Goal: Task Accomplishment & Management: Manage account settings

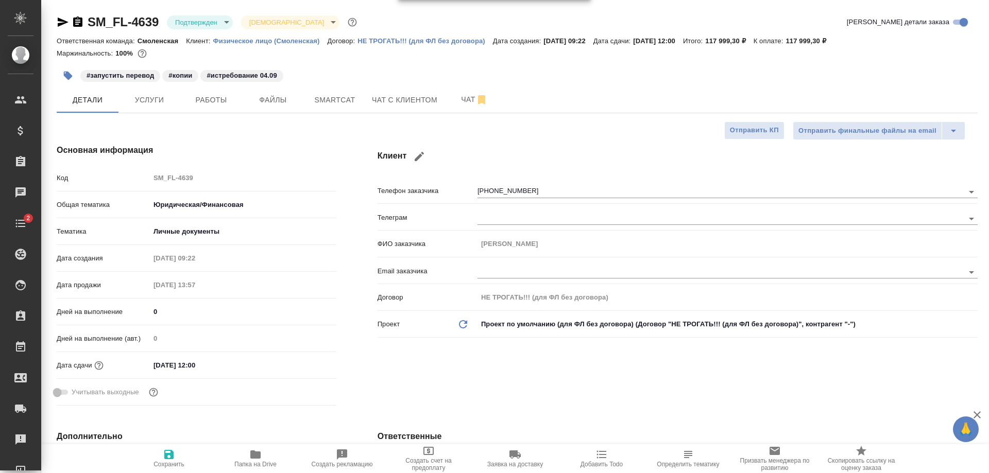
select select "RU"
click at [144, 105] on span "Услуги" at bounding box center [149, 100] width 49 height 13
click at [204, 25] on body "🙏 .cls-1 fill:#fff; AWATERA Shulgina Anna Клиенты Спецификации Заказы 0 Чаты 2 …" at bounding box center [494, 236] width 989 height 473
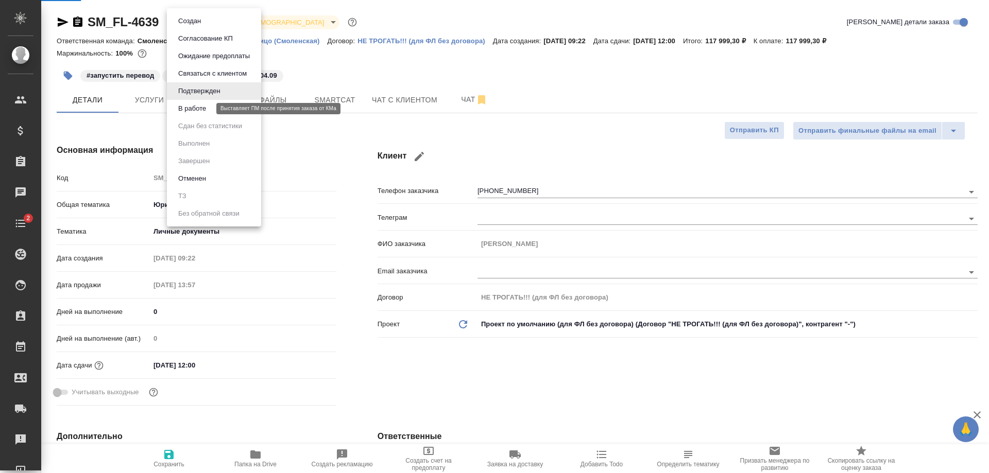
click at [200, 112] on button "В работе" at bounding box center [192, 108] width 34 height 11
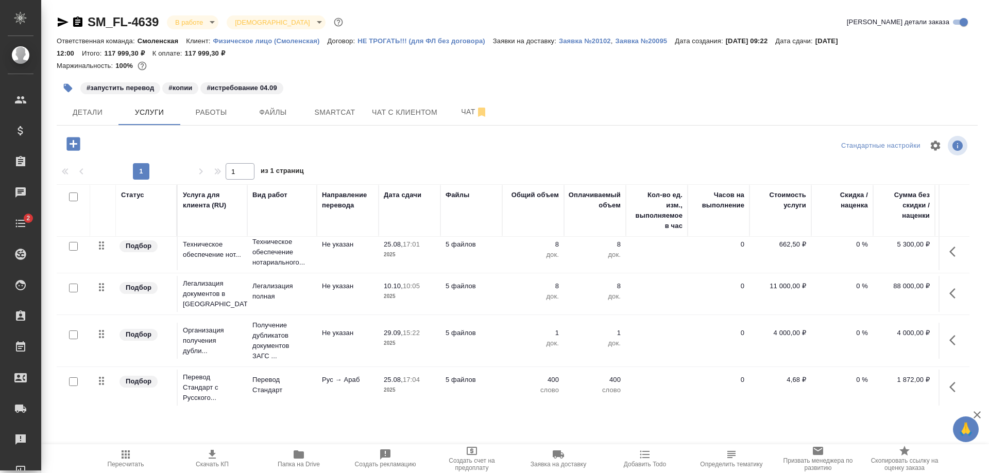
scroll to position [95, 0]
click at [220, 113] on span "Работы" at bounding box center [210, 112] width 49 height 13
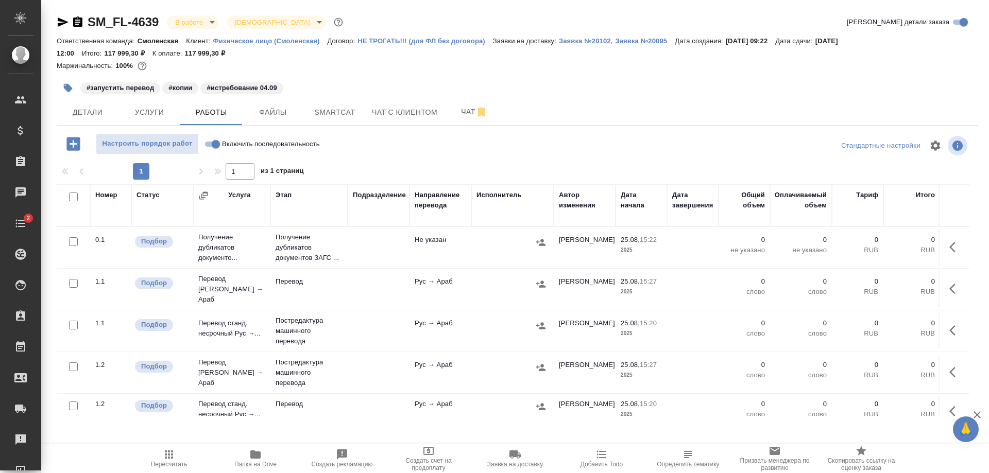
click at [249, 244] on td "Получение дубликатов документо..." at bounding box center [231, 247] width 77 height 41
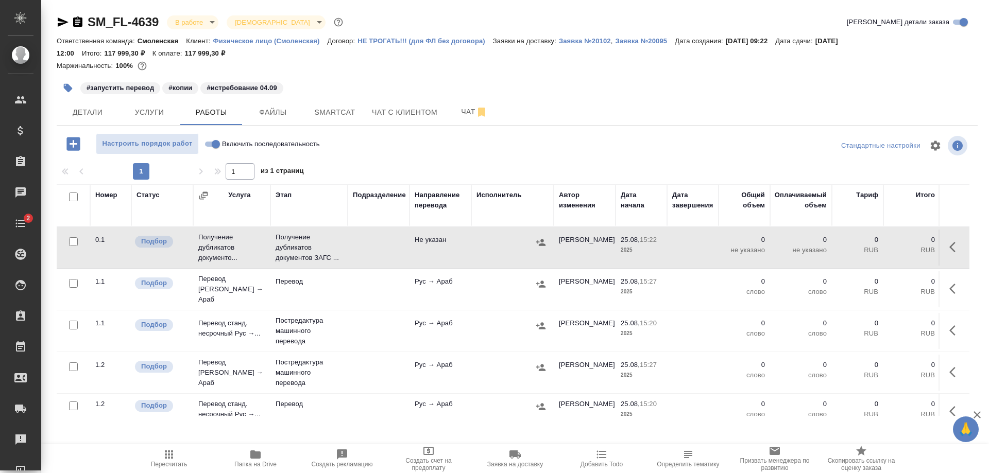
click at [249, 244] on td "Получение дубликатов документо..." at bounding box center [231, 247] width 77 height 41
click at [218, 143] on input "Включить последовательность" at bounding box center [215, 144] width 37 height 12
checkbox input "true"
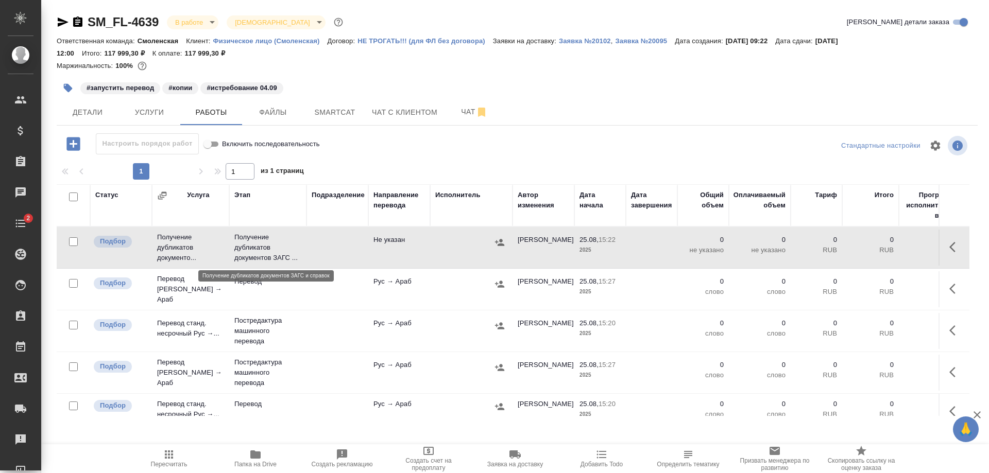
click at [269, 253] on p "Получение дубликатов документов ЗАГС ..." at bounding box center [267, 247] width 67 height 31
click at [167, 109] on span "Услуги" at bounding box center [149, 112] width 49 height 13
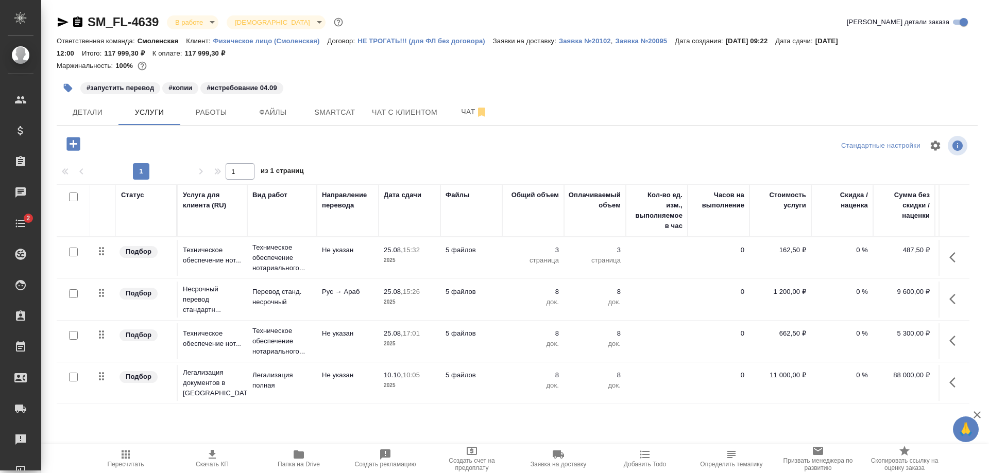
scroll to position [95, 0]
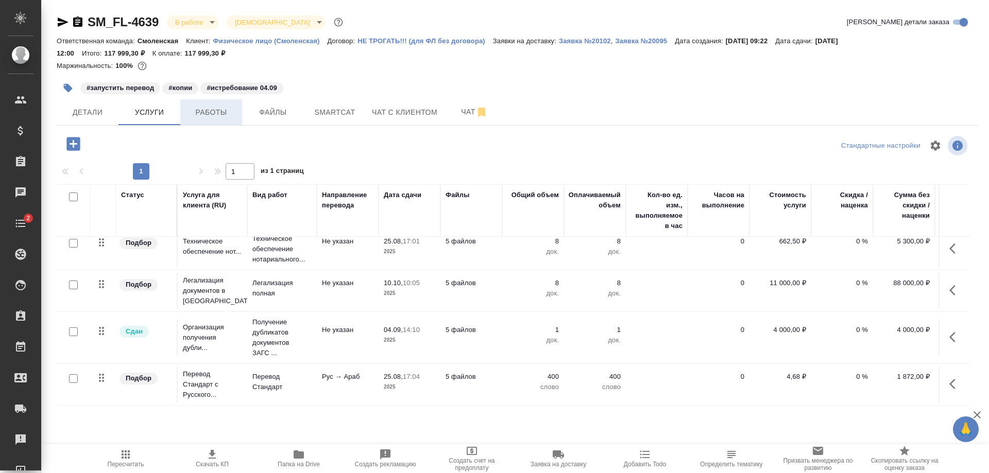
click at [207, 114] on span "Работы" at bounding box center [210, 112] width 49 height 13
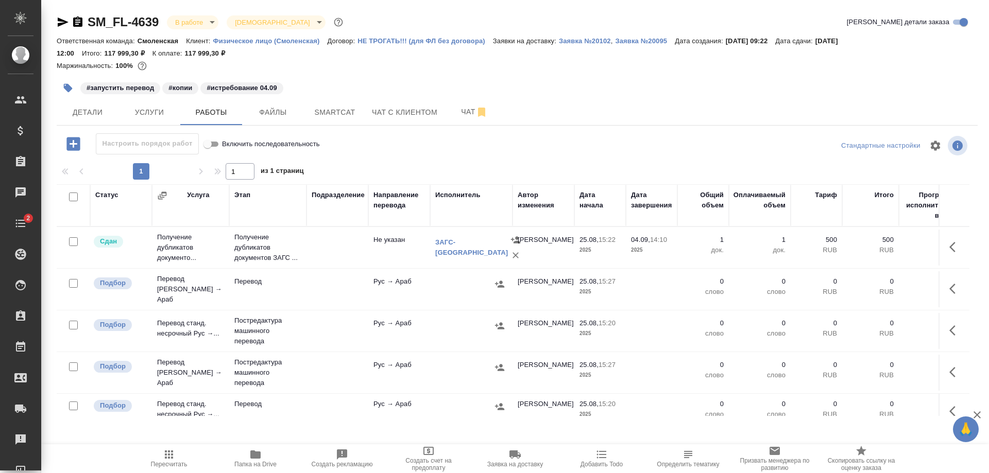
click at [303, 247] on td "Получение дубликатов документов ЗАГС ..." at bounding box center [267, 247] width 77 height 41
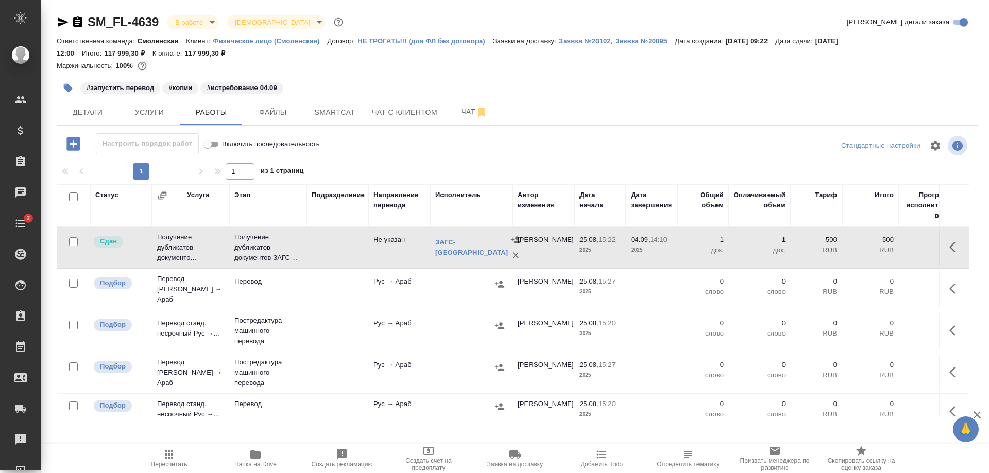
click at [303, 247] on td "Получение дубликатов документов ЗАГС ..." at bounding box center [267, 247] width 77 height 41
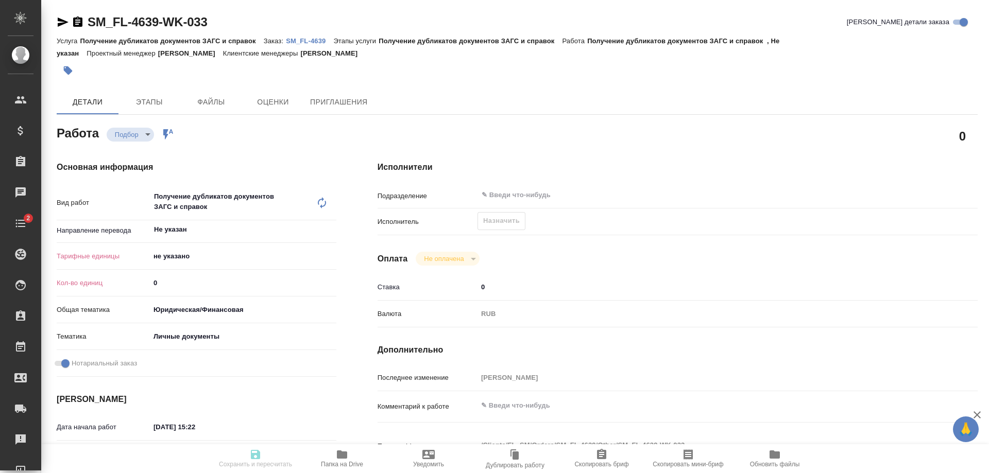
type textarea "x"
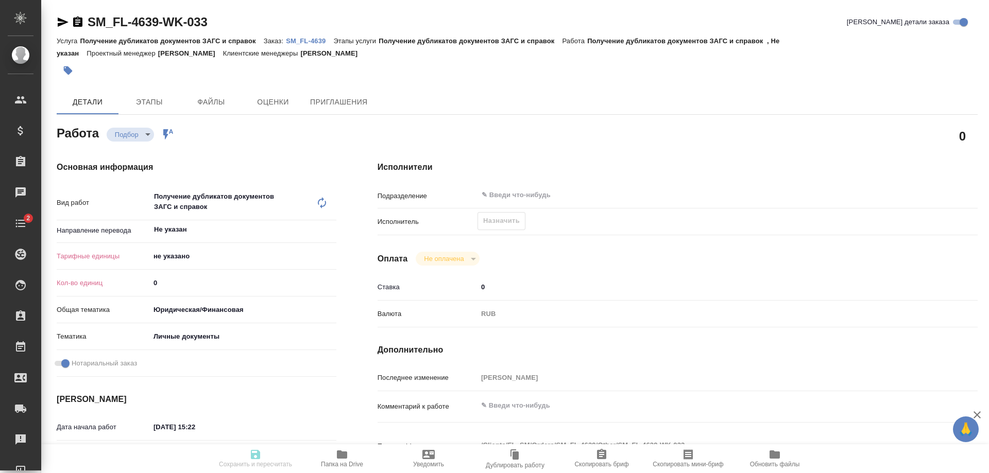
type textarea "x"
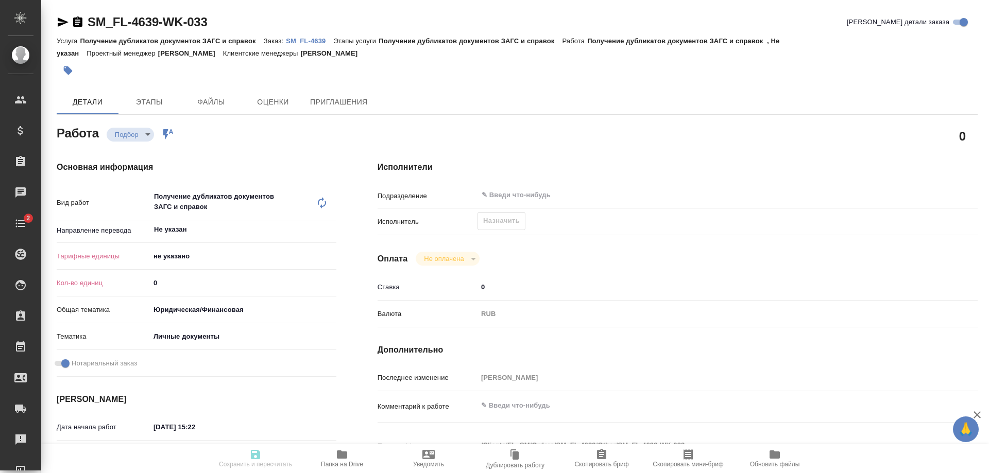
type textarea "x"
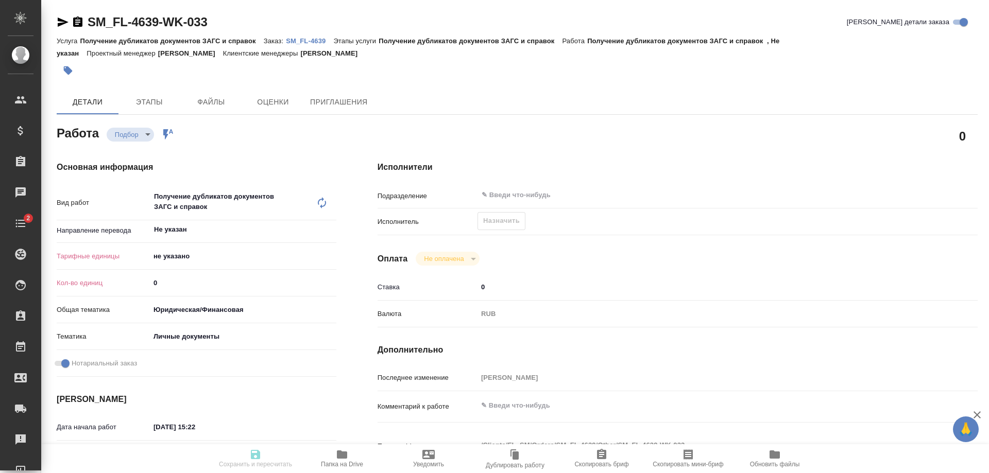
type textarea "x"
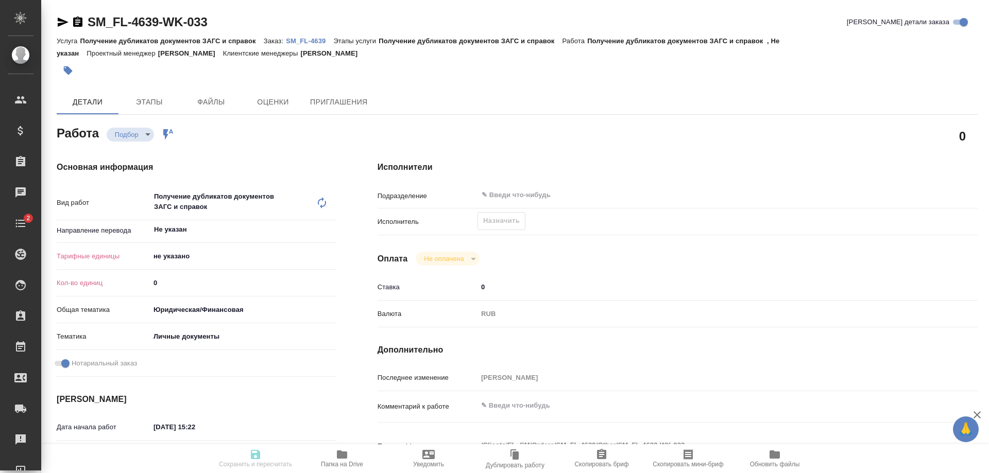
type textarea "x"
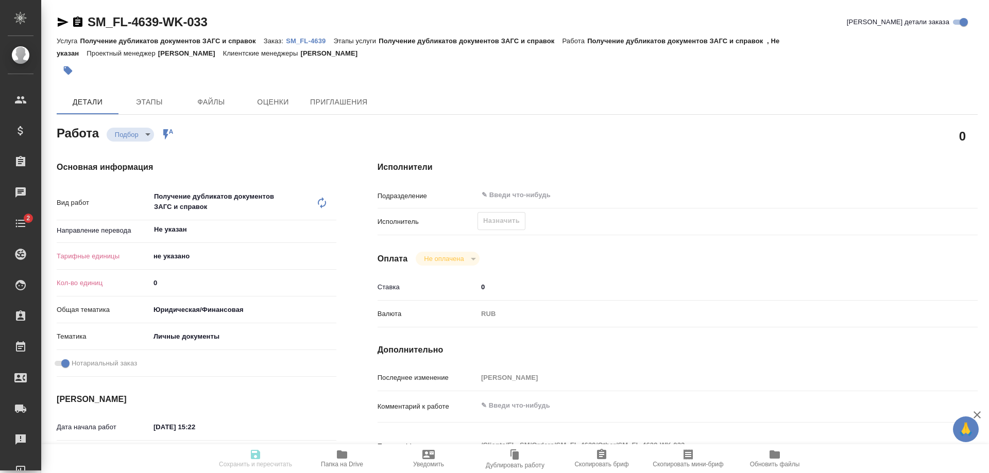
type textarea "x"
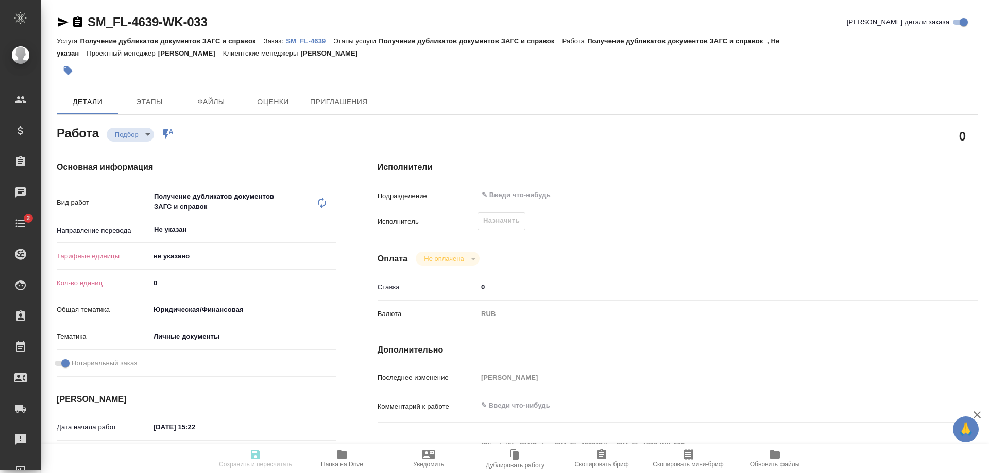
type textarea "x"
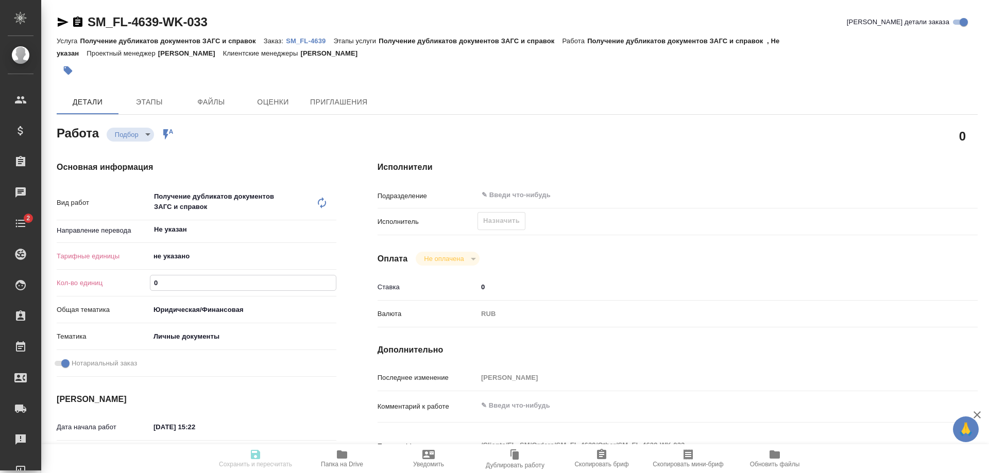
drag, startPoint x: 132, startPoint y: 281, endPoint x: 123, endPoint y: 281, distance: 8.8
click at [123, 281] on div "Кол-во единиц 0" at bounding box center [197, 283] width 280 height 18
type textarea "x"
type input "1"
type textarea "x"
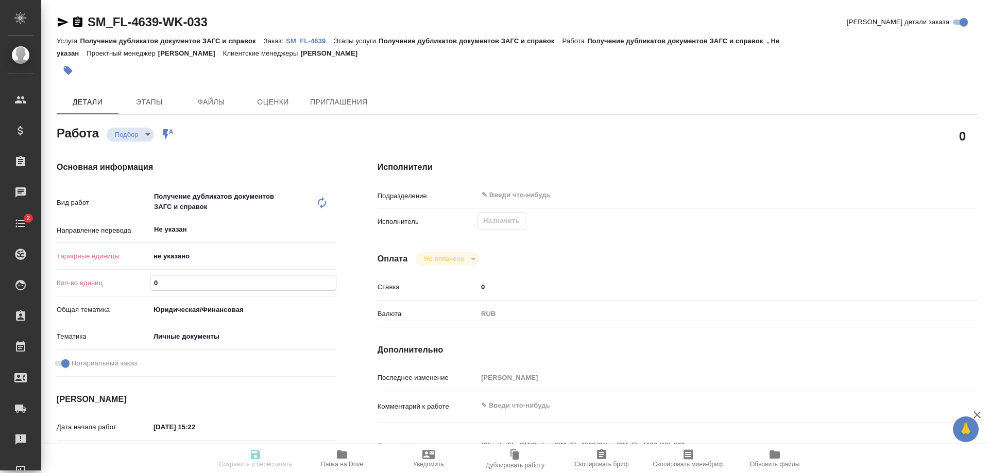
type textarea "x"
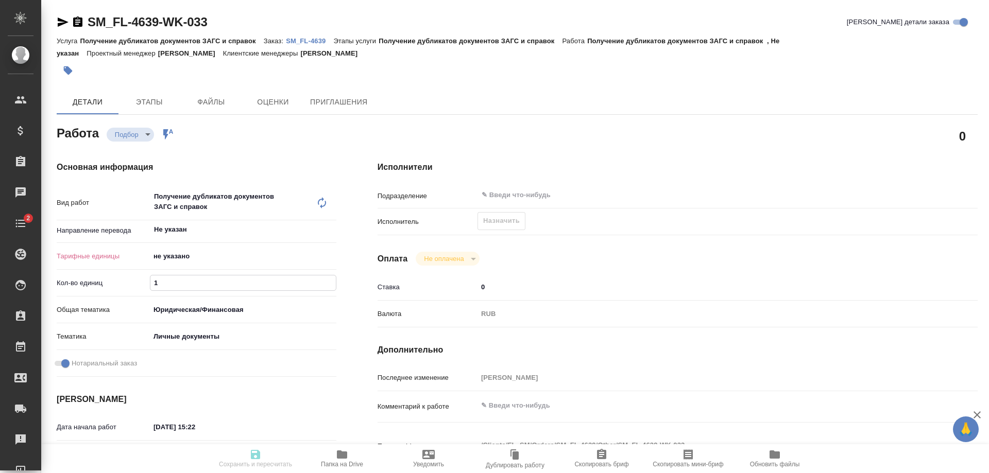
type textarea "x"
type input "1"
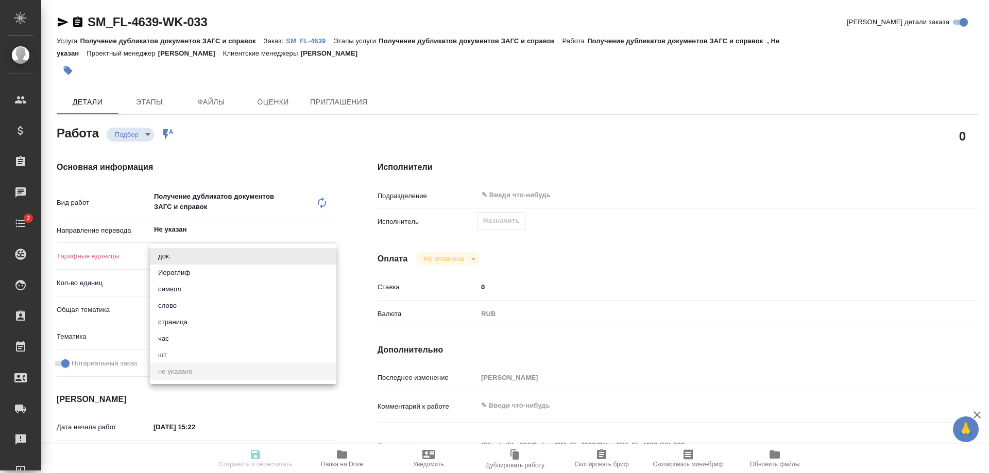
click at [182, 250] on body "🙏 .cls-1 fill:#fff; AWATERA Shulgina Anna Клиенты Спецификации Заказы Чаты 2 To…" at bounding box center [494, 236] width 989 height 473
click at [183, 253] on li "док." at bounding box center [243, 256] width 186 height 16
type textarea "x"
type input "5a8b1489cc6b4906c91bfd8b"
type textarea "x"
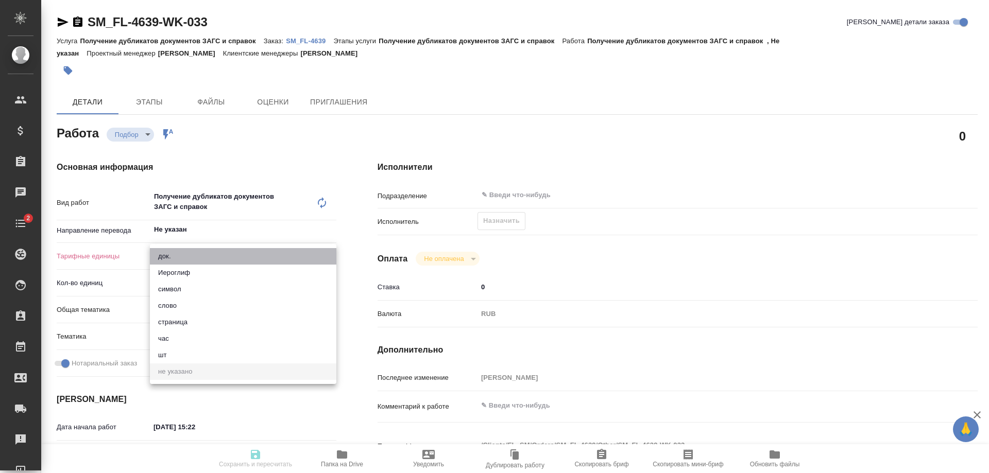
type textarea "x"
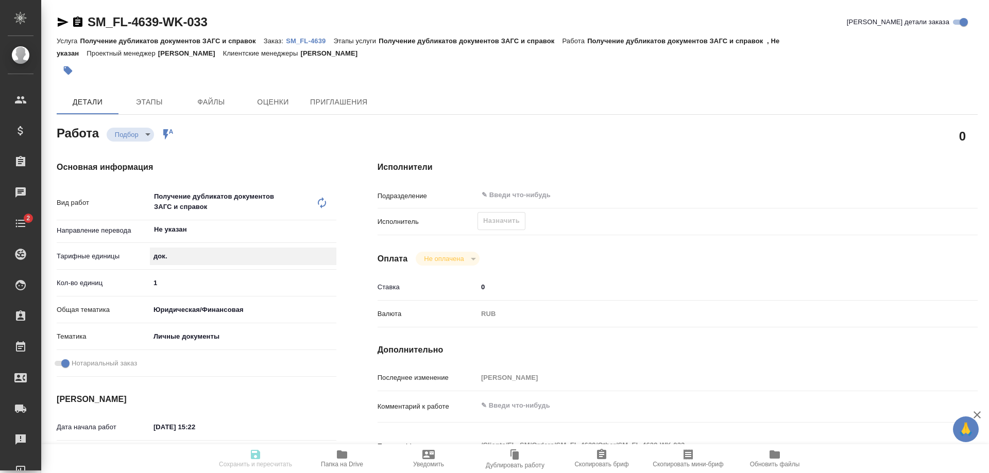
scroll to position [155, 0]
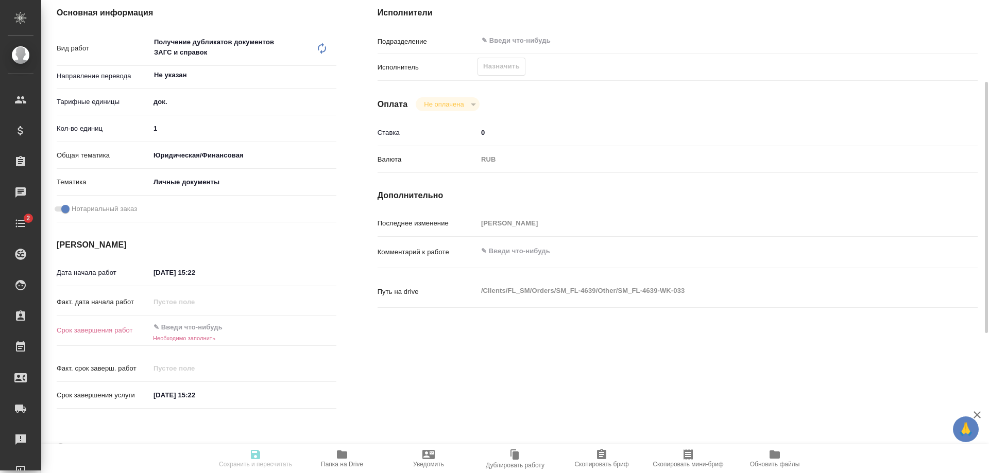
click at [195, 327] on input "text" at bounding box center [195, 327] width 90 height 15
click at [176, 387] on input "29.09.2025 15:22" at bounding box center [195, 385] width 90 height 15
click at [301, 383] on icon "button" at bounding box center [306, 385] width 12 height 12
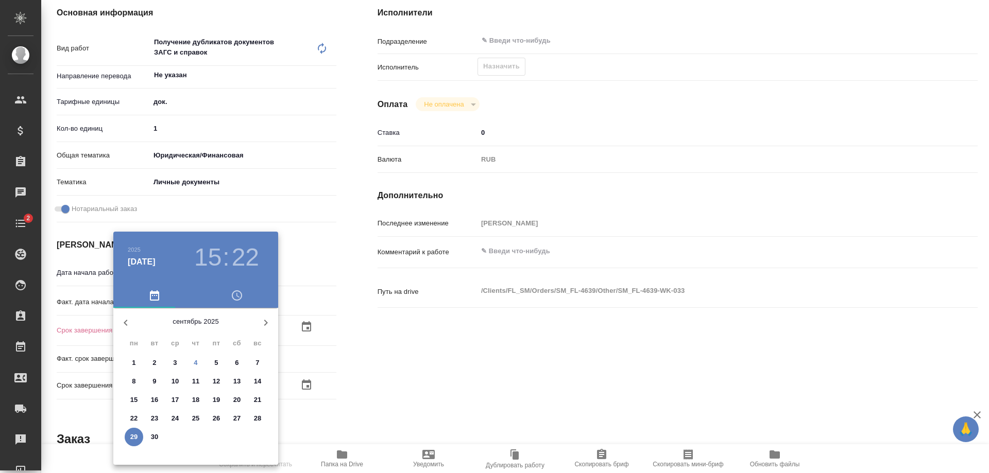
click at [262, 322] on icon "button" at bounding box center [266, 323] width 12 height 12
click at [123, 320] on icon "button" at bounding box center [126, 323] width 12 height 12
click at [189, 360] on span "4" at bounding box center [195, 363] width 19 height 10
type textarea "x"
type input "04.09.2025 15:22"
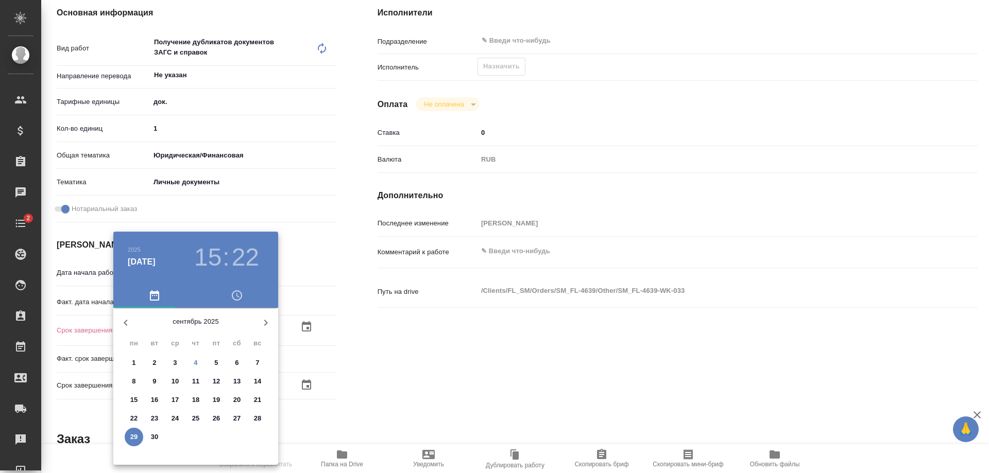
type textarea "x"
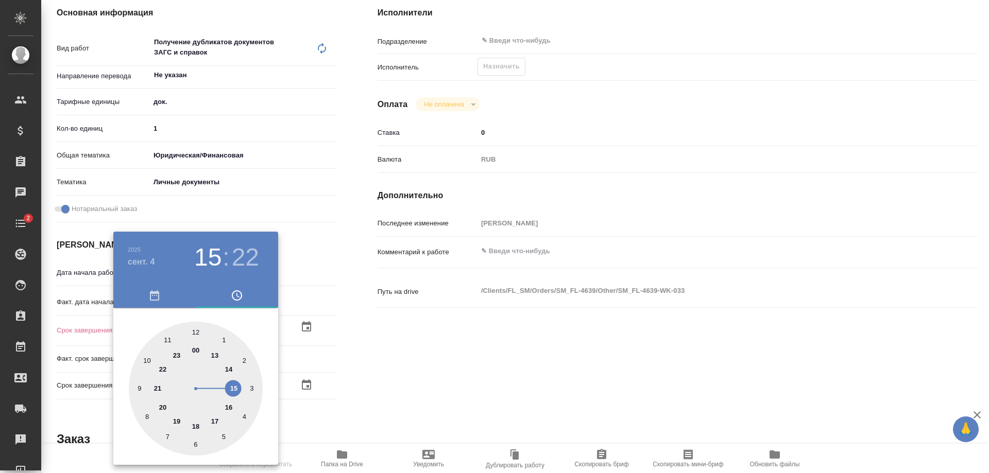
type textarea "x"
type input "04.09.2025 13:22"
type textarea "x"
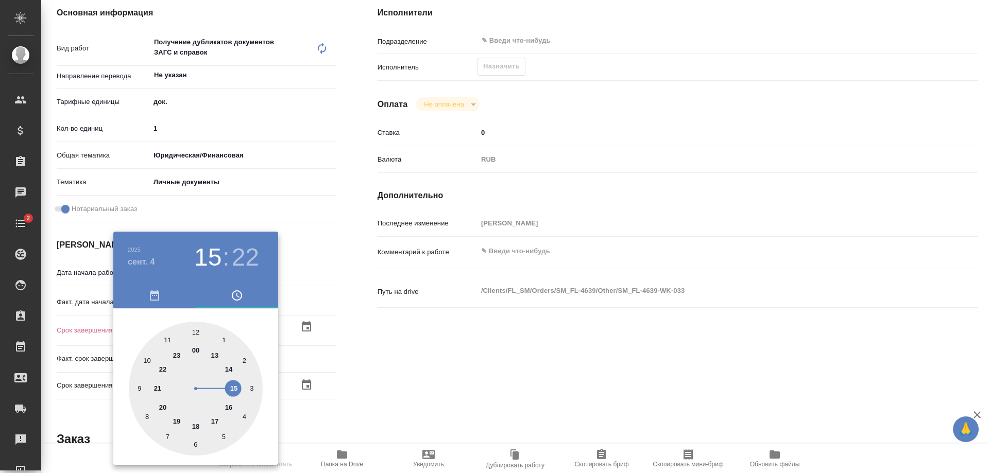
type textarea "x"
type input "04.09.2025 00:22"
type textarea "x"
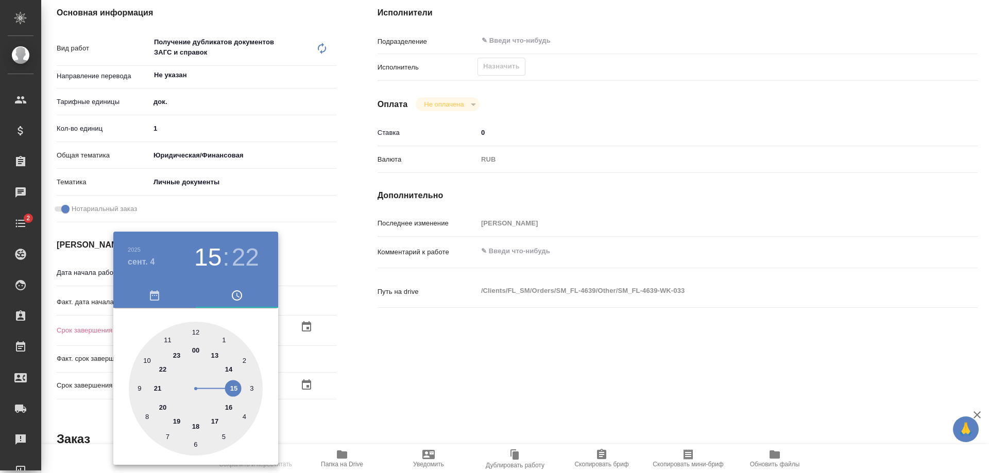
type textarea "x"
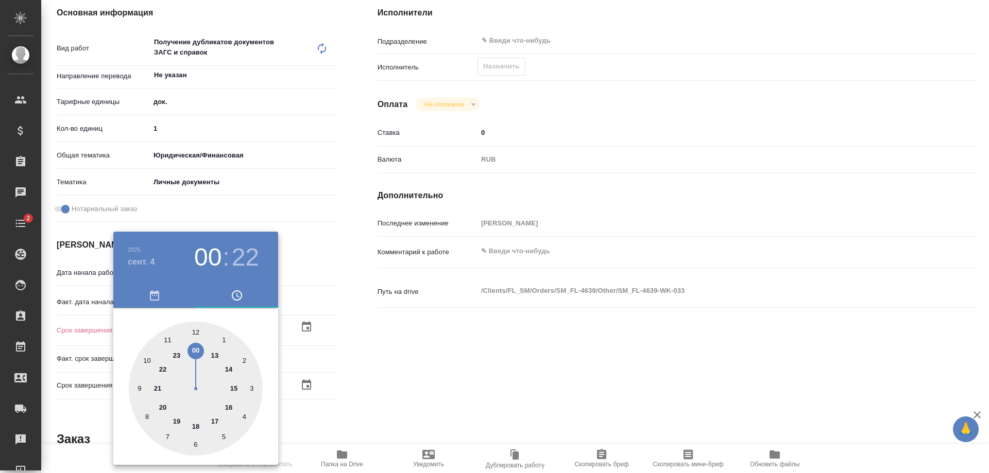
type textarea "x"
type input "04.09.2025 11:22"
type textarea "x"
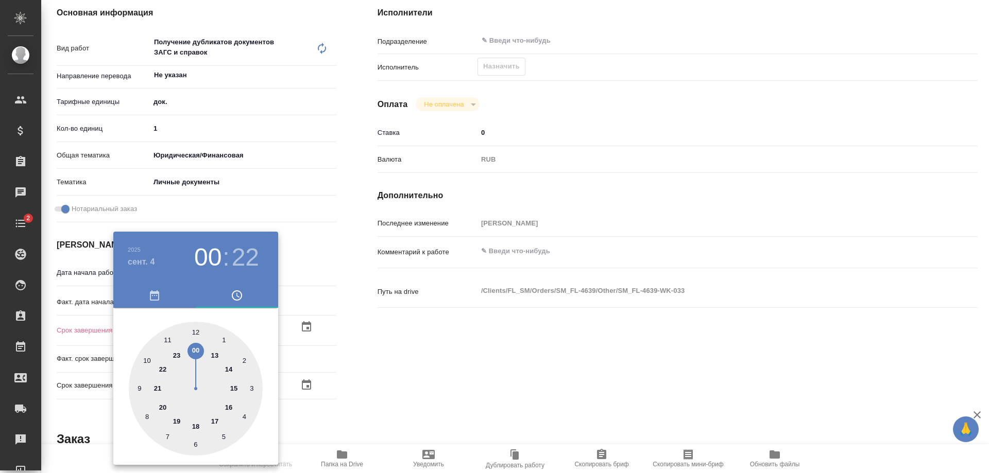
type textarea "x"
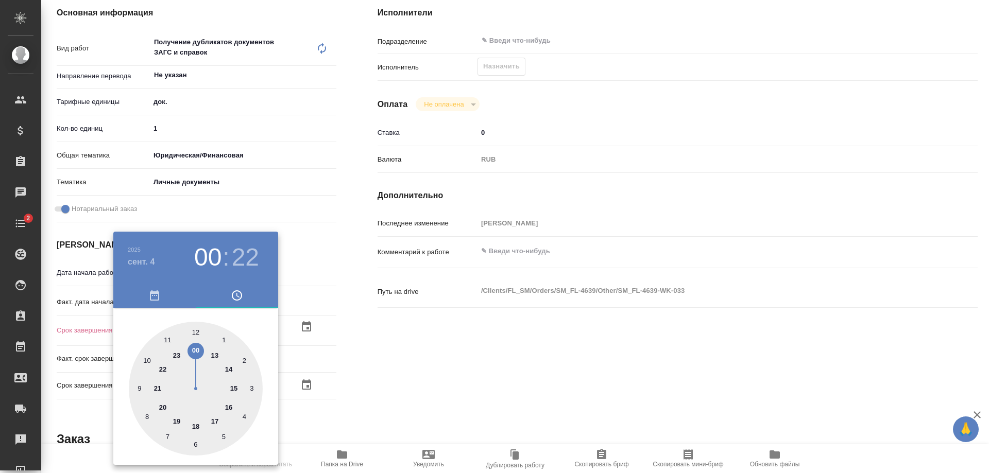
type textarea "x"
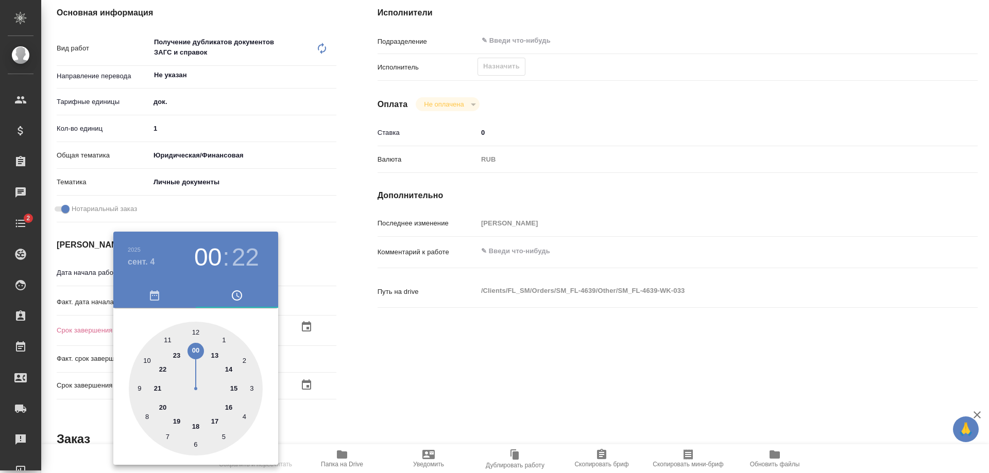
type textarea "x"
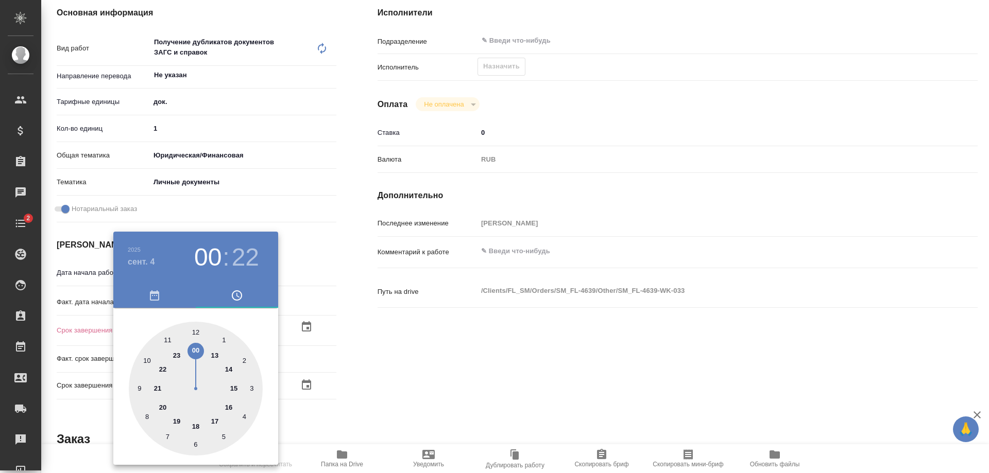
type textarea "x"
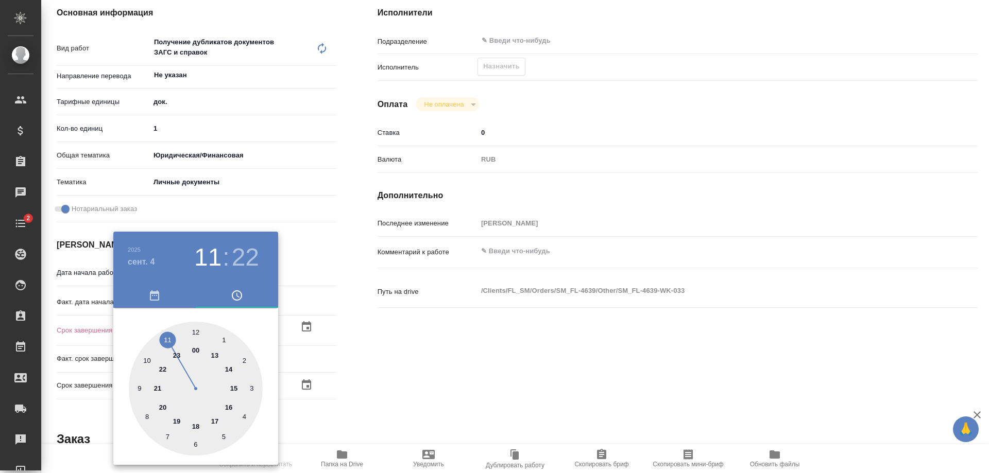
type textarea "x"
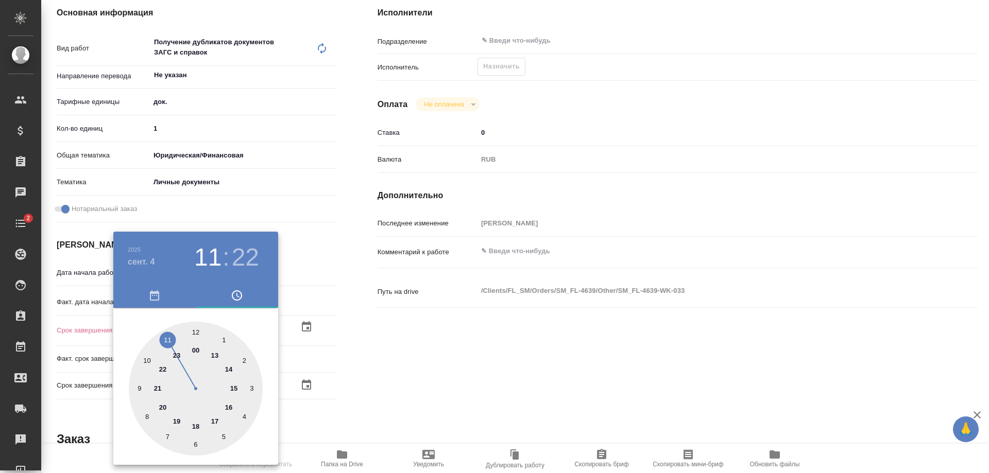
type textarea "x"
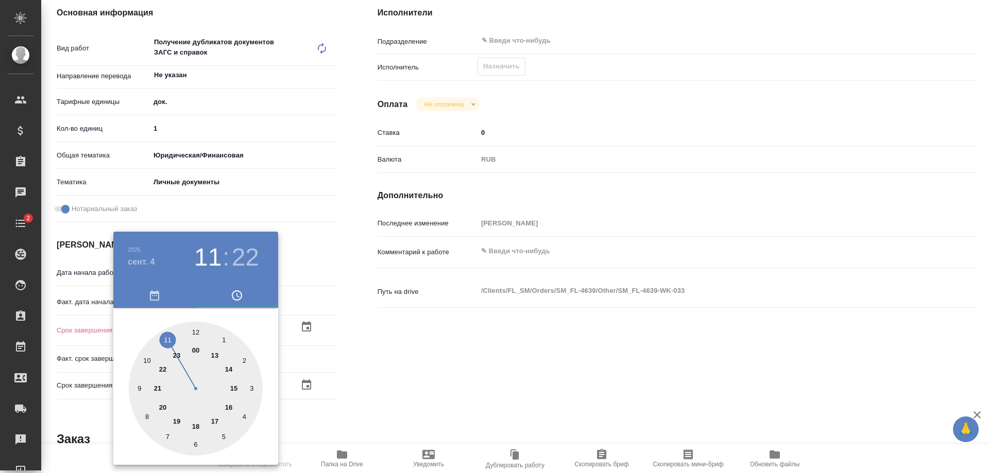
type textarea "x"
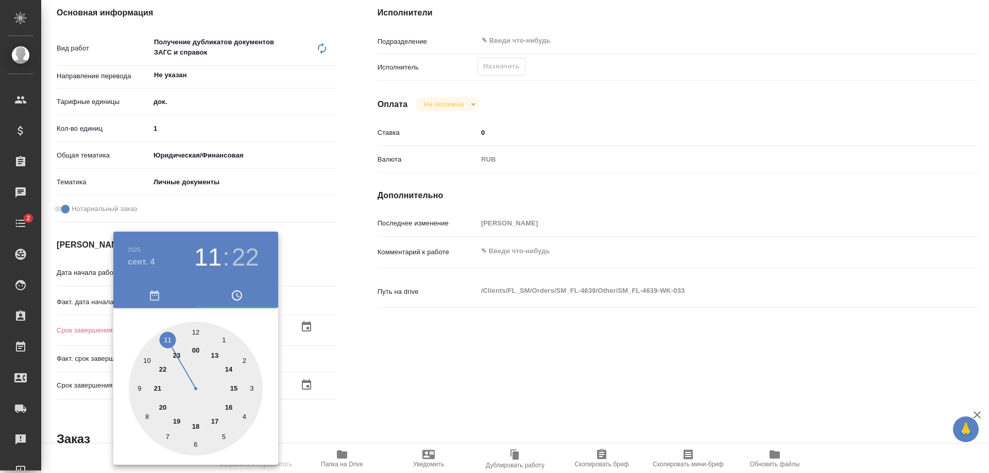
type textarea "x"
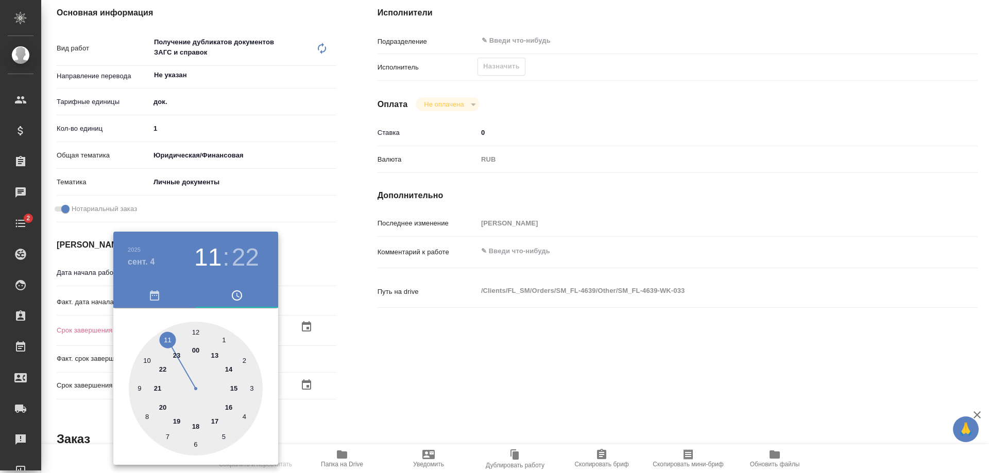
type textarea "x"
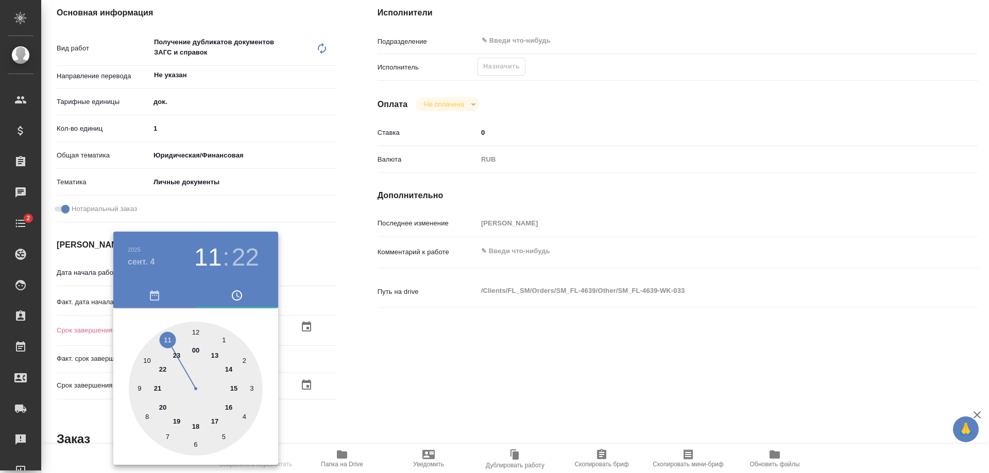
type textarea "x"
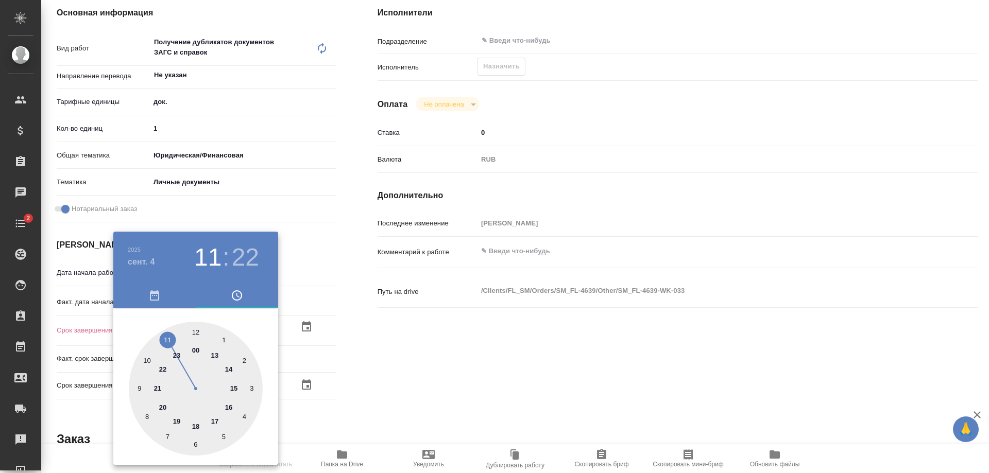
type textarea "x"
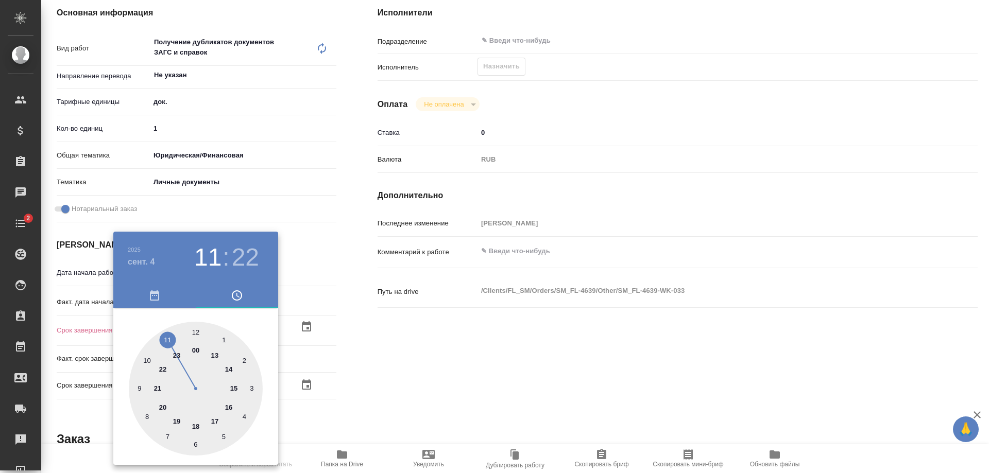
type textarea "x"
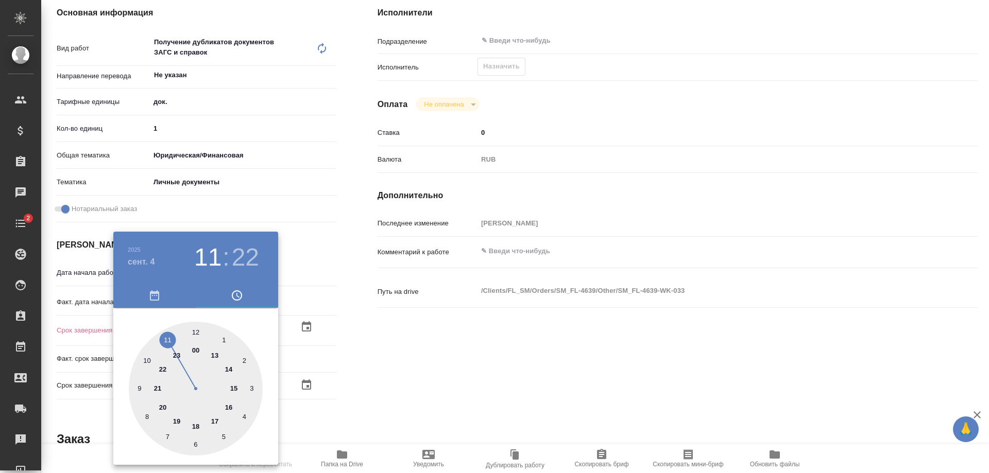
type textarea "x"
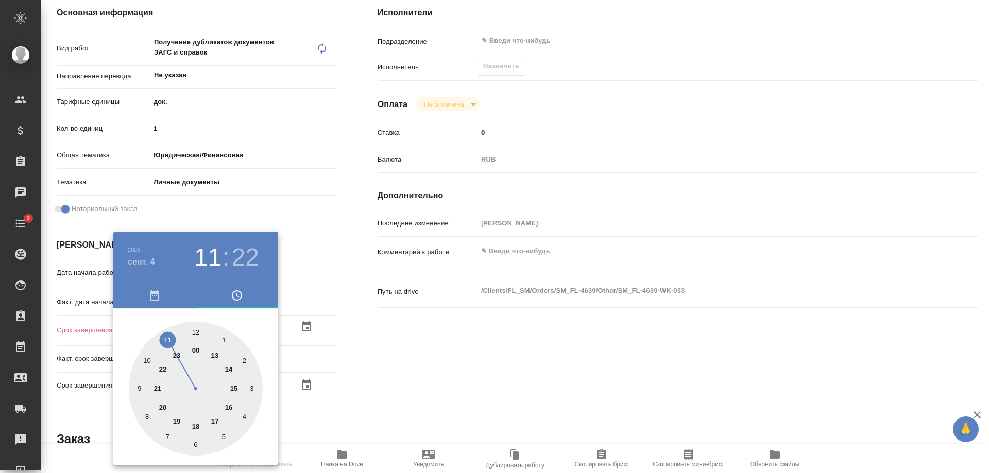
type textarea "x"
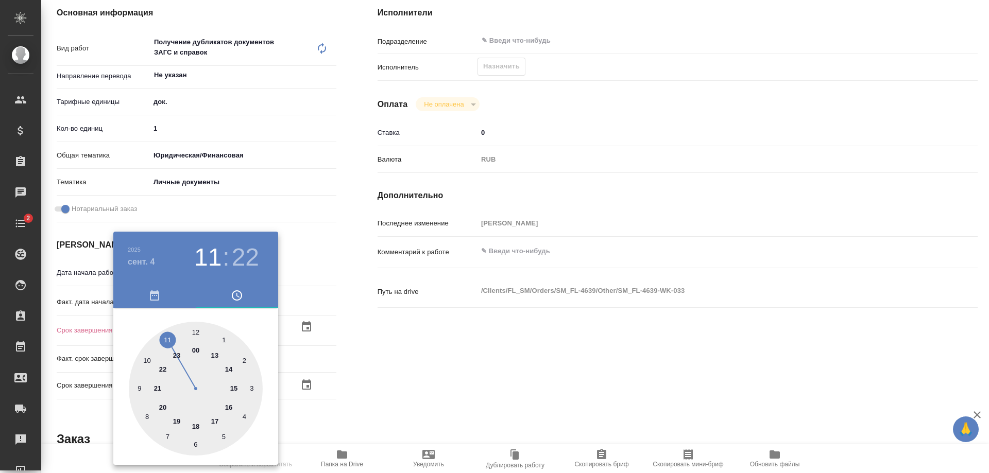
type textarea "x"
type input "04.09.2025 12:22"
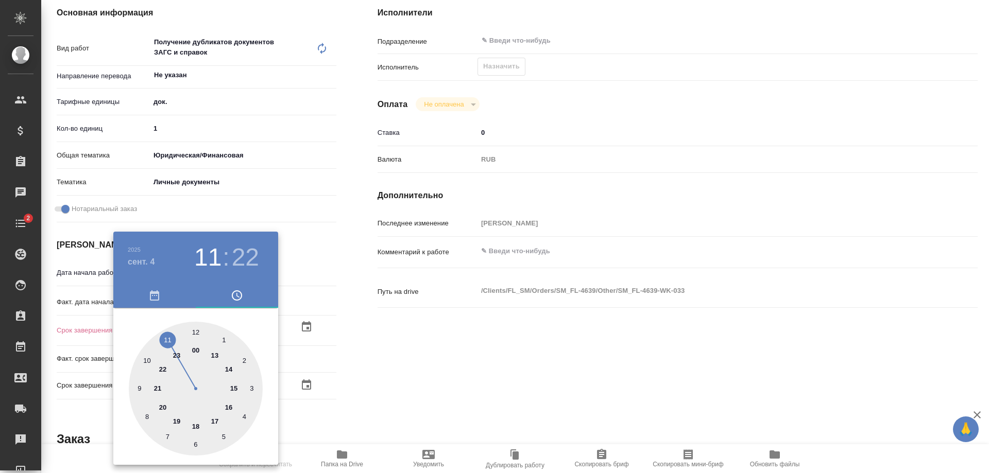
type textarea "x"
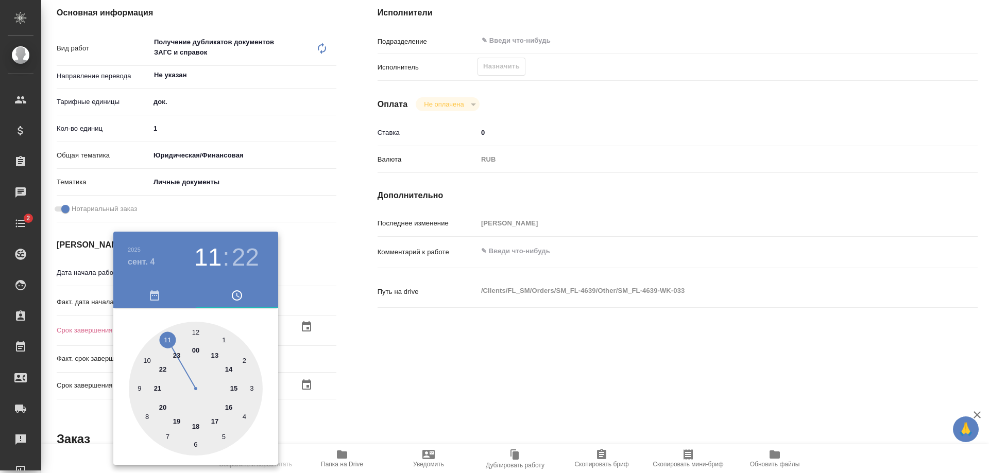
type textarea "x"
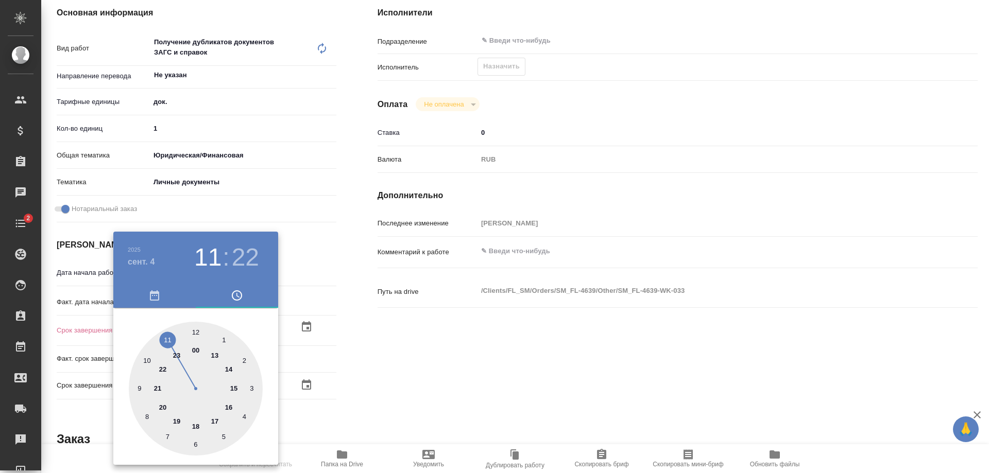
type textarea "x"
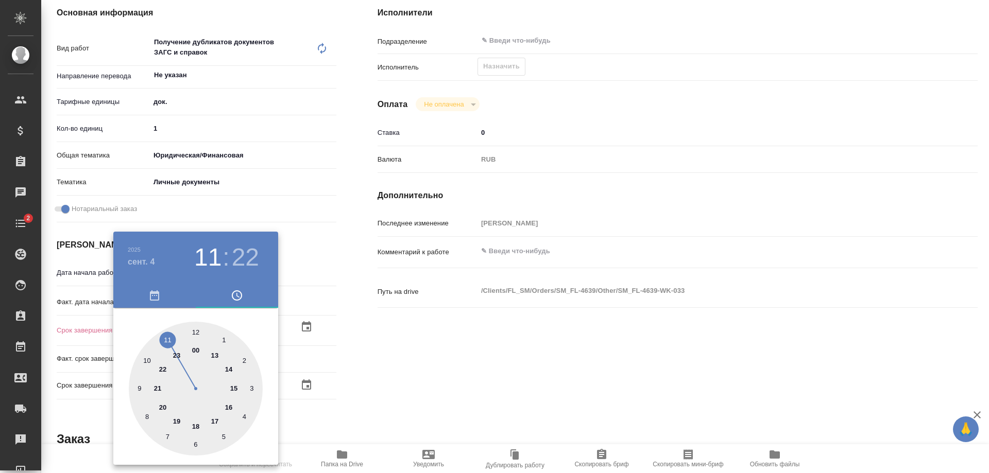
type textarea "x"
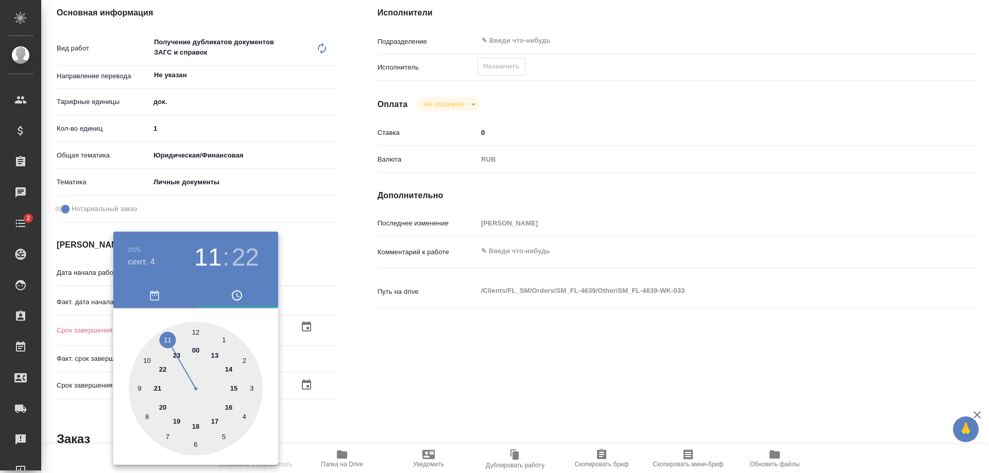
type textarea "x"
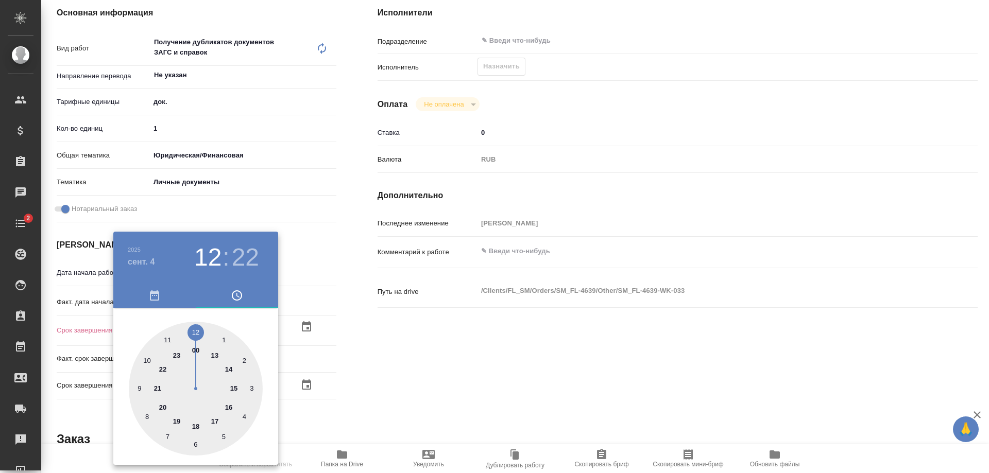
type textarea "x"
drag, startPoint x: 221, startPoint y: 384, endPoint x: 195, endPoint y: 331, distance: 59.9
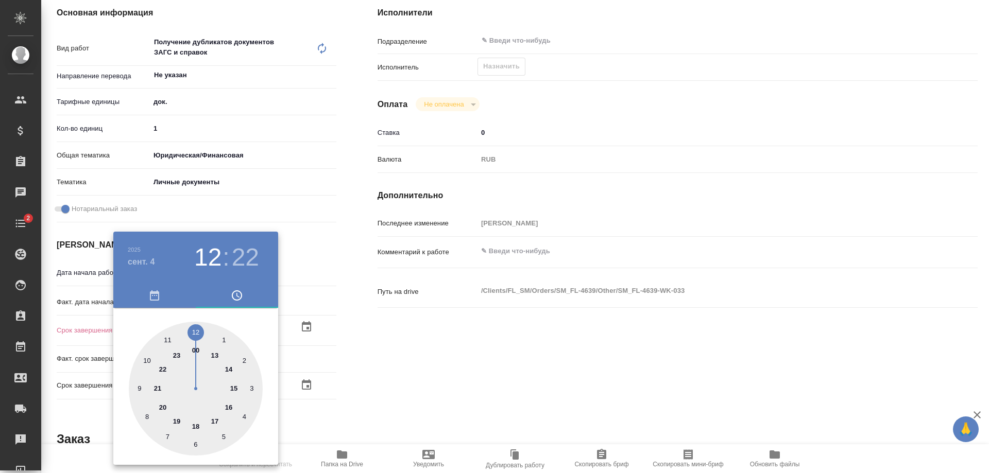
click at [195, 331] on div at bounding box center [196, 389] width 134 height 134
type textarea "x"
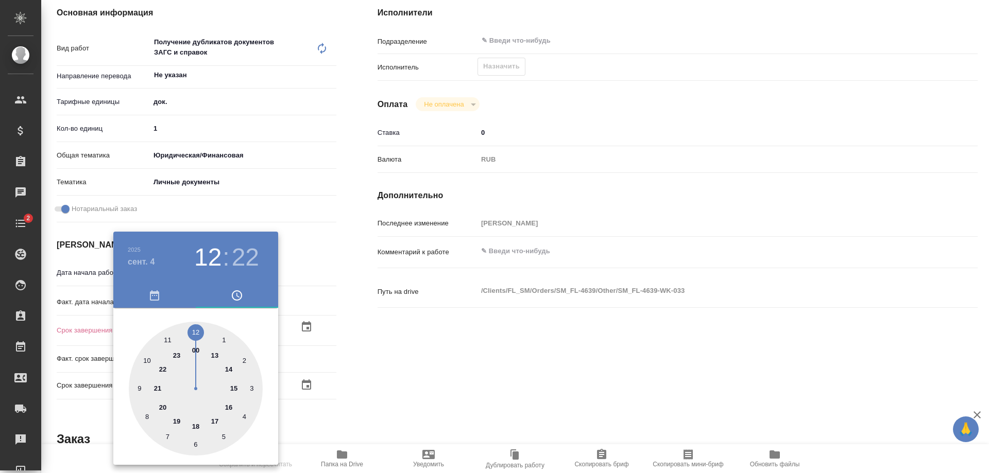
type textarea "x"
click at [207, 266] on h3 "12" at bounding box center [207, 257] width 27 height 29
type textarea "x"
type input "04.09.2025 01:22"
type textarea "x"
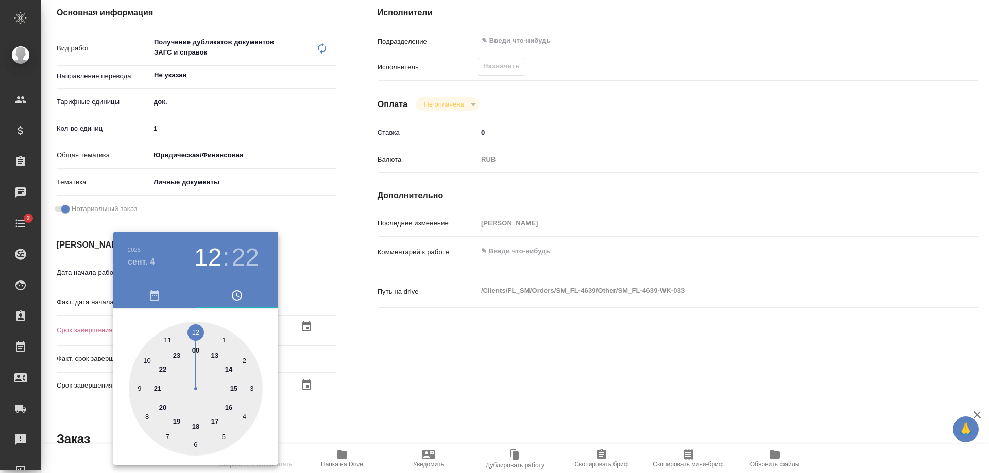
type textarea "x"
type input "04.09.2025 13:22"
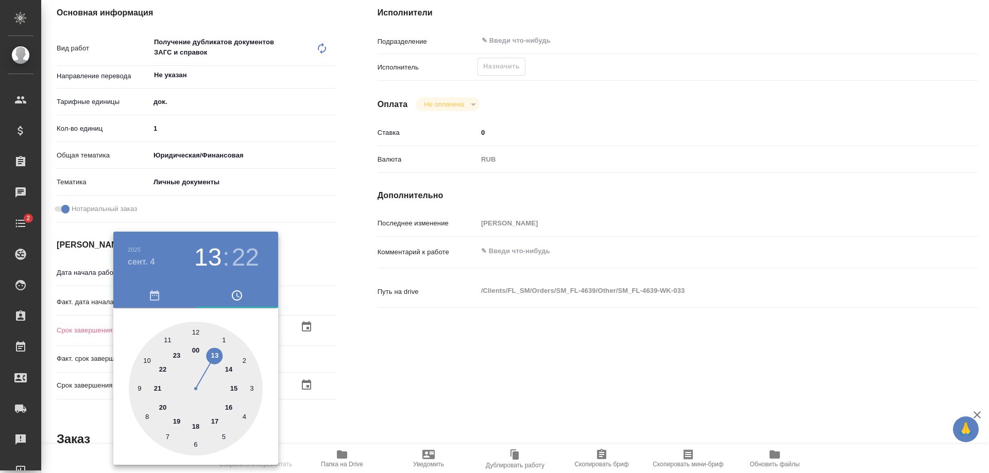
type textarea "x"
drag, startPoint x: 188, startPoint y: 326, endPoint x: 221, endPoint y: 370, distance: 55.5
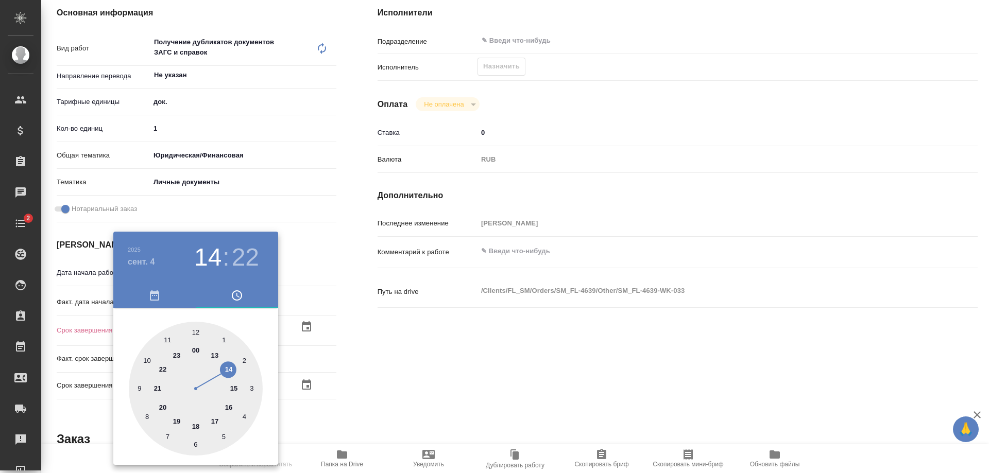
click at [221, 370] on div at bounding box center [196, 389] width 134 height 134
drag, startPoint x: 230, startPoint y: 416, endPoint x: 241, endPoint y: 362, distance: 55.1
click at [241, 362] on div at bounding box center [196, 389] width 134 height 134
click at [339, 289] on div at bounding box center [494, 236] width 989 height 473
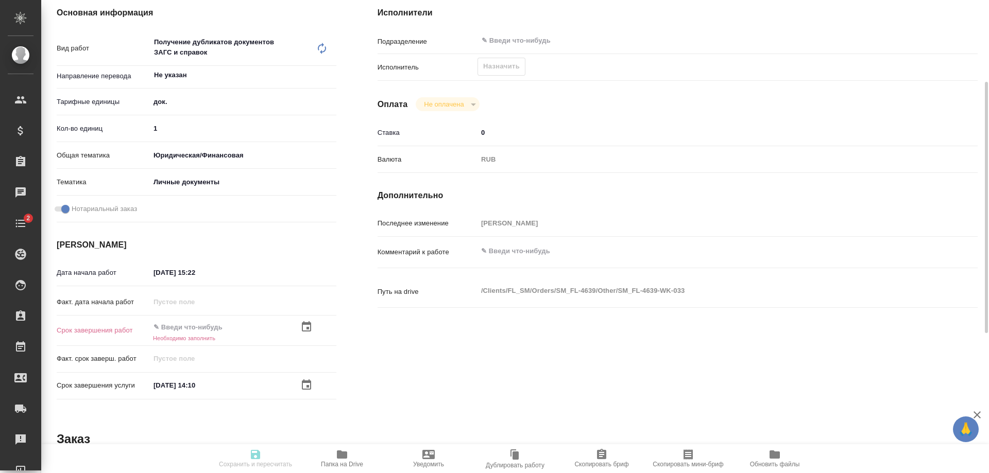
click at [299, 326] on div at bounding box center [243, 327] width 186 height 15
click at [306, 325] on icon "button" at bounding box center [306, 326] width 9 height 10
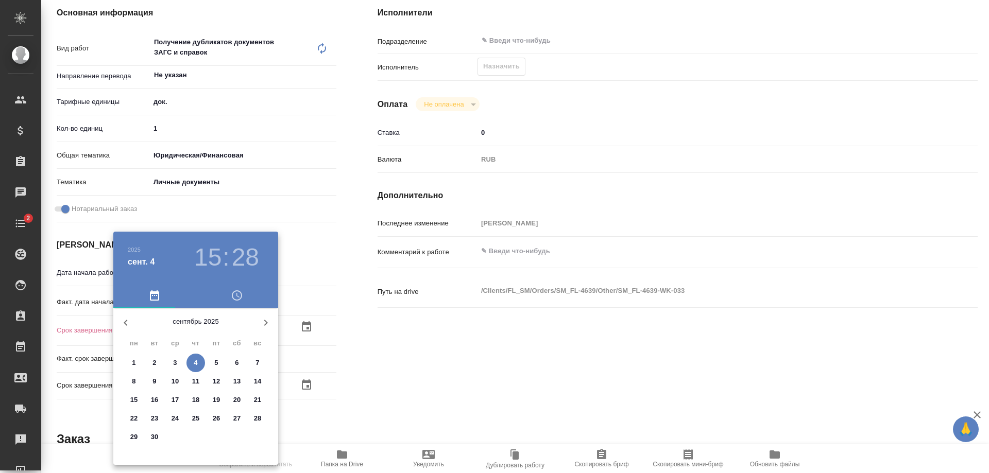
click at [213, 254] on h3 "15" at bounding box center [207, 257] width 27 height 29
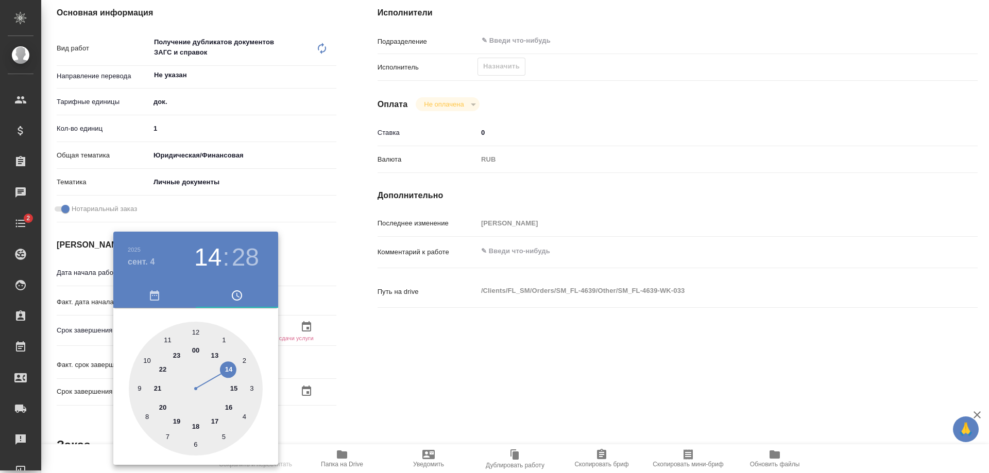
drag, startPoint x: 235, startPoint y: 388, endPoint x: 228, endPoint y: 373, distance: 16.4
click at [228, 373] on div at bounding box center [196, 389] width 134 height 134
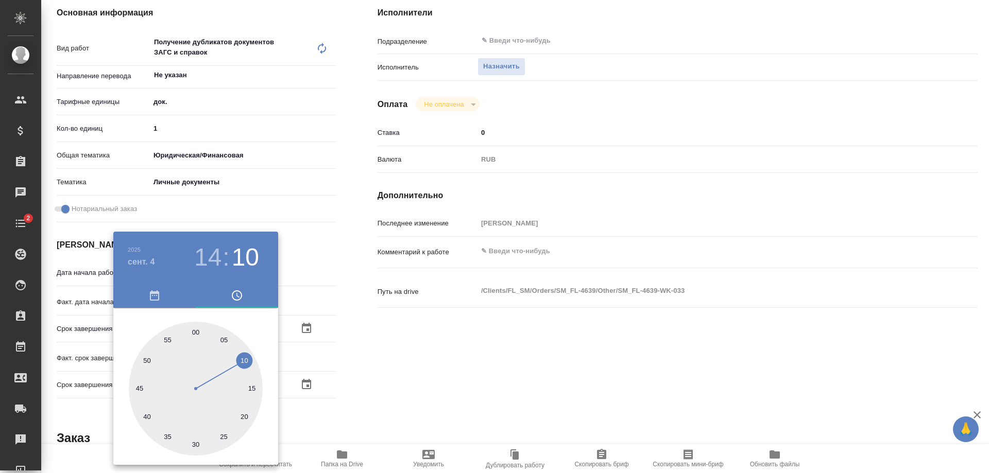
drag, startPoint x: 197, startPoint y: 440, endPoint x: 242, endPoint y: 363, distance: 89.3
click at [242, 363] on div at bounding box center [196, 389] width 134 height 134
click at [398, 334] on div at bounding box center [494, 236] width 989 height 473
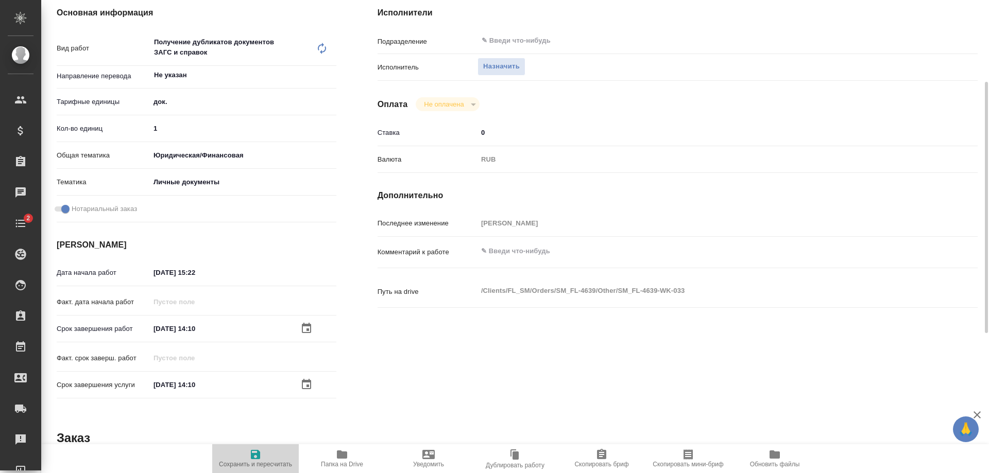
click at [255, 451] on icon "button" at bounding box center [255, 454] width 9 height 9
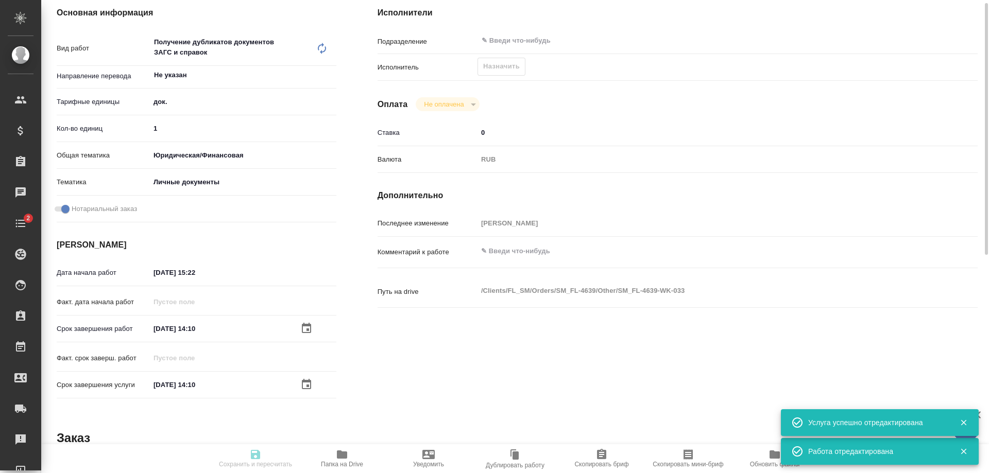
scroll to position [0, 0]
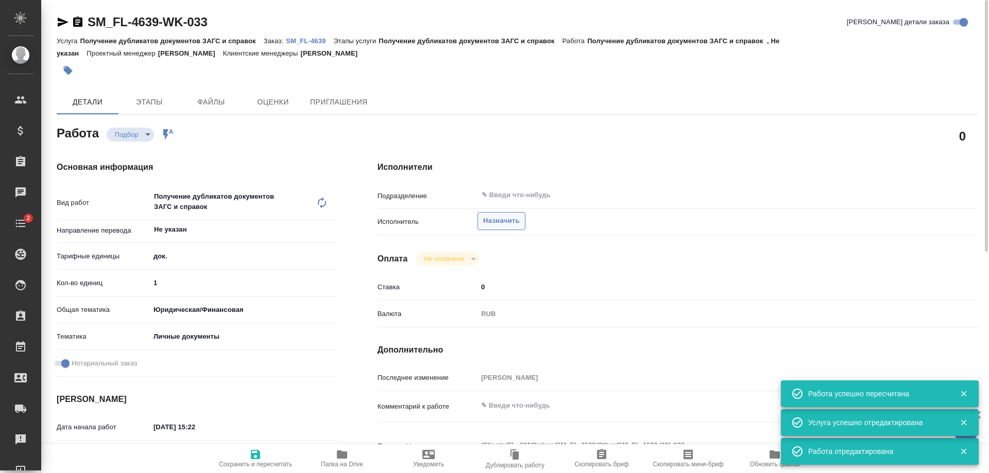
click at [499, 222] on span "Назначить" at bounding box center [501, 221] width 37 height 12
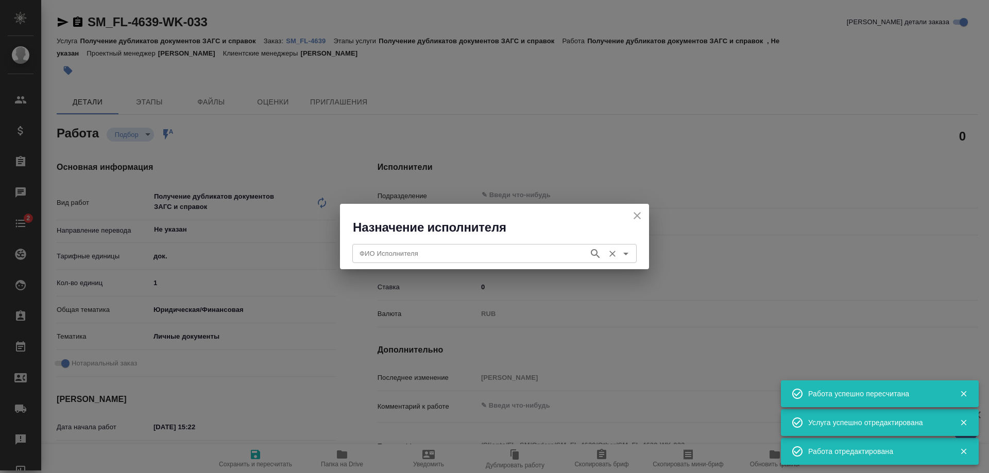
click at [475, 259] on input "ФИО Исполнителя" at bounding box center [469, 253] width 228 height 12
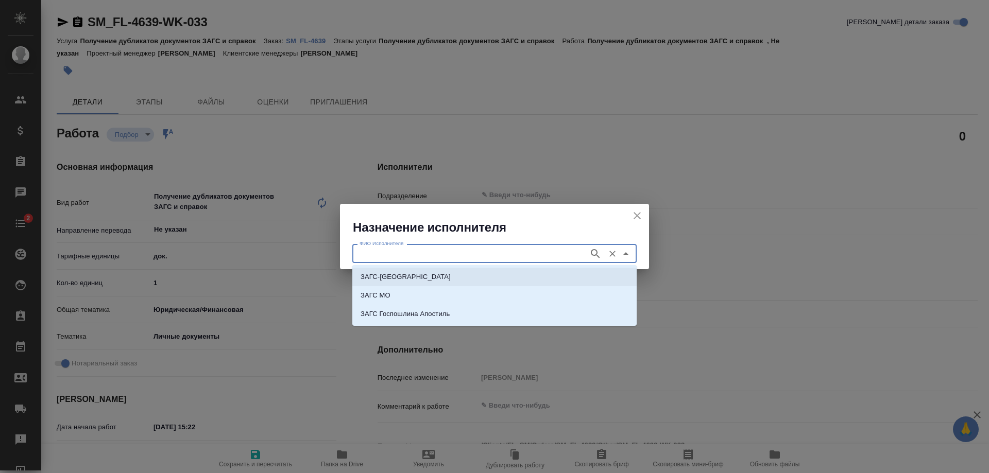
click at [477, 278] on li "ЗАГС-Москва" at bounding box center [494, 277] width 284 height 19
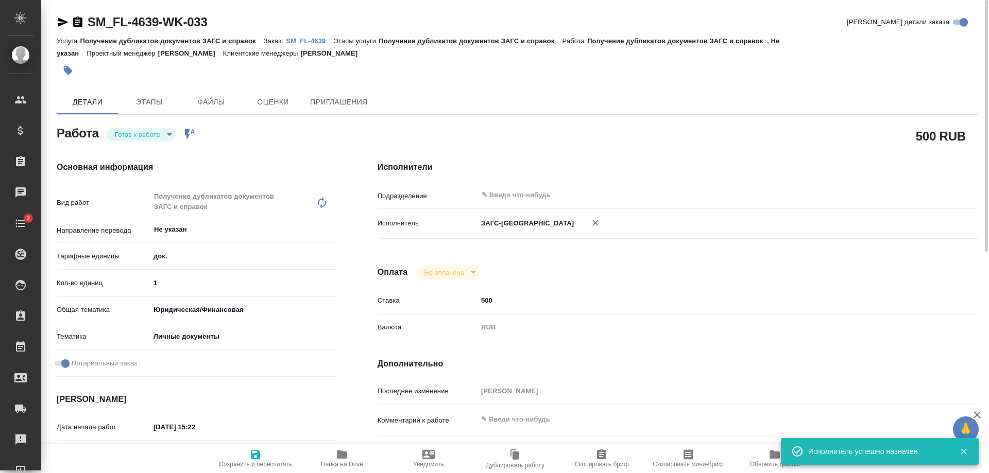
click at [258, 450] on icon "button" at bounding box center [255, 455] width 12 height 12
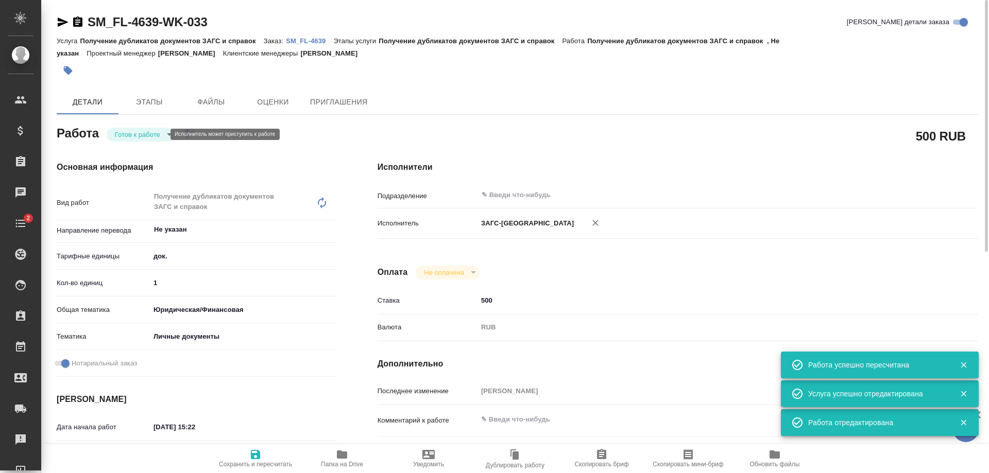
click at [127, 132] on body "🙏 .cls-1 fill:#fff; AWATERA Shulgina Anna Клиенты Спецификации Заказы 0 Чаты 2 …" at bounding box center [494, 236] width 989 height 473
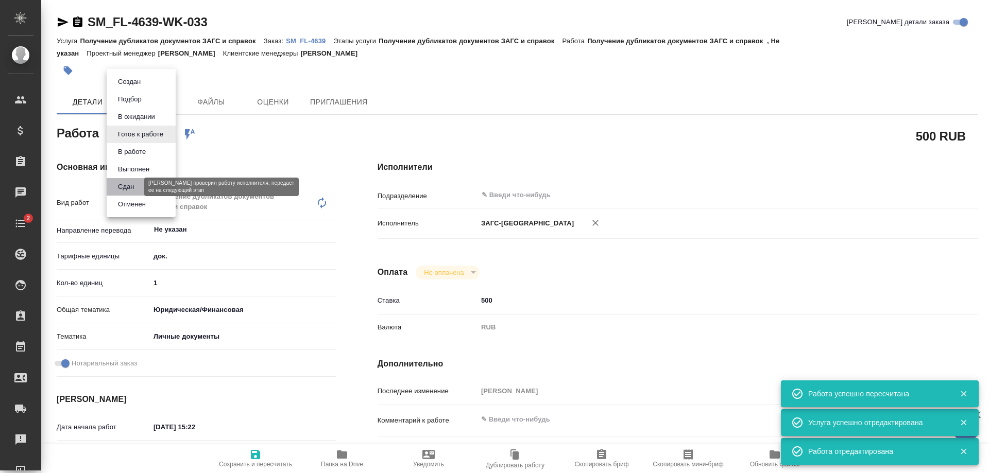
click at [137, 181] on button "Сдан" at bounding box center [126, 186] width 22 height 11
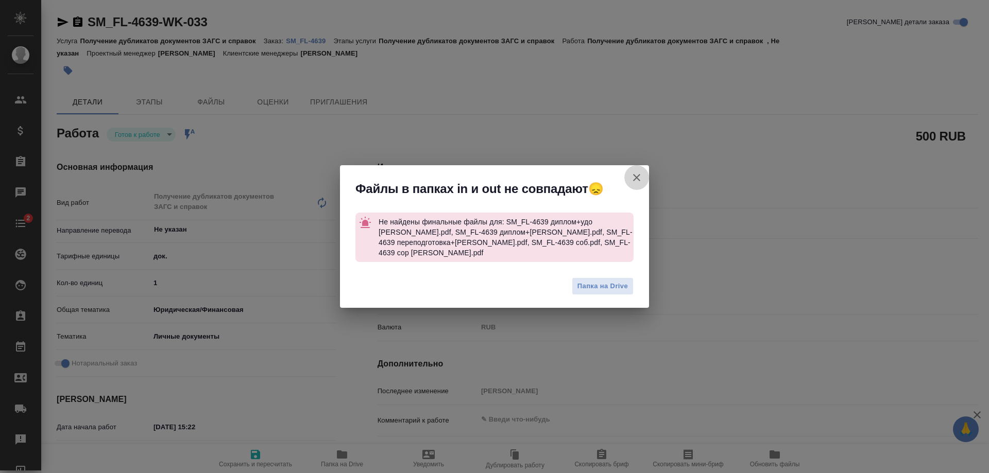
click at [633, 175] on icon "button" at bounding box center [636, 178] width 12 height 12
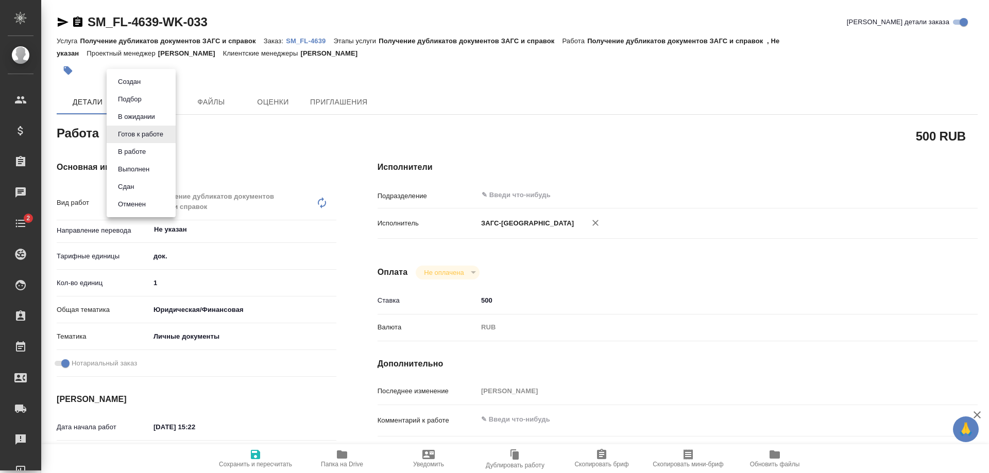
click at [157, 138] on body "🙏 .cls-1 fill:#fff; AWATERA Shulgina Anna Клиенты Спецификации Заказы Чаты 2 To…" at bounding box center [494, 236] width 989 height 473
click at [150, 181] on li "Сдан" at bounding box center [141, 187] width 69 height 18
type textarea "x"
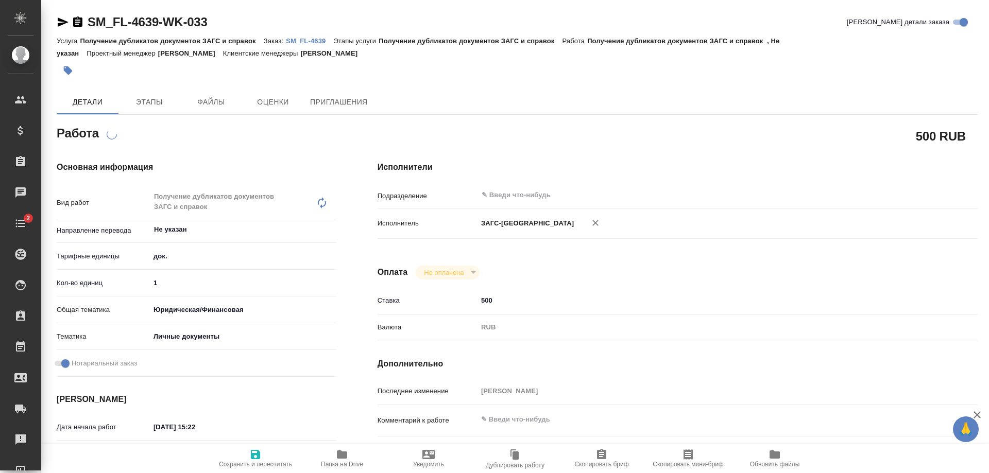
type textarea "x"
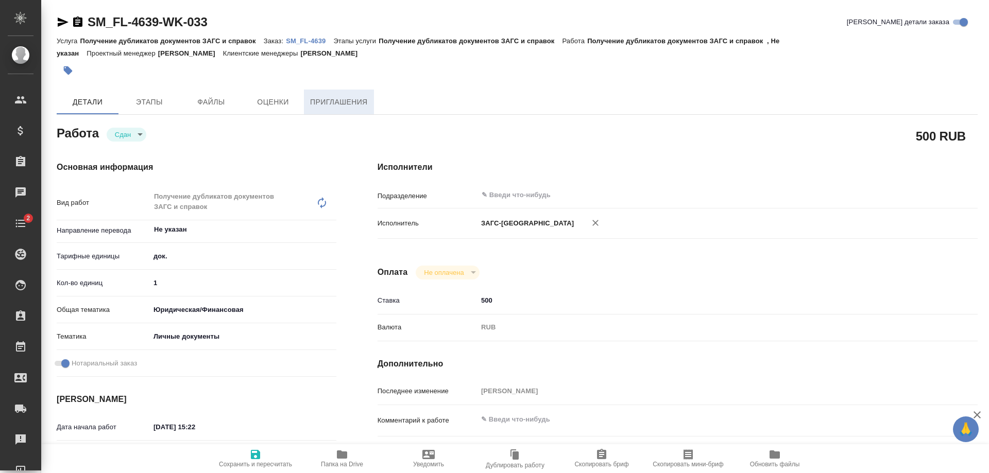
type textarea "x"
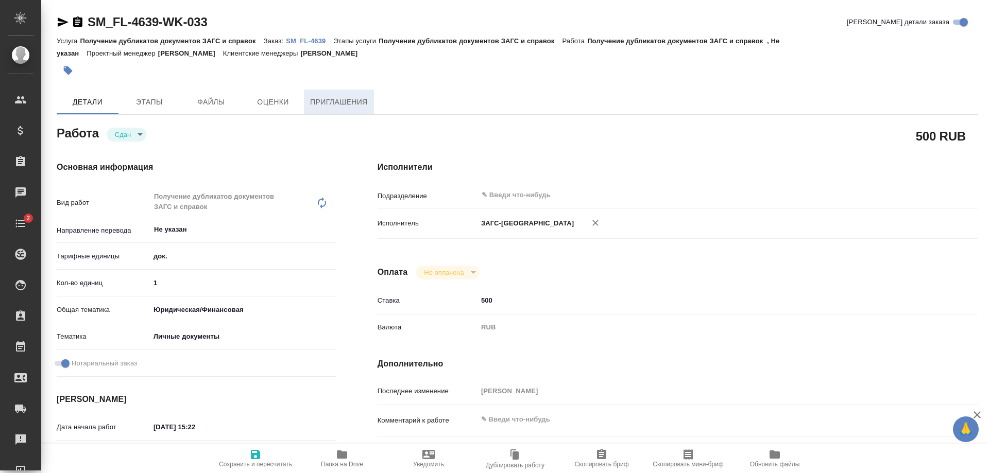
type textarea "x"
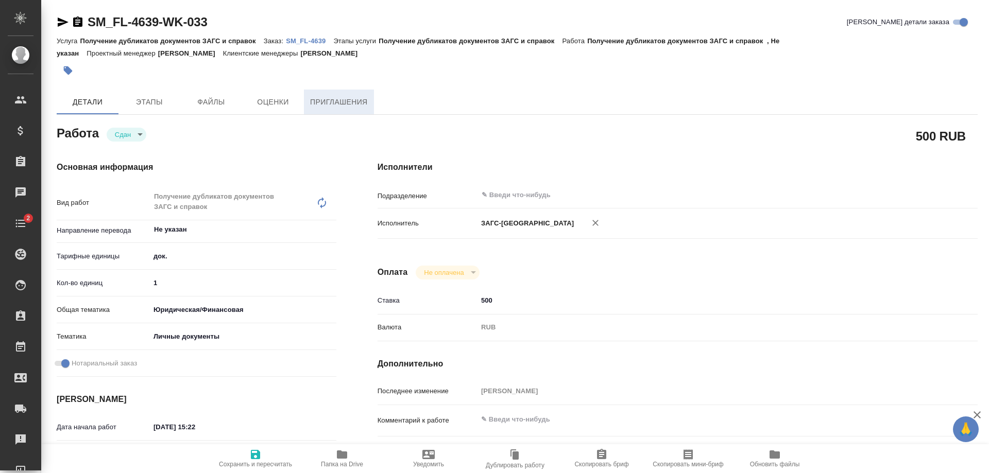
type textarea "x"
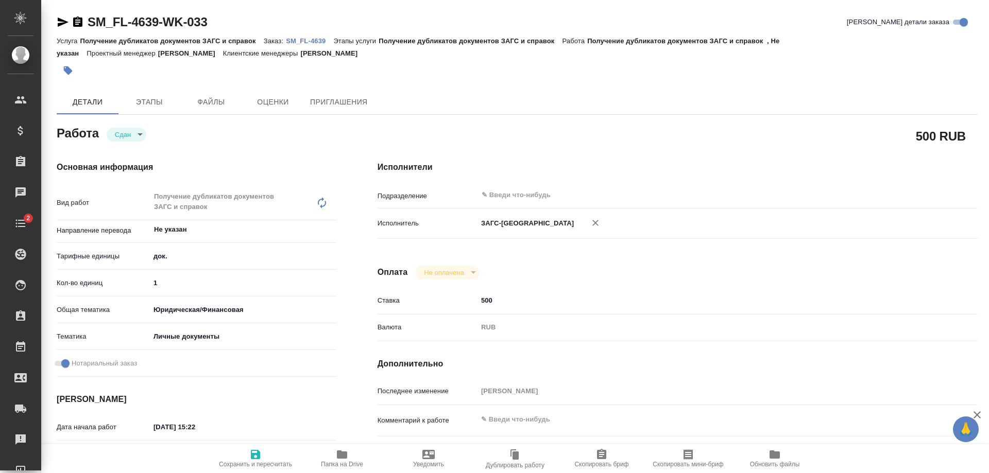
type textarea "x"
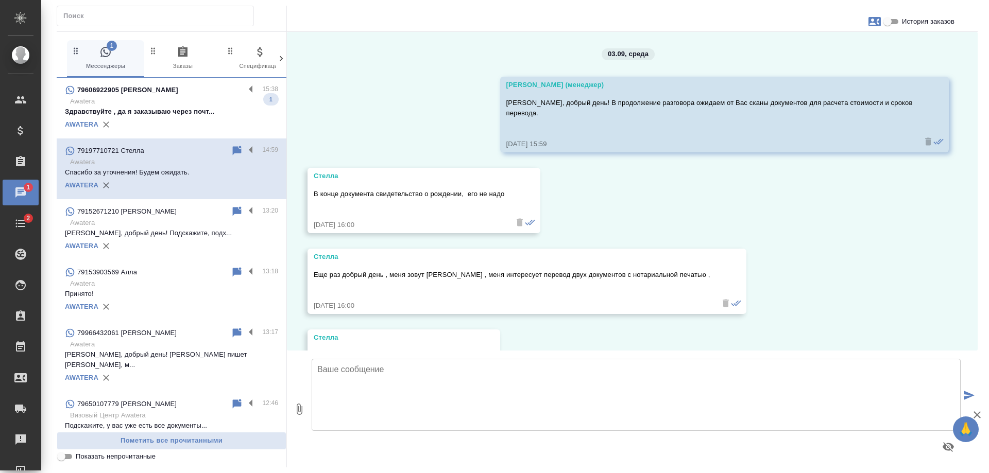
scroll to position [721, 0]
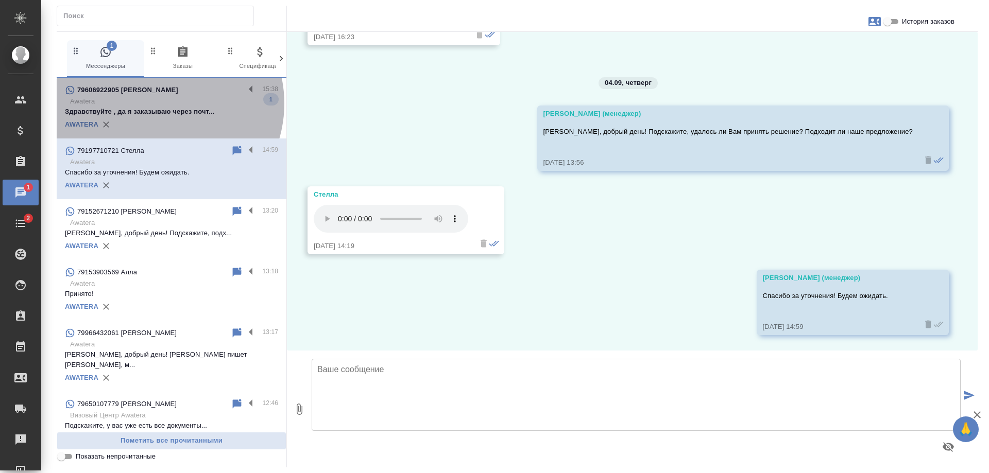
click at [158, 104] on p "Awatera" at bounding box center [174, 101] width 208 height 10
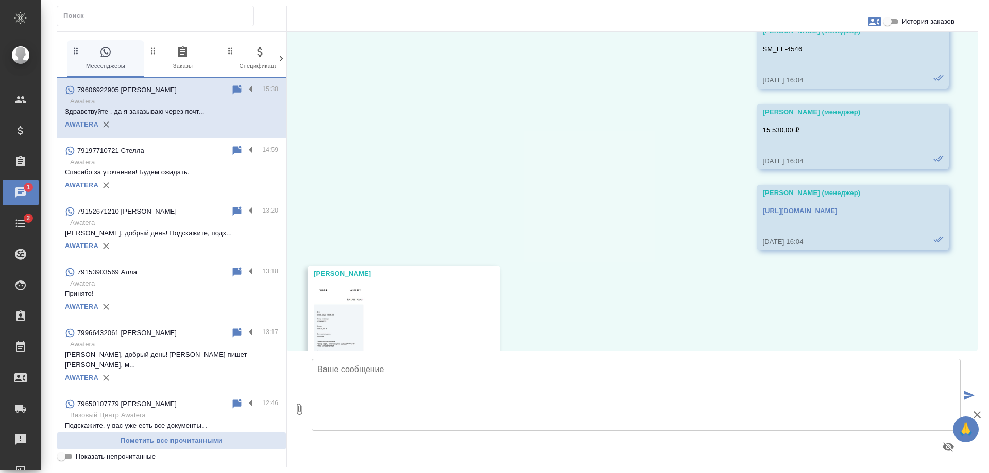
scroll to position [4276, 0]
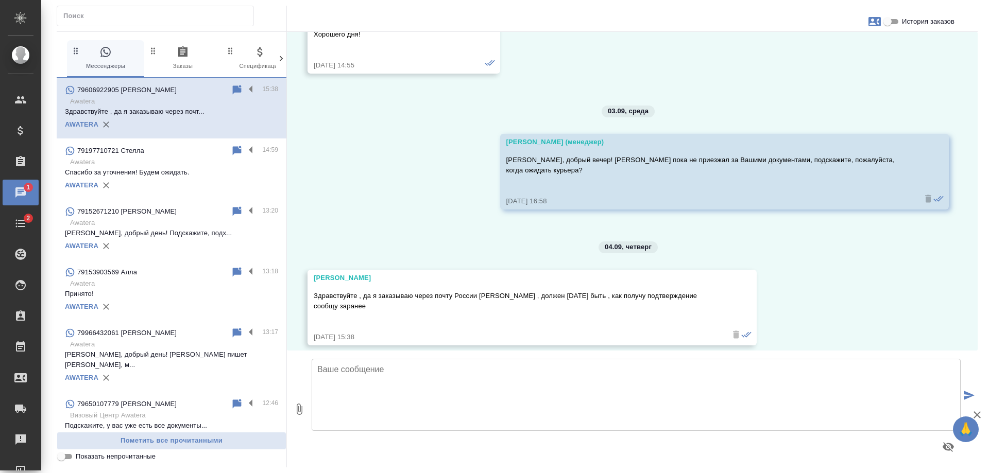
click at [629, 370] on textarea at bounding box center [636, 395] width 649 height 72
type textarea "Хорошо, спасибо, тогда ожидаем. Хорошего дня!"
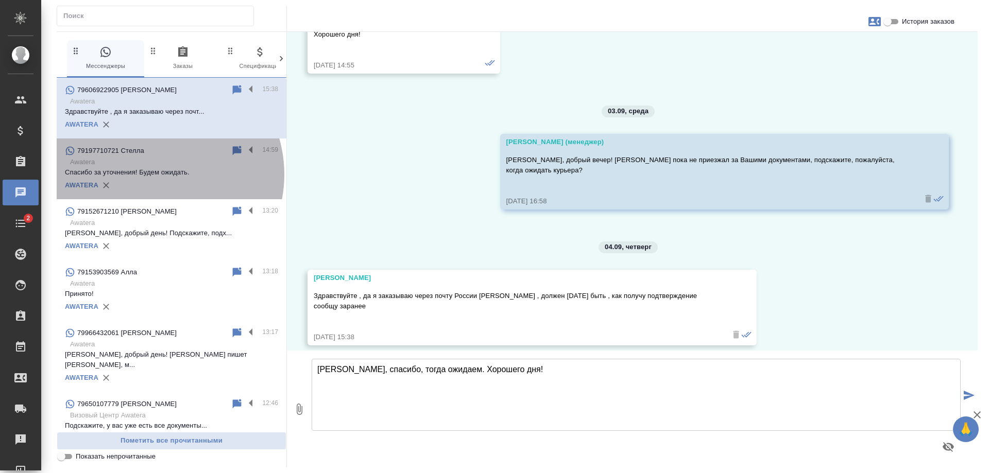
click at [152, 175] on p "Спасибо за уточнения! Будем ожидать." at bounding box center [171, 172] width 213 height 10
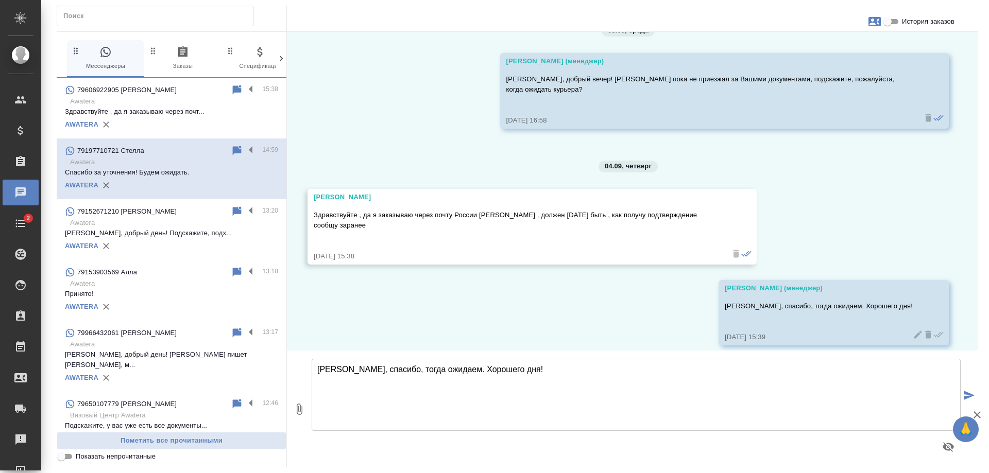
scroll to position [721, 0]
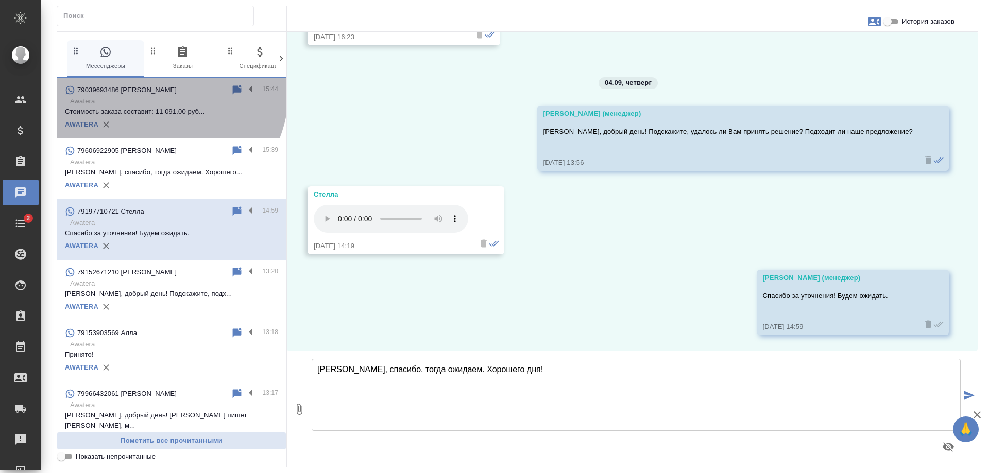
click at [164, 92] on div "79039693486 Александр" at bounding box center [148, 90] width 166 height 12
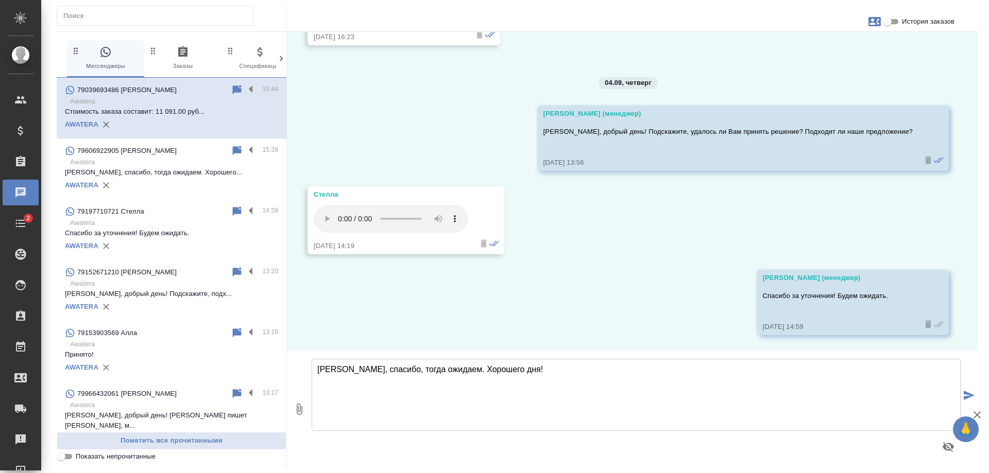
scroll to position [0, 0]
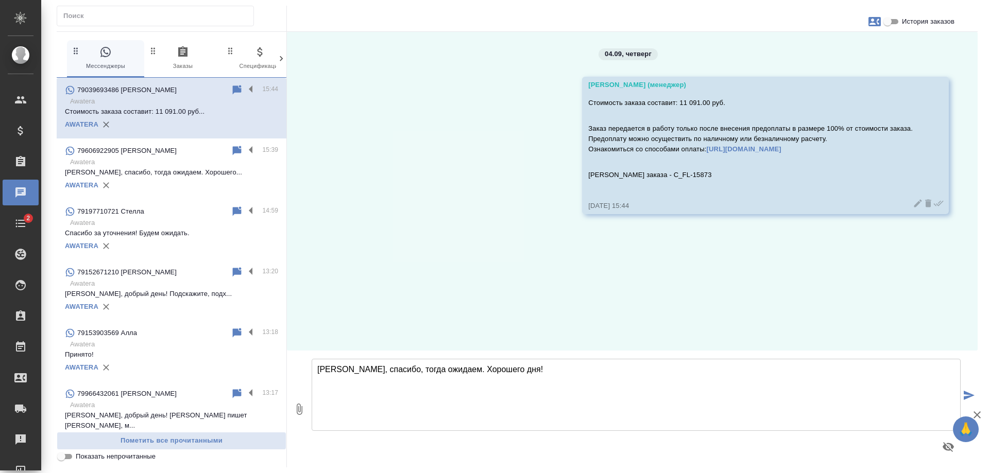
click at [944, 30] on div at bounding box center [517, 19] width 921 height 26
click at [936, 23] on span "История заказов" at bounding box center [928, 21] width 53 height 10
click at [906, 23] on input "История заказов" at bounding box center [887, 21] width 37 height 12
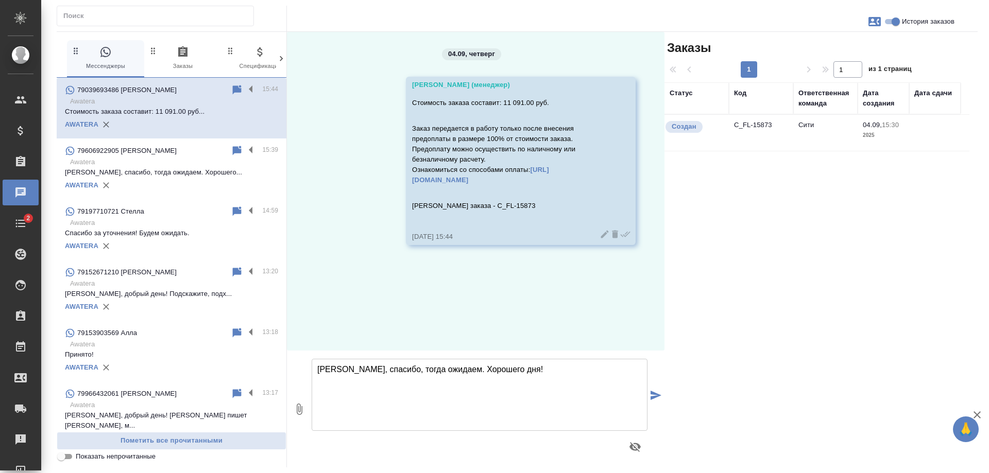
click at [756, 134] on td "C_FL-15873" at bounding box center [761, 133] width 64 height 36
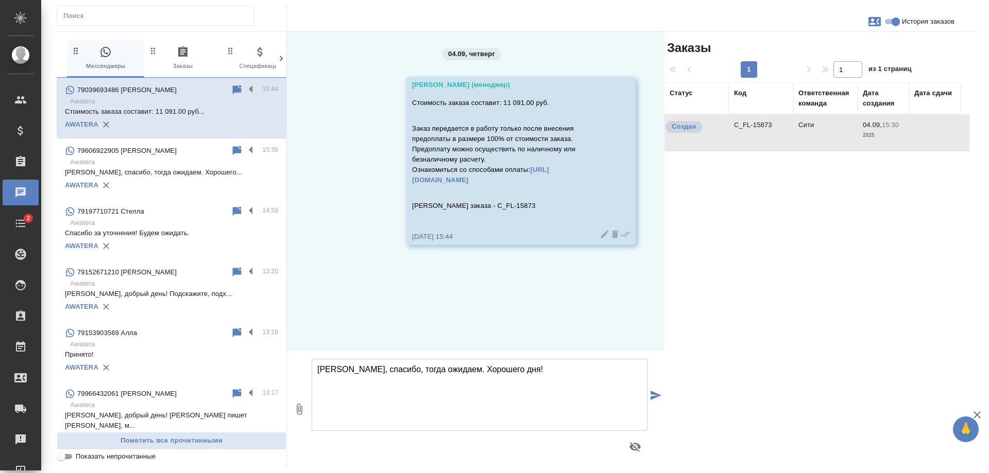
click at [756, 134] on td "C_FL-15873" at bounding box center [761, 133] width 64 height 36
click at [922, 19] on span "История заказов" at bounding box center [928, 21] width 53 height 10
click at [914, 19] on input "История заказов" at bounding box center [895, 21] width 37 height 12
checkbox input "false"
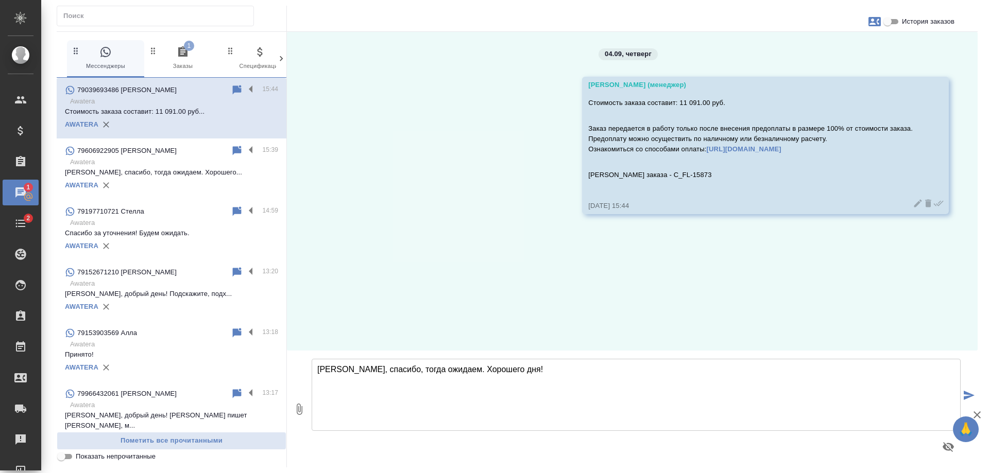
click at [184, 55] on icon "button" at bounding box center [182, 51] width 9 height 10
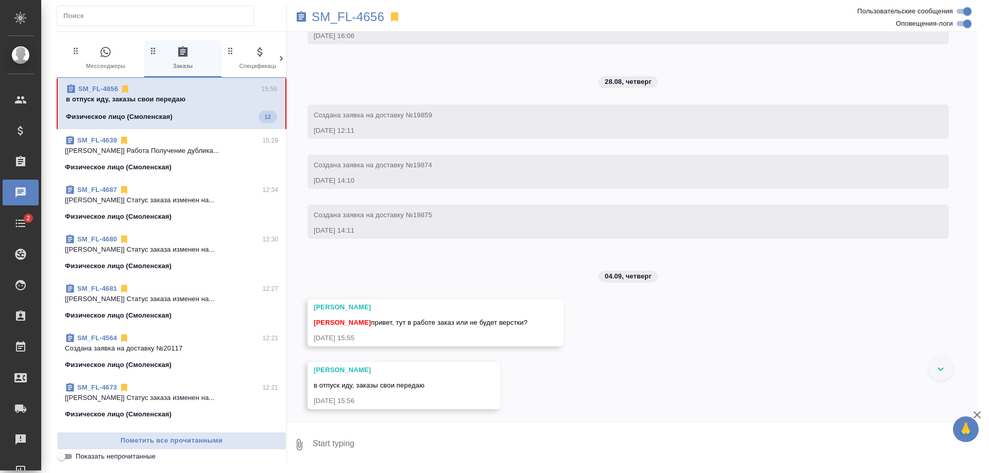
scroll to position [1220, 0]
click at [347, 14] on p "SM_FL-4656" at bounding box center [348, 17] width 73 height 10
click at [370, 441] on textarea at bounding box center [645, 445] width 666 height 35
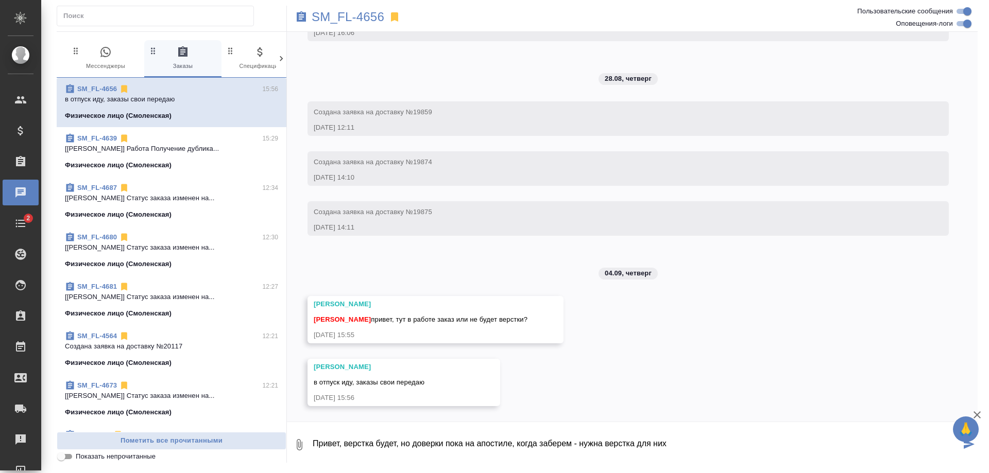
type textarea "Привет, верстка будет, но доверки пока на апостиле, когда заберем - нужна верст…"
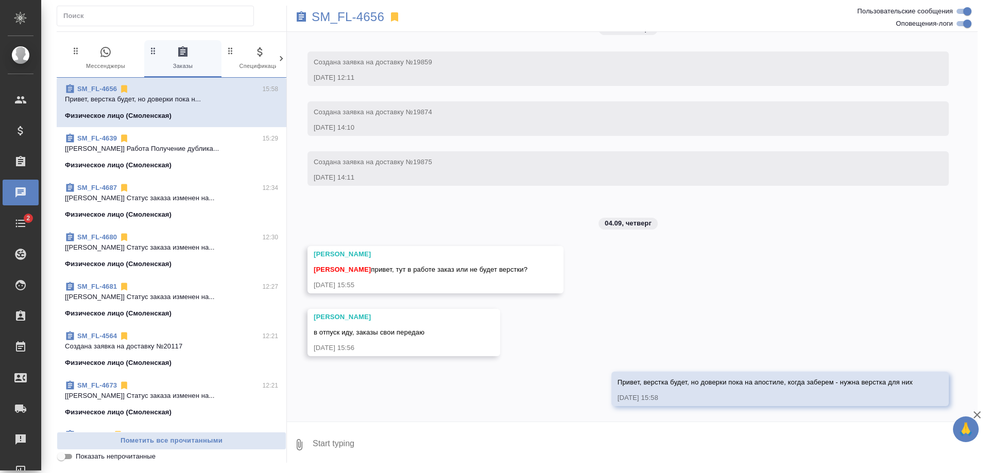
click at [97, 63] on span "0 Мессенджеры" at bounding box center [105, 58] width 69 height 25
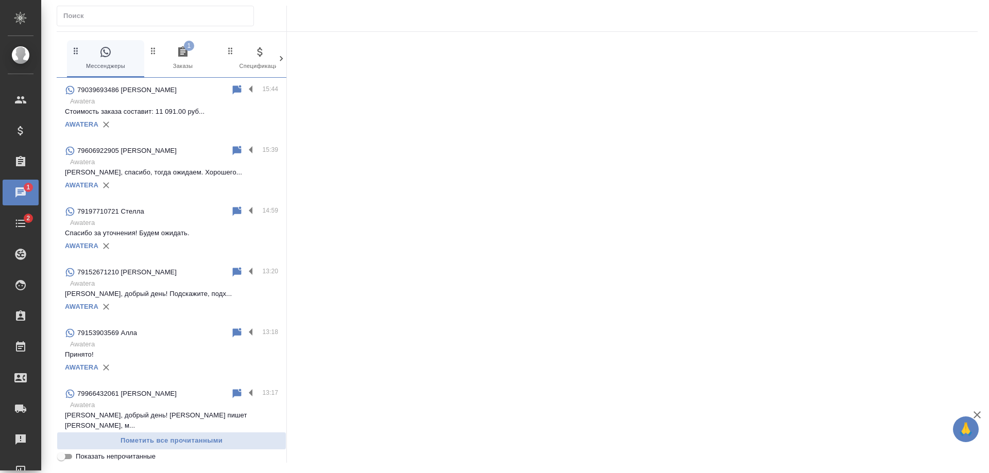
click at [174, 55] on span "1 Заказы" at bounding box center [182, 58] width 69 height 25
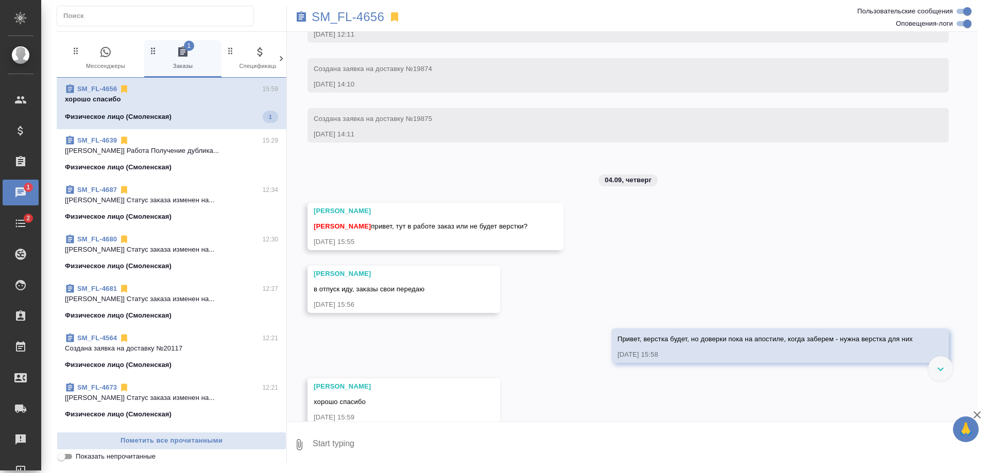
scroll to position [1333, 0]
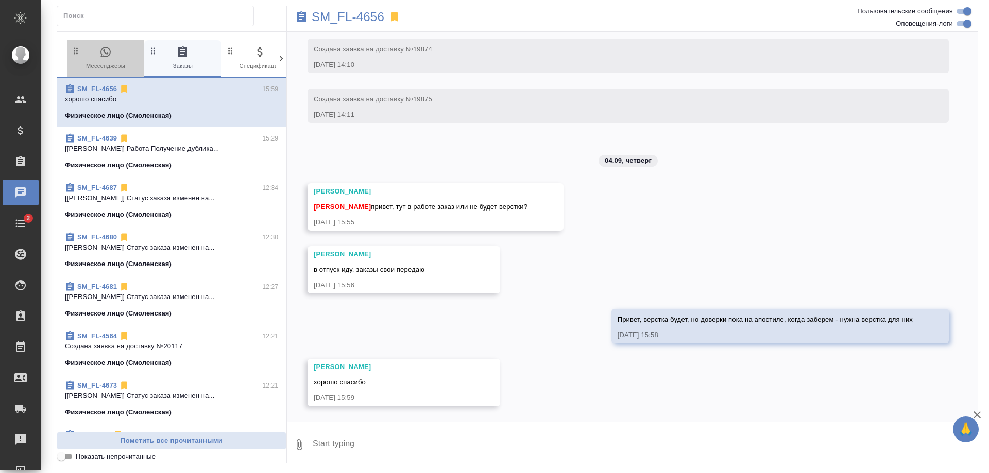
click at [103, 49] on icon "button" at bounding box center [105, 52] width 12 height 12
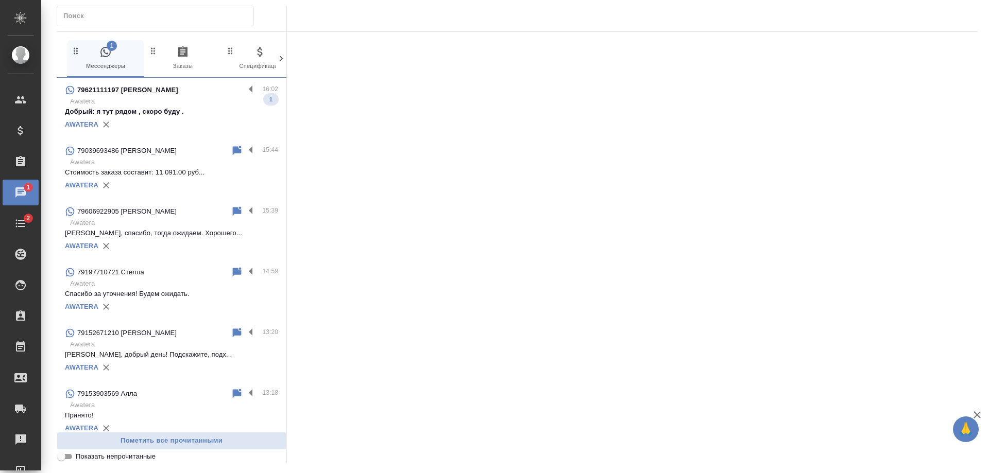
click at [178, 95] on p "79621111197 Голомазова Полина Константиновна" at bounding box center [127, 90] width 101 height 10
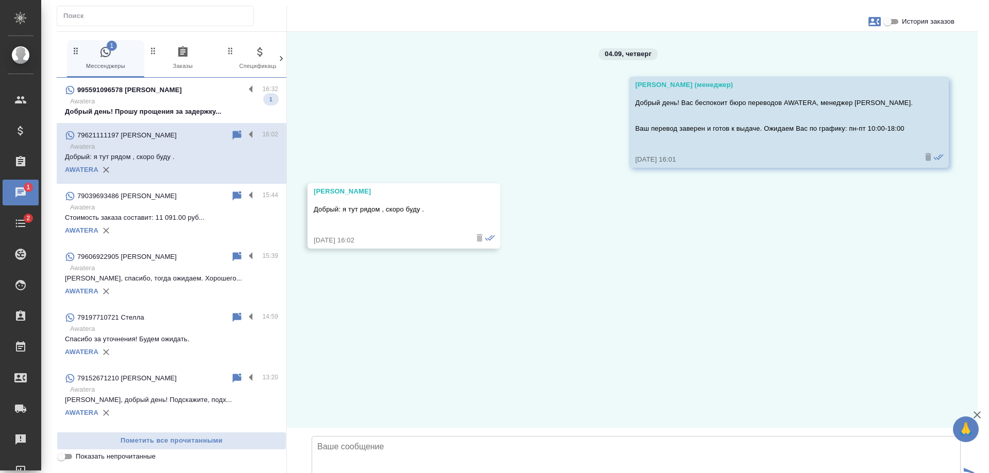
click at [171, 96] on p "Awatera" at bounding box center [174, 101] width 208 height 10
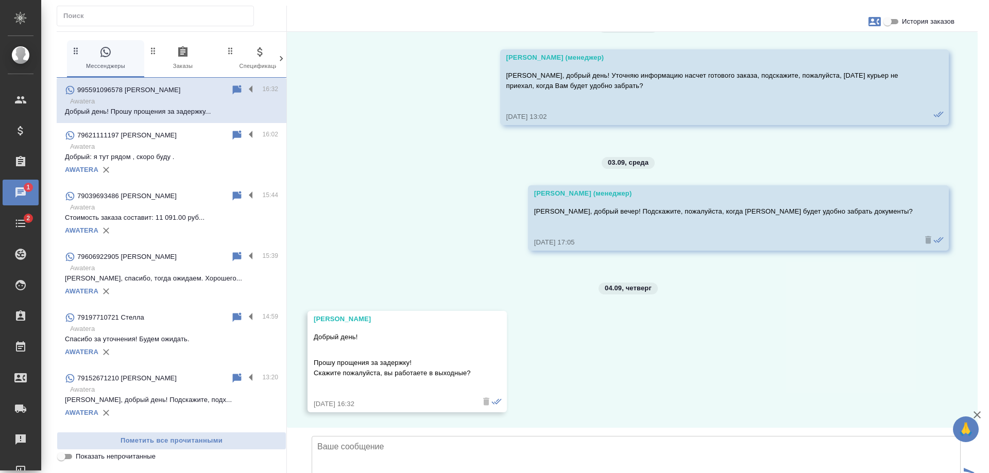
scroll to position [5539, 0]
click at [469, 436] on textarea at bounding box center [636, 472] width 649 height 72
click at [455, 436] on textarea "Мария, добрый день!" at bounding box center [636, 472] width 649 height 72
paste textarea "Мы работаем по будням с 10:00 до 18:00 и находимся по адресу: г. Москва, Смолен…"
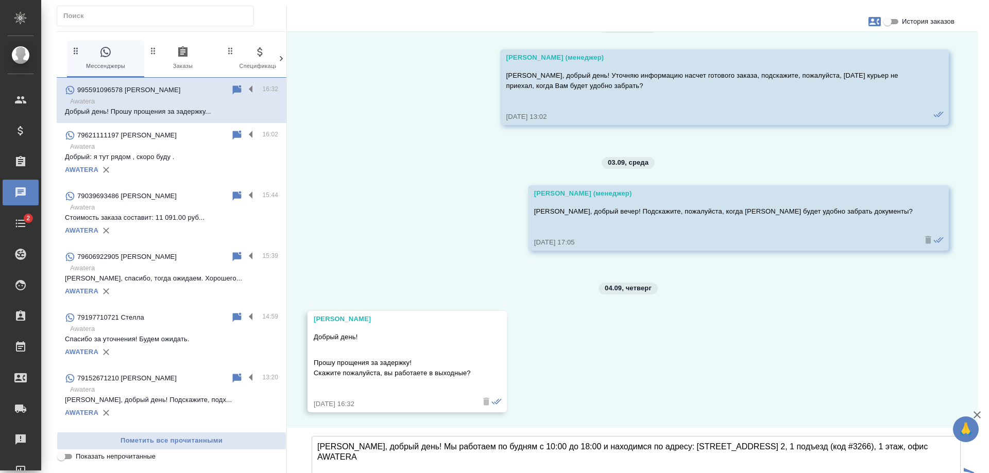
type textarea "Мария, добрый день! Мы работаем по будням с 10:00 до 18:00 и находимся по адрес…"
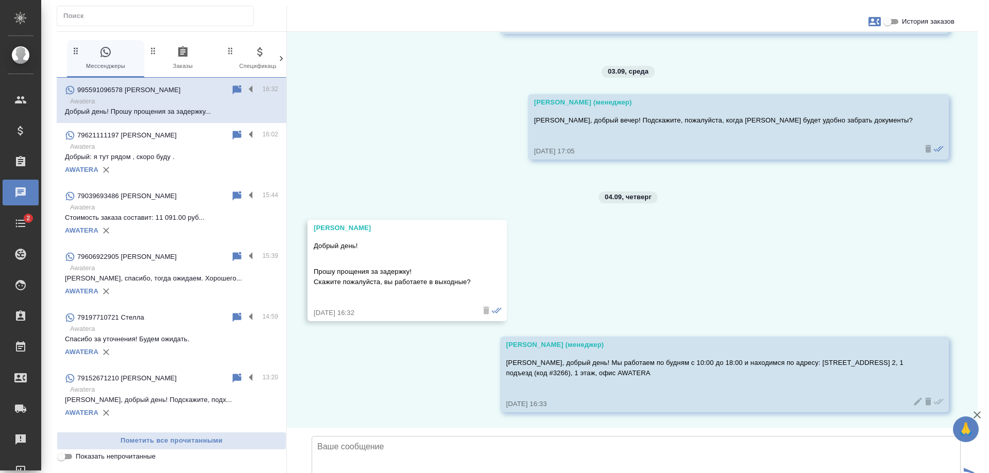
scroll to position [5631, 0]
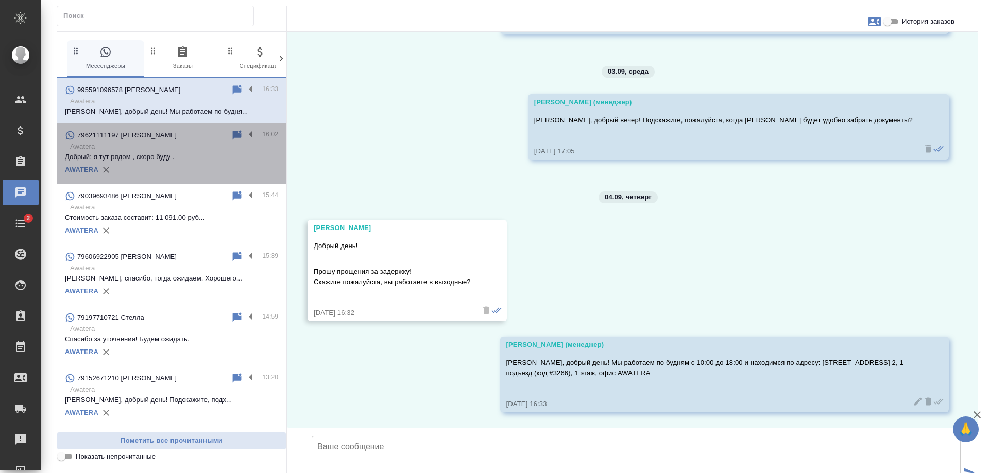
click at [171, 150] on p "Awatera" at bounding box center [174, 147] width 208 height 10
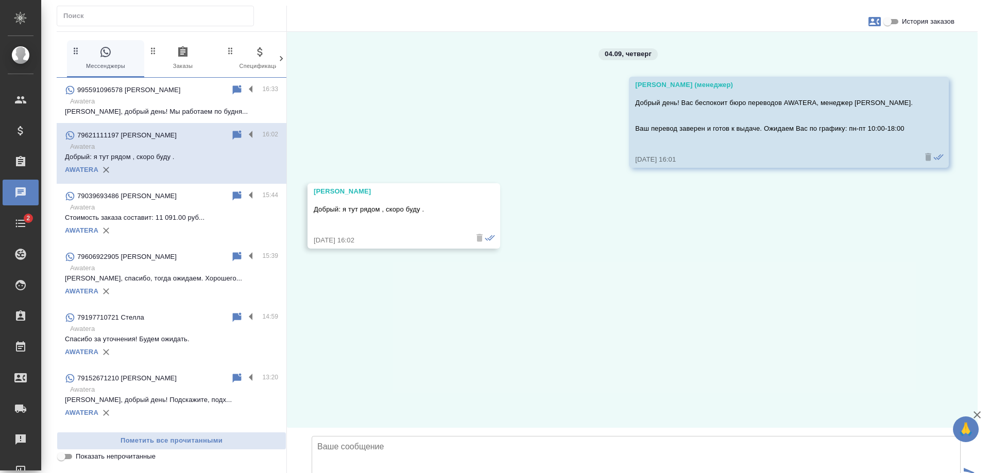
scroll to position [0, 0]
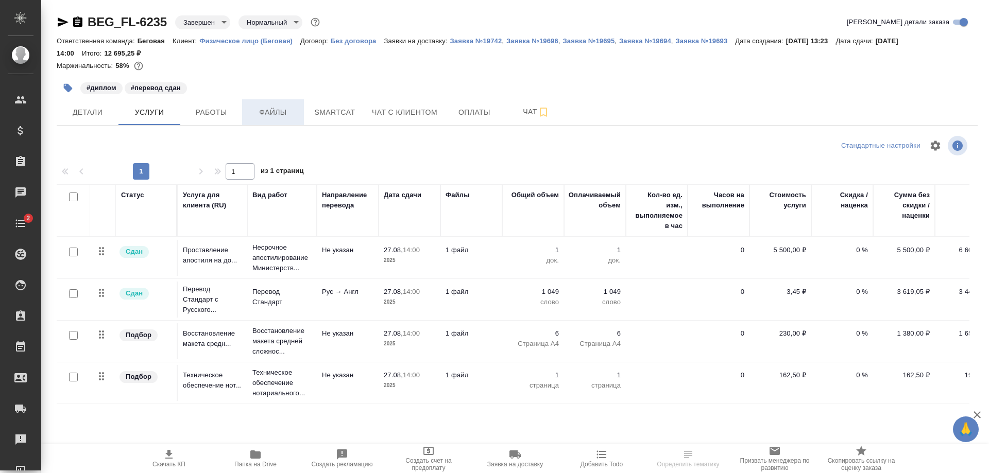
click at [283, 110] on span "Файлы" at bounding box center [272, 112] width 49 height 13
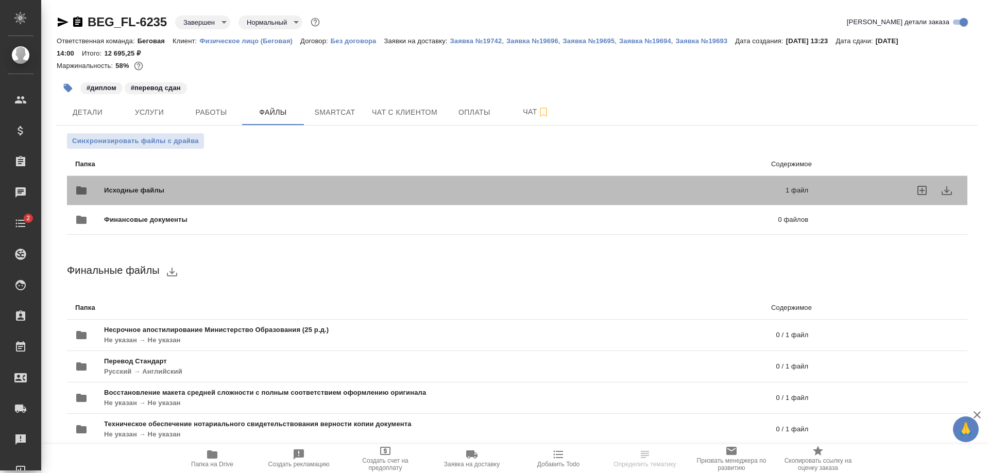
click at [276, 176] on div "Исходные файлы 1 файл" at bounding box center [442, 190] width 754 height 45
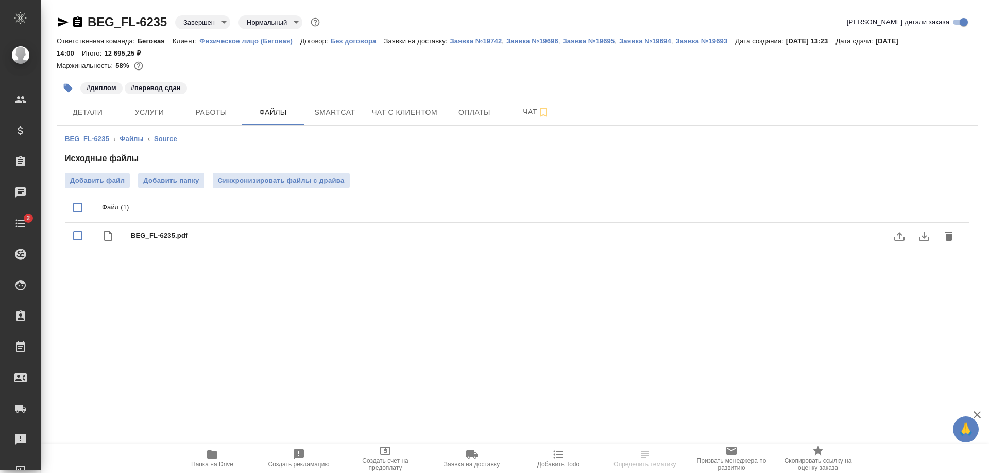
click at [926, 239] on icon "download" at bounding box center [924, 236] width 12 height 12
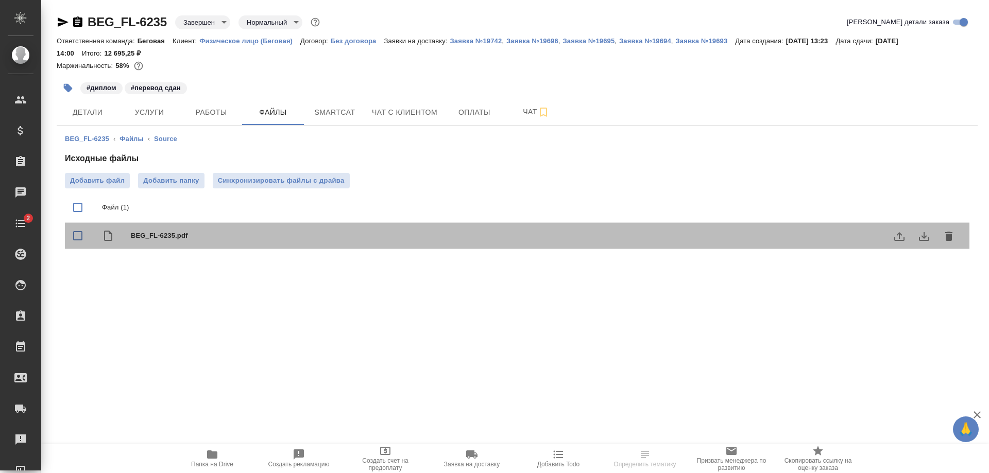
click at [145, 231] on span "BEG_FL-6235.pdf" at bounding box center [538, 236] width 814 height 10
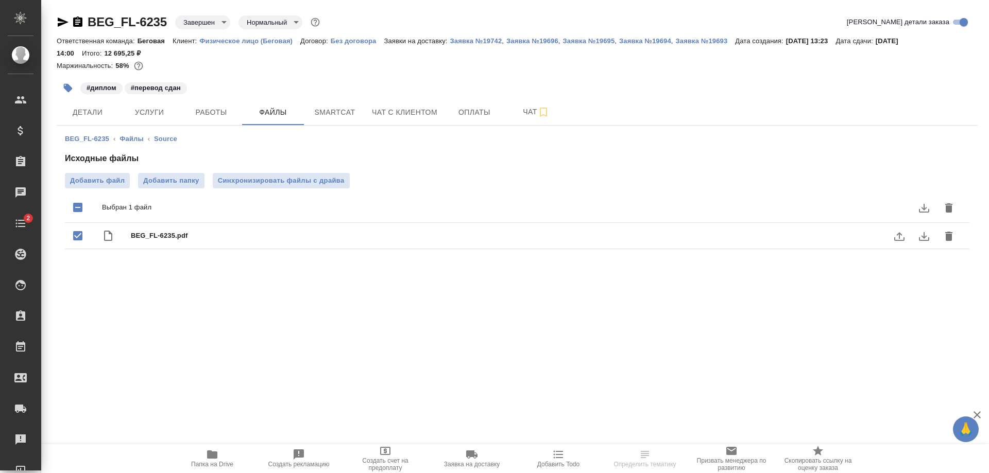
click at [152, 230] on div "BEG_FL-6235.pdf" at bounding box center [538, 236] width 814 height 14
checkbox input "false"
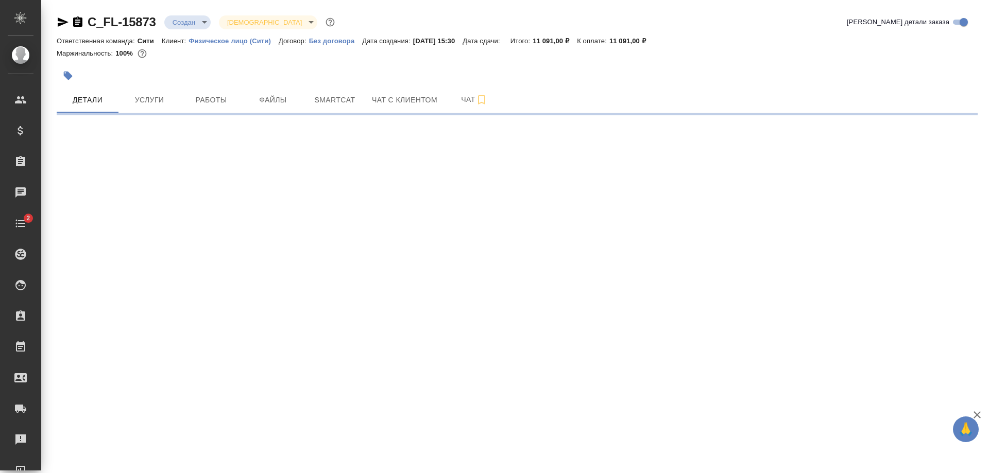
select select "RU"
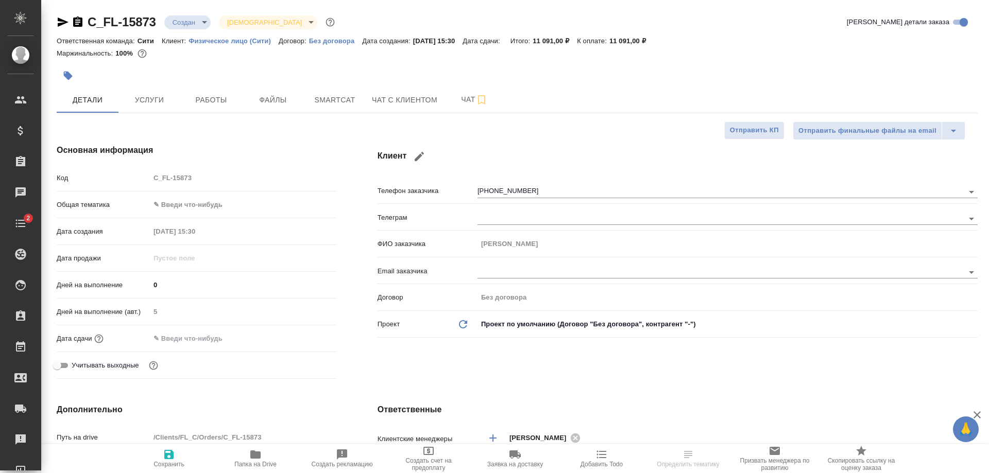
type textarea "x"
click at [147, 100] on span "Услуги" at bounding box center [149, 100] width 49 height 13
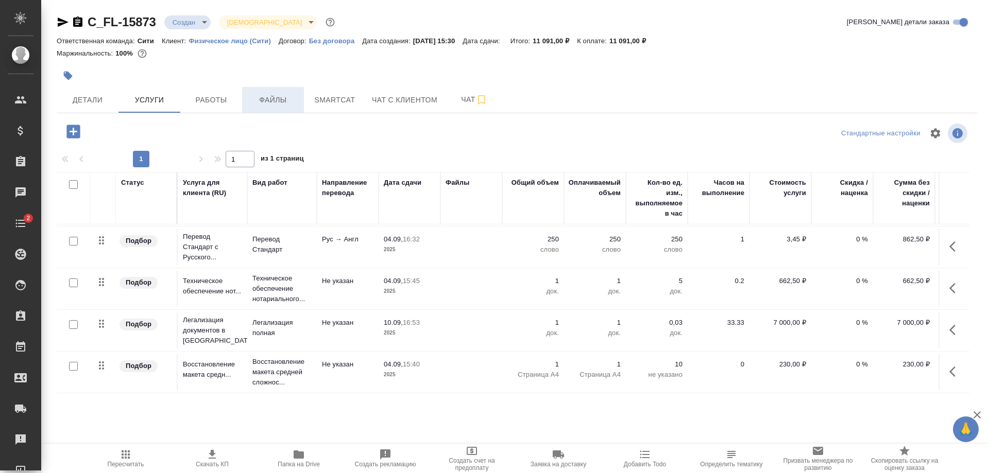
click at [258, 99] on span "Файлы" at bounding box center [272, 100] width 49 height 13
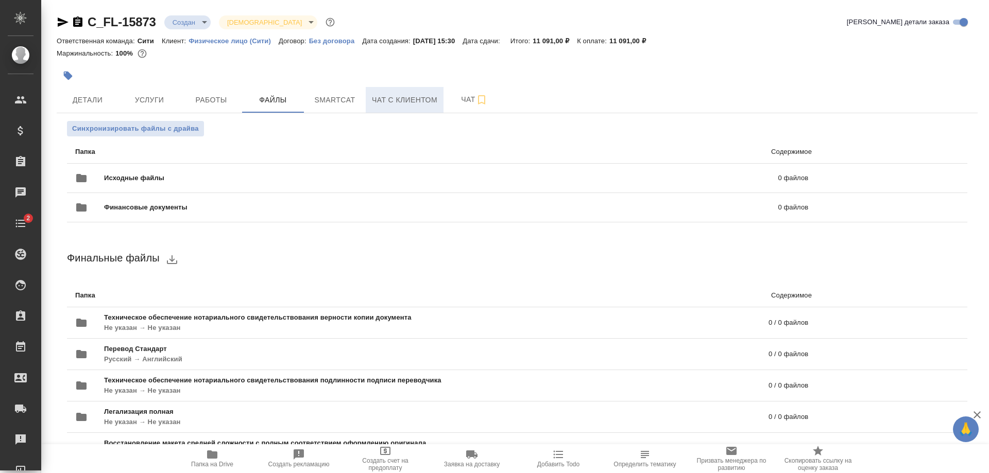
click at [390, 90] on button "Чат с клиентом" at bounding box center [405, 100] width 78 height 26
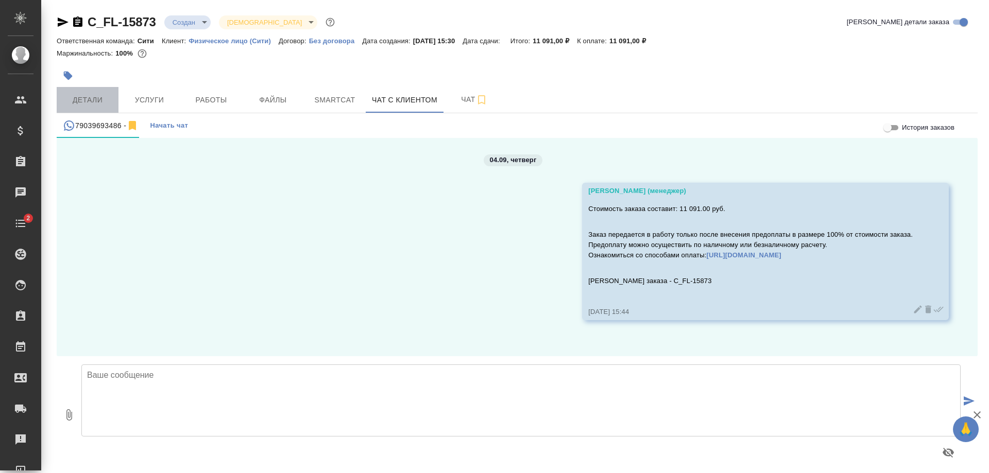
click at [93, 96] on span "Детали" at bounding box center [87, 100] width 49 height 13
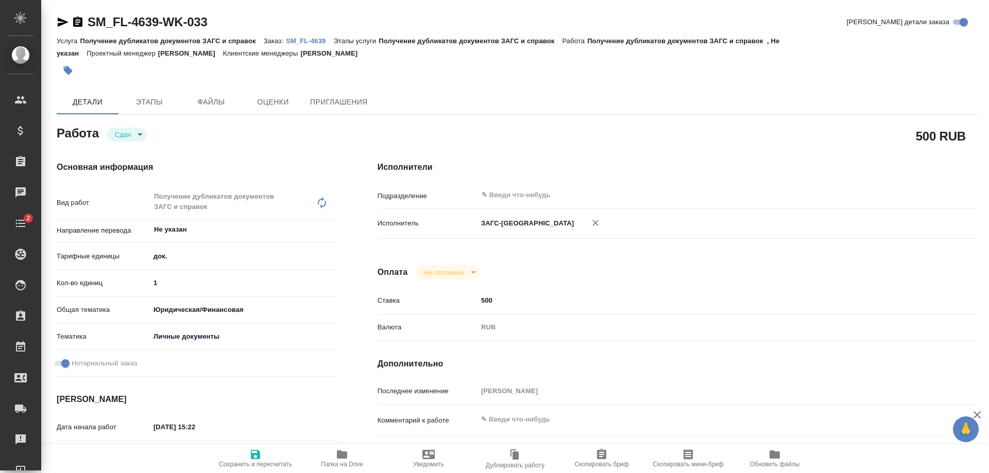
type textarea "x"
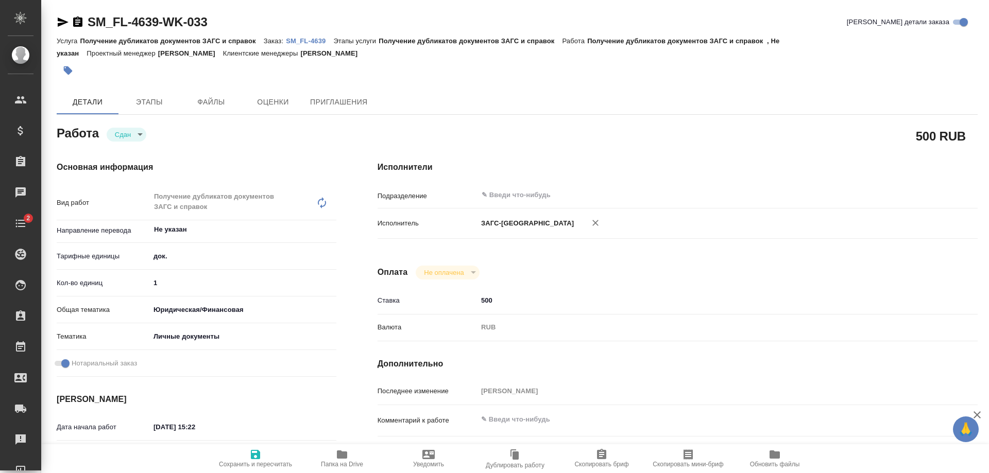
type textarea "x"
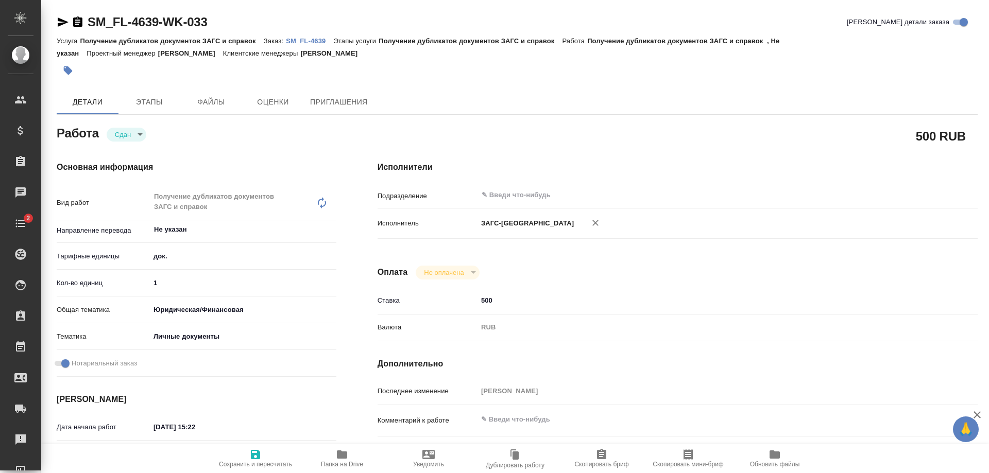
type textarea "x"
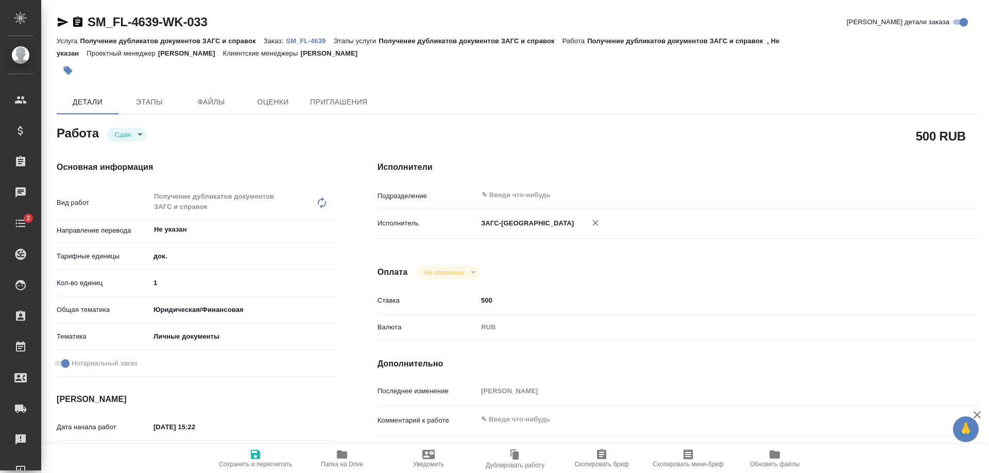
type textarea "x"
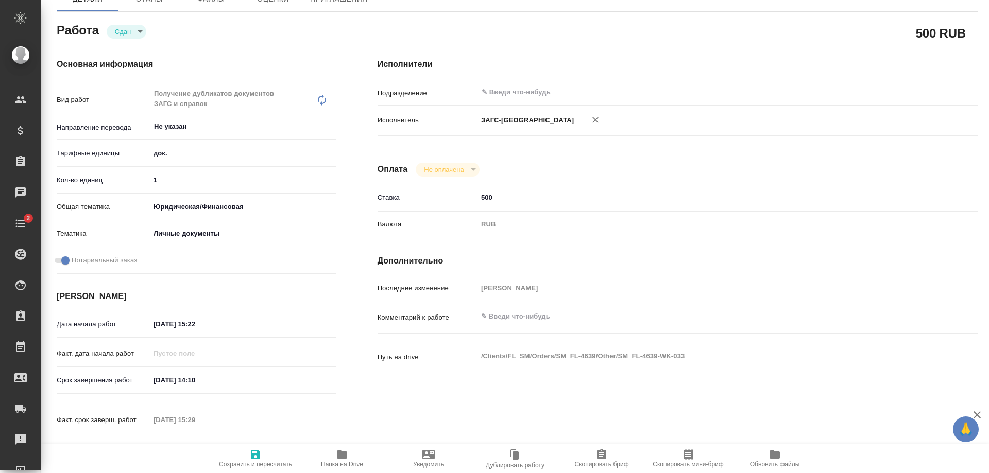
type textarea "x"
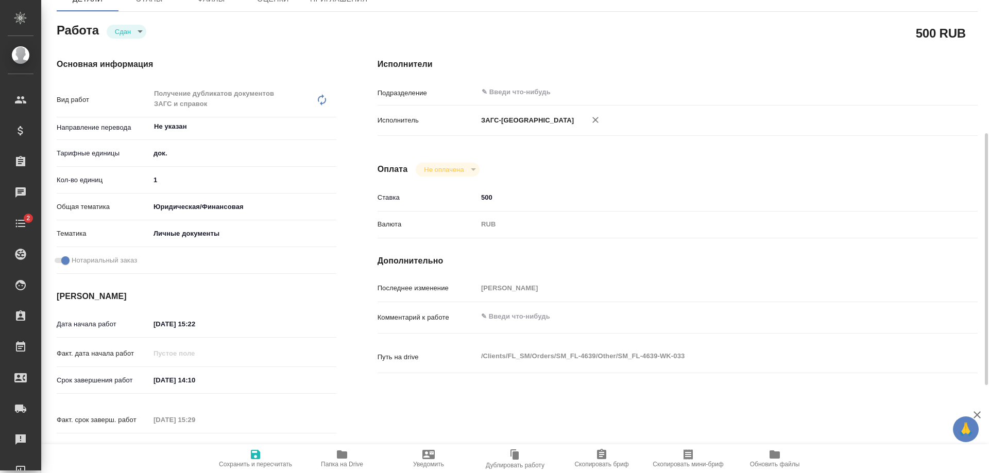
scroll to position [155, 0]
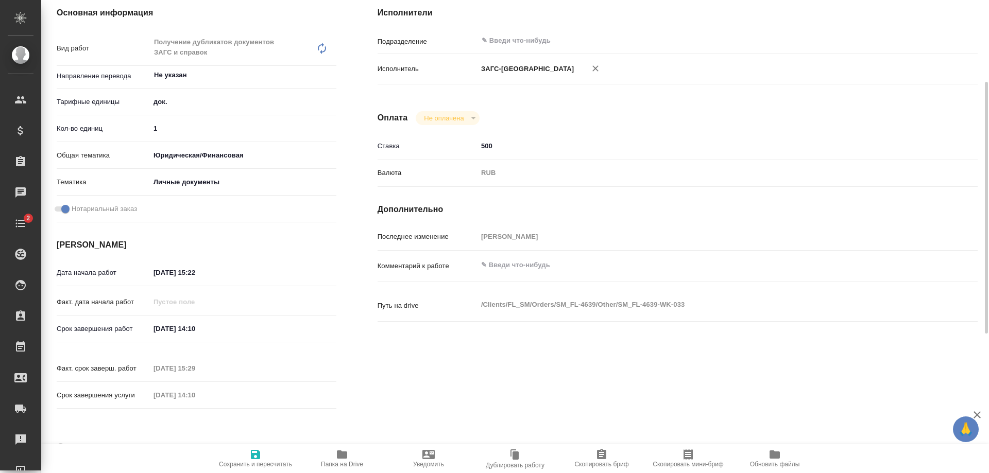
type textarea "x"
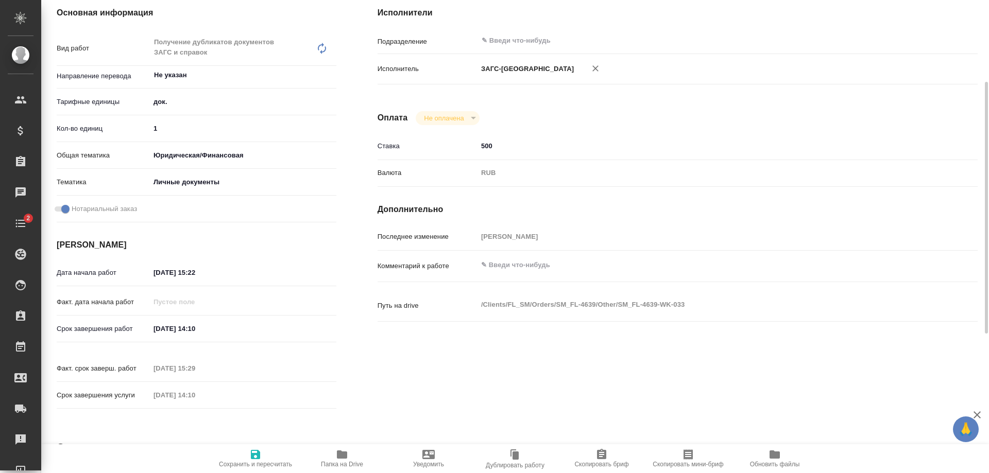
type textarea "x"
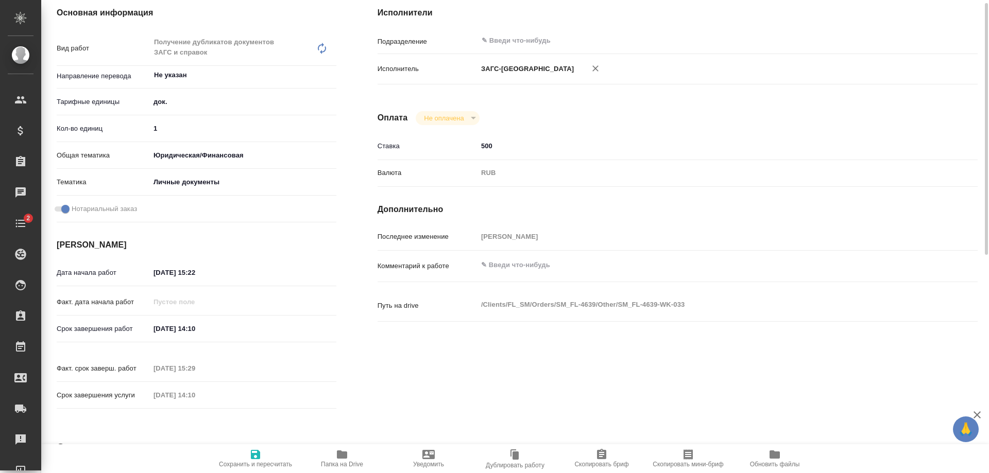
scroll to position [0, 0]
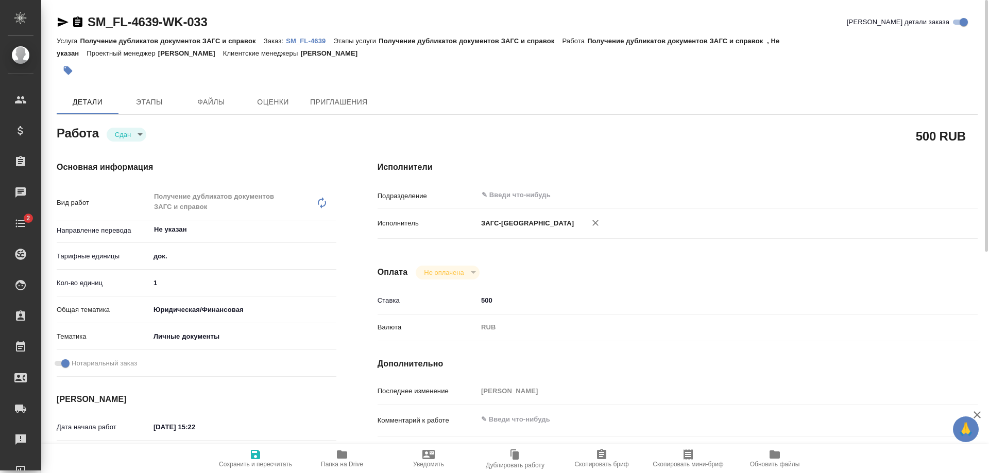
type textarea "x"
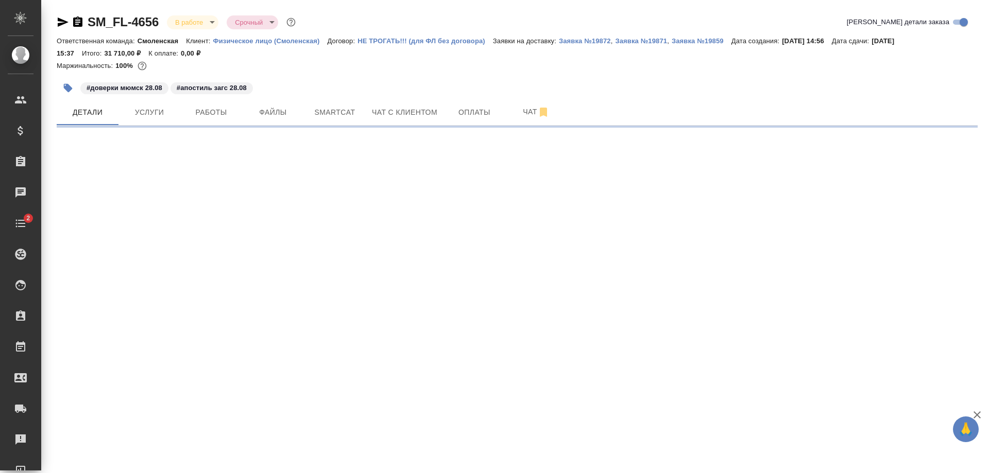
select select "RU"
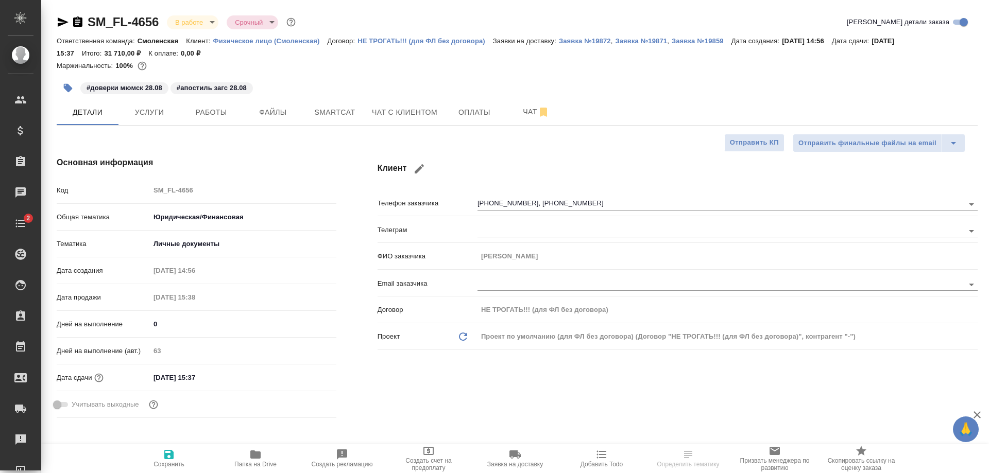
type textarea "x"
click at [161, 115] on span "Услуги" at bounding box center [149, 112] width 49 height 13
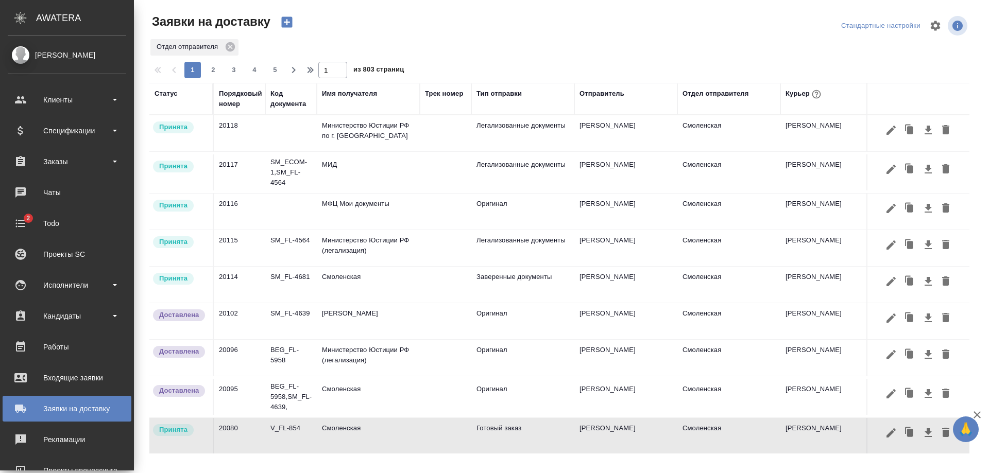
click at [299, 284] on td "SM_FL-4681" at bounding box center [291, 285] width 52 height 36
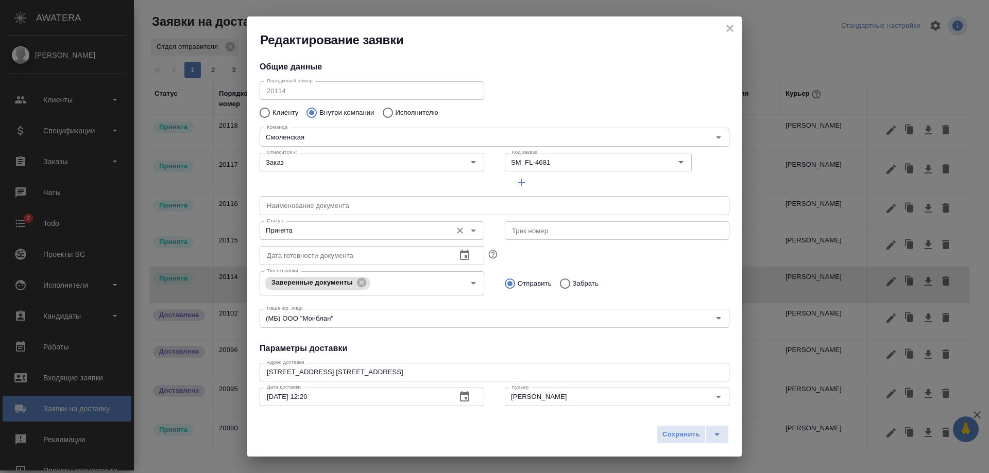
click at [467, 232] on icon "Open" at bounding box center [473, 231] width 12 height 12
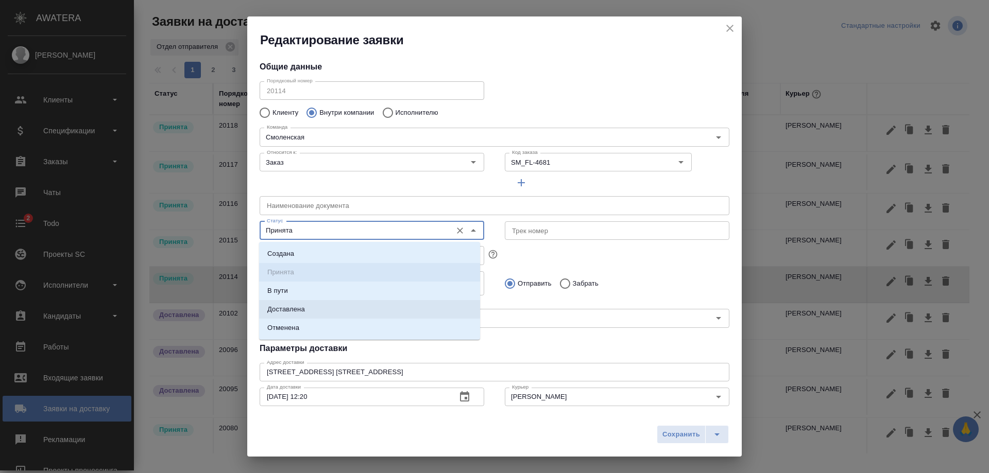
click at [434, 302] on li "Доставлена" at bounding box center [369, 309] width 221 height 19
type input "Доставлена"
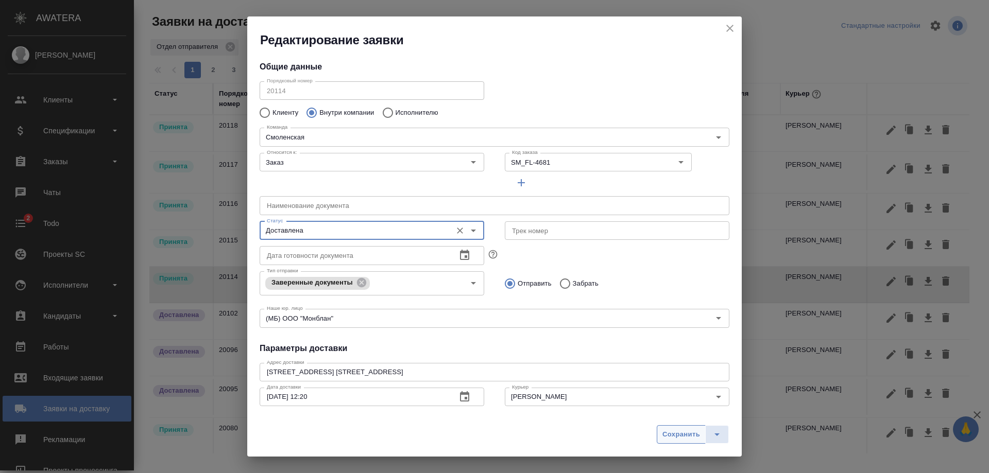
click at [676, 430] on span "Сохранить" at bounding box center [681, 435] width 38 height 12
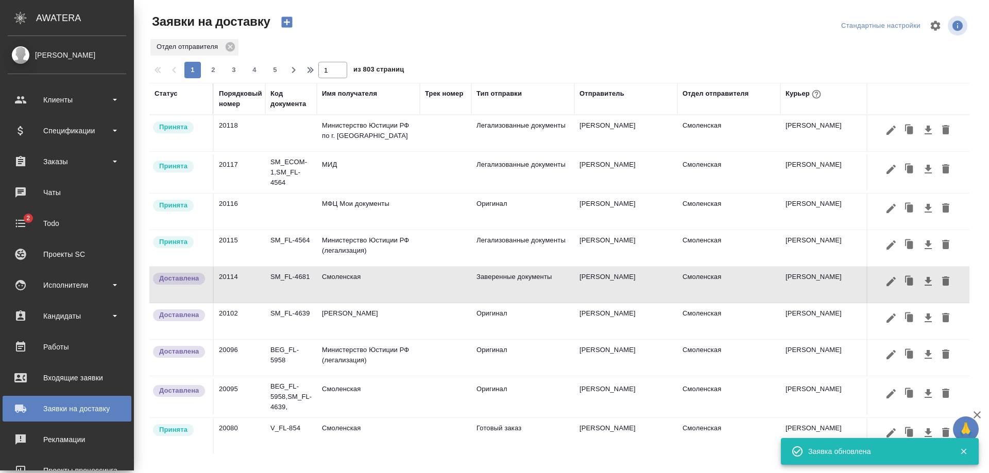
click at [326, 240] on td "Министерство Юстиции РФ (легализация)" at bounding box center [368, 248] width 103 height 36
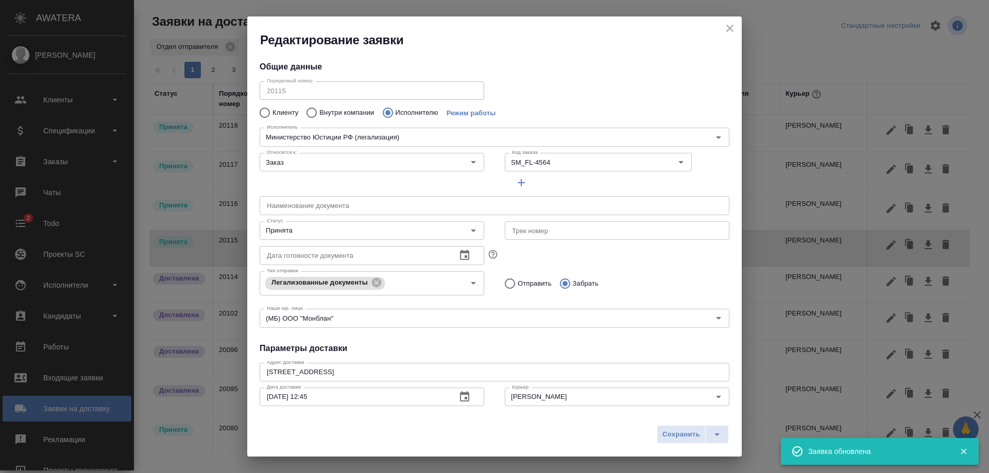
type input "Министерство Юстиции РФ (легализация)"
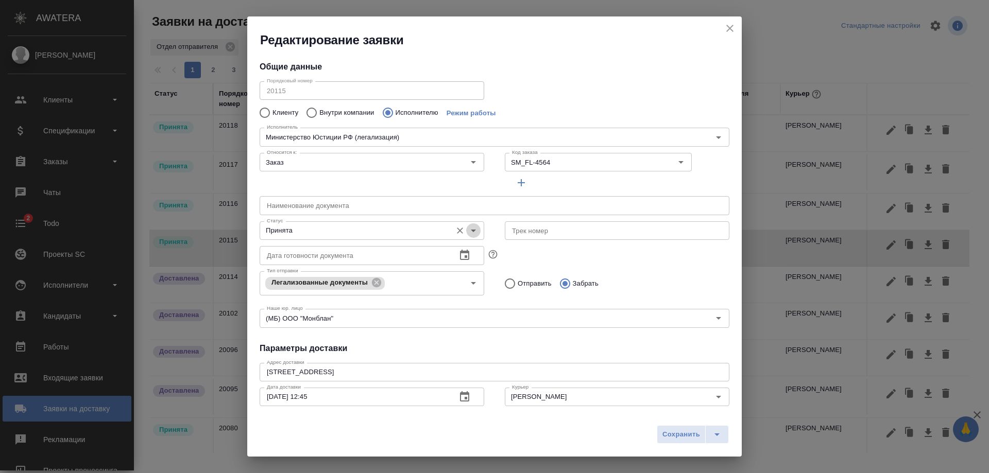
click at [469, 232] on icon "Open" at bounding box center [473, 231] width 12 height 12
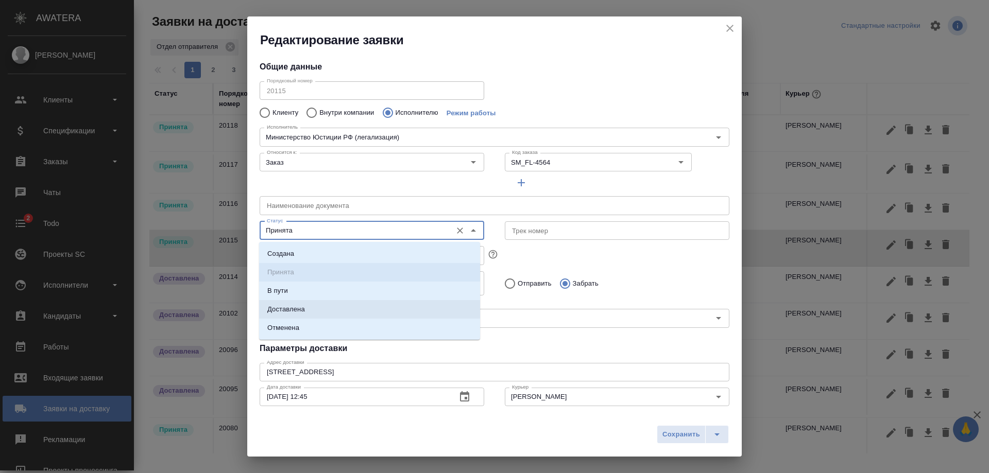
click at [452, 304] on li "Доставлена" at bounding box center [369, 309] width 221 height 19
type input "Доставлена"
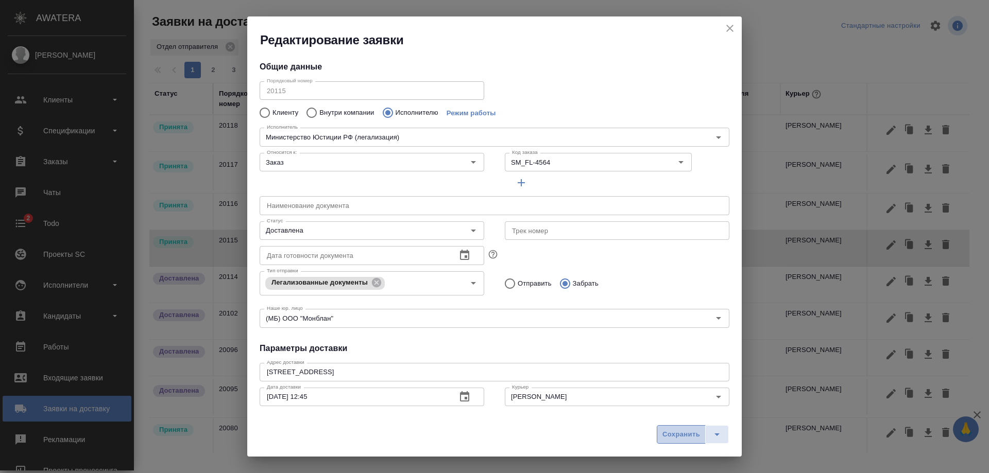
click at [678, 429] on span "Сохранить" at bounding box center [681, 435] width 38 height 12
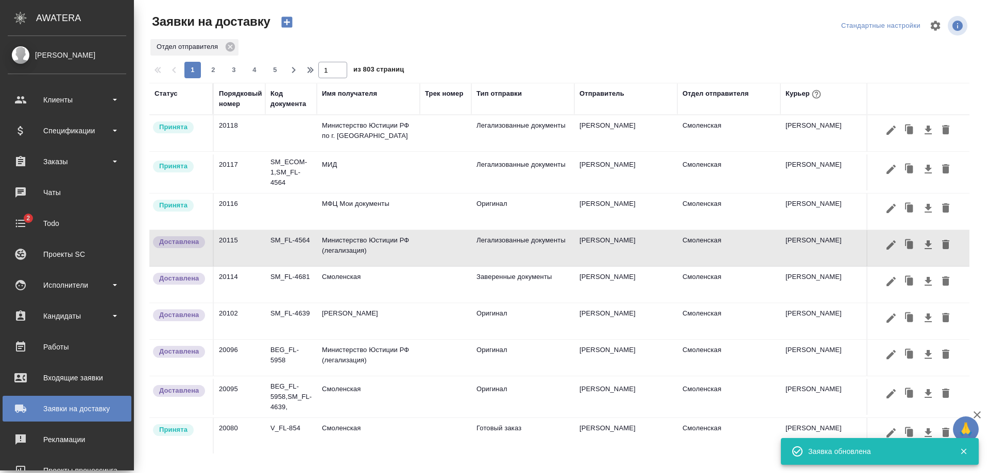
click at [414, 212] on td "МФЦ Мои документы" at bounding box center [368, 212] width 103 height 36
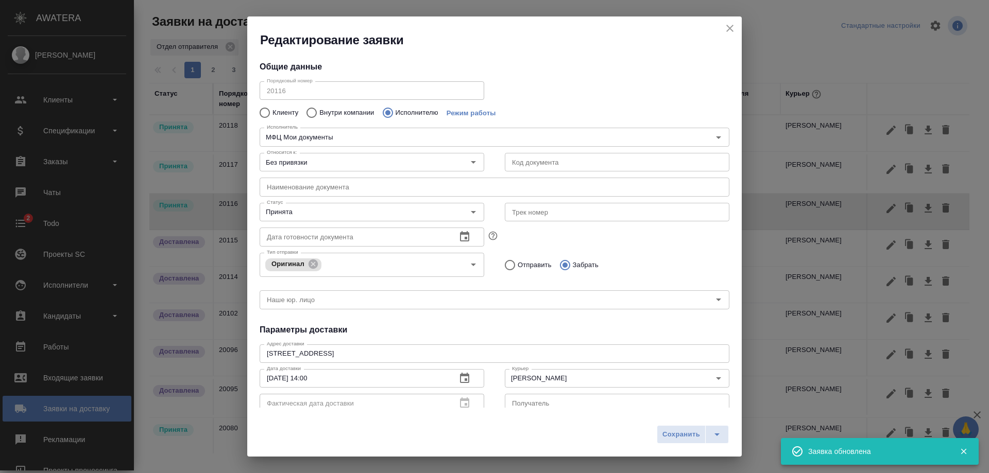
type input "МФЦ Мои документы"
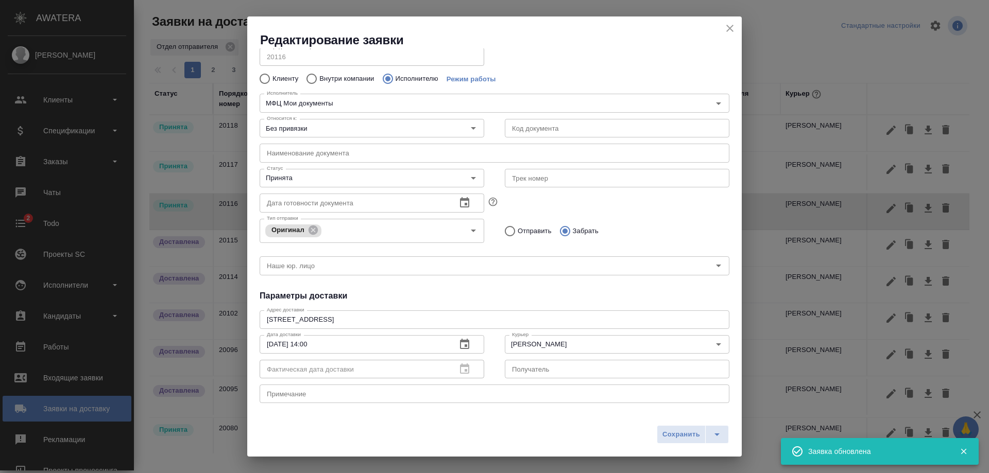
scroll to position [52, 0]
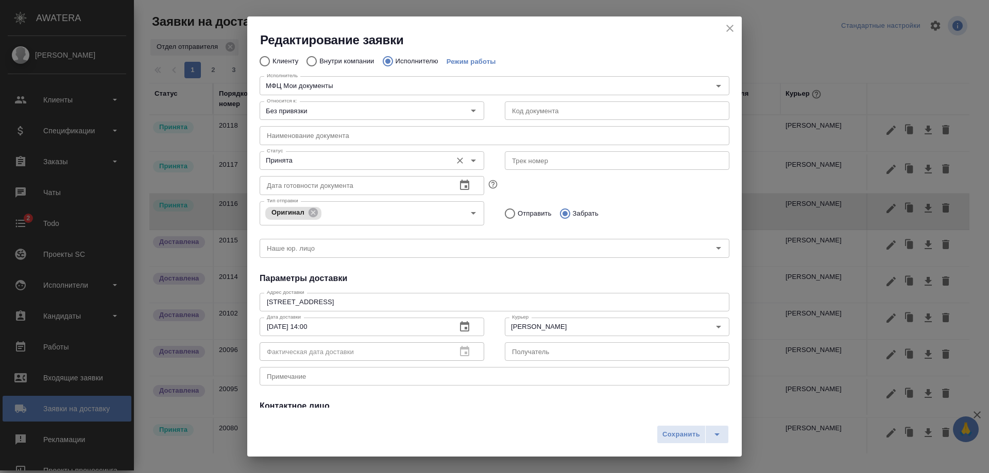
click at [470, 163] on icon "Open" at bounding box center [473, 161] width 12 height 12
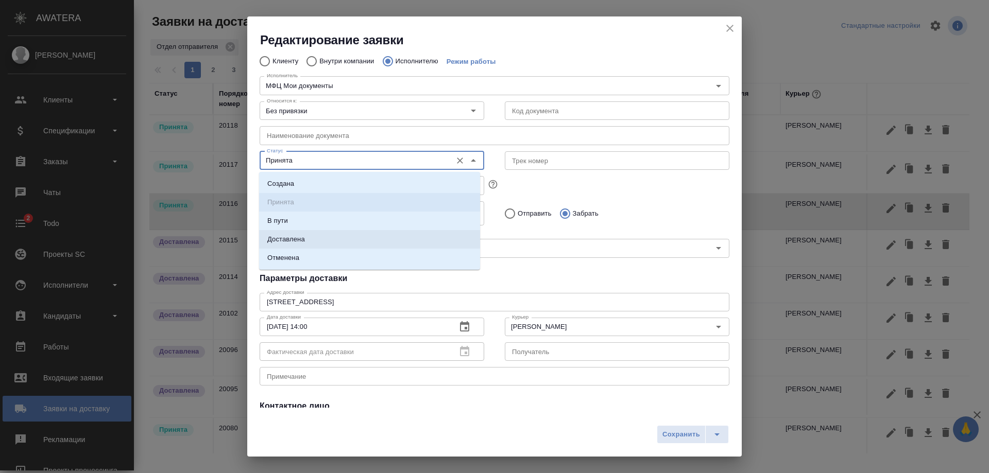
click at [447, 236] on li "Доставлена" at bounding box center [369, 239] width 221 height 19
type input "Доставлена"
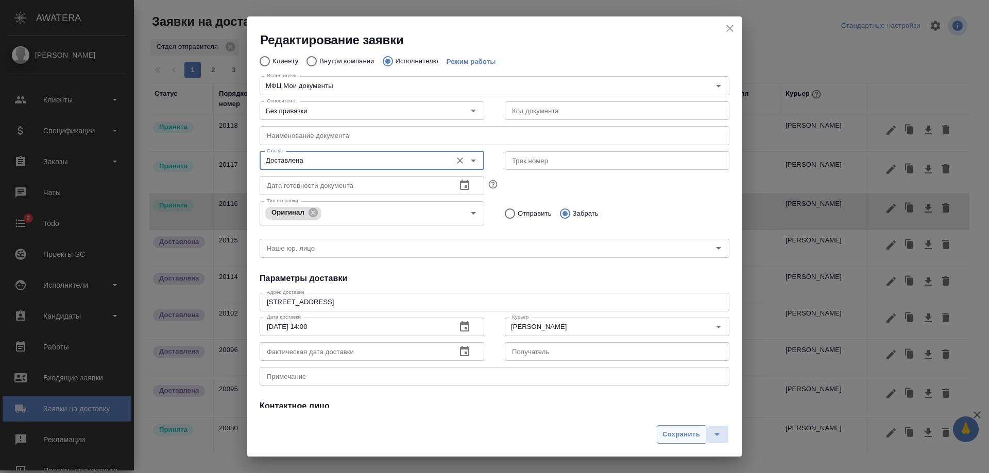
click at [679, 431] on span "Сохранить" at bounding box center [681, 435] width 38 height 12
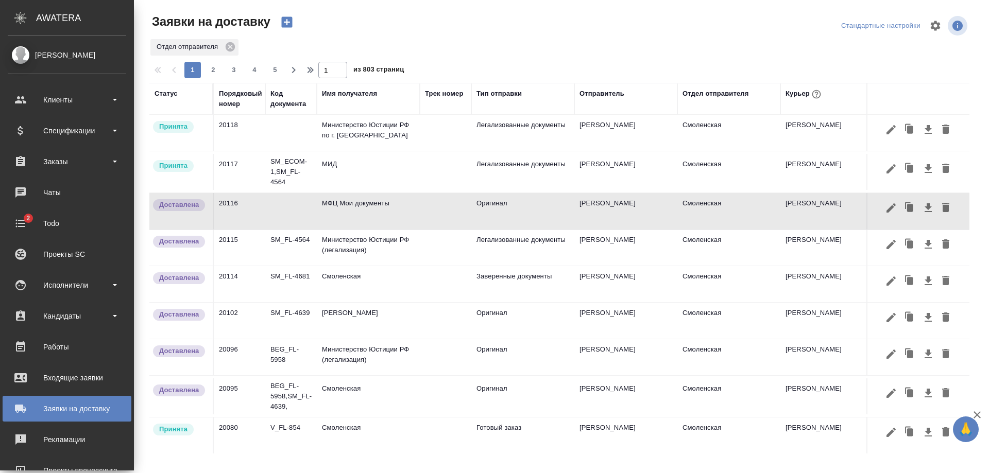
scroll to position [0, 0]
click at [348, 162] on td "МИД" at bounding box center [368, 173] width 103 height 36
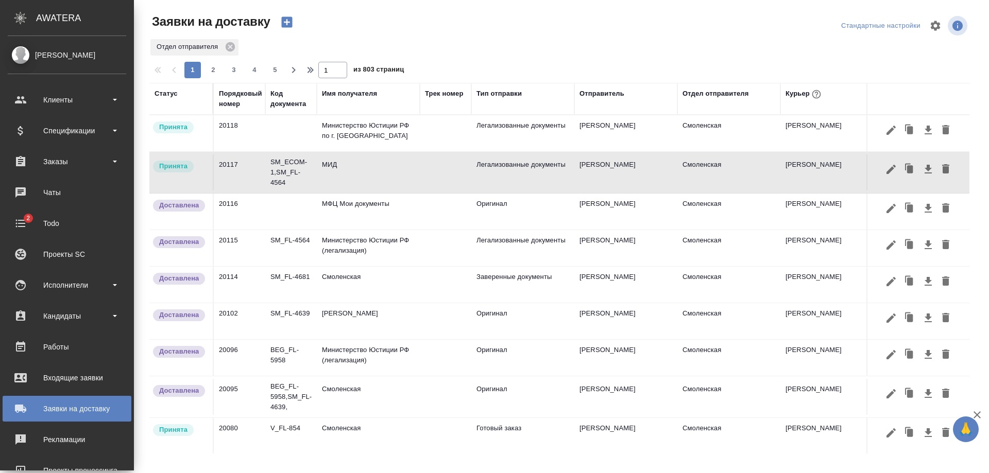
click at [348, 162] on td "МИД" at bounding box center [368, 173] width 103 height 36
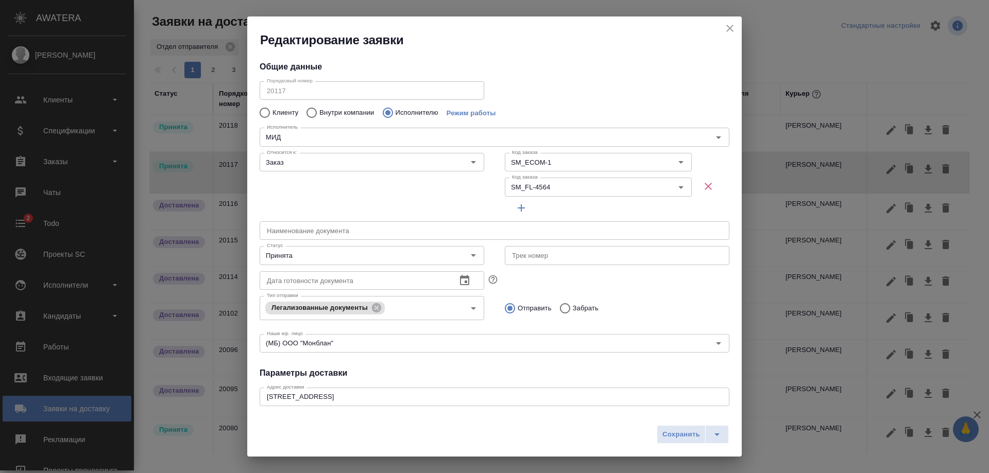
type input "МИД"
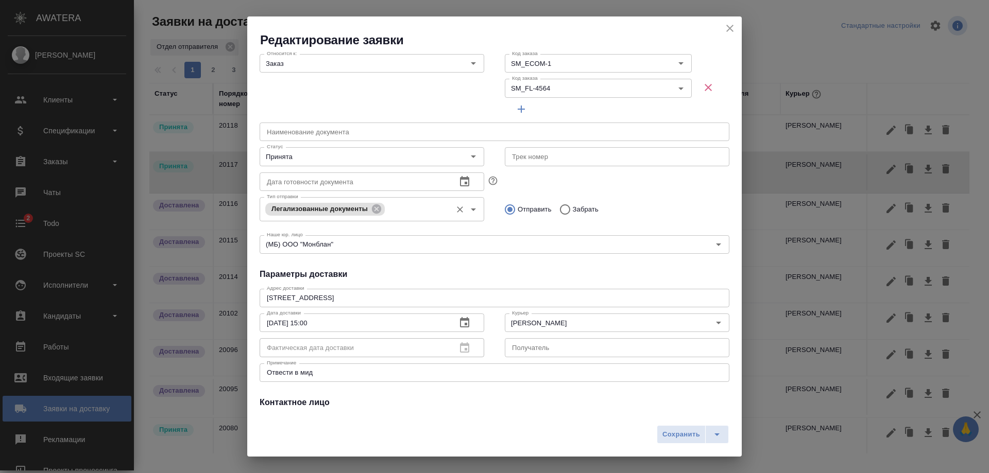
scroll to position [103, 0]
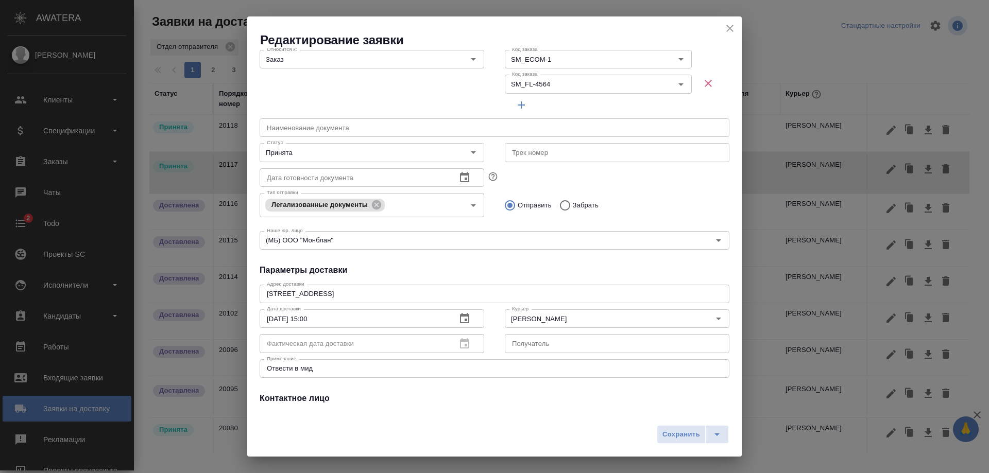
click at [459, 319] on icon "button" at bounding box center [464, 319] width 12 height 12
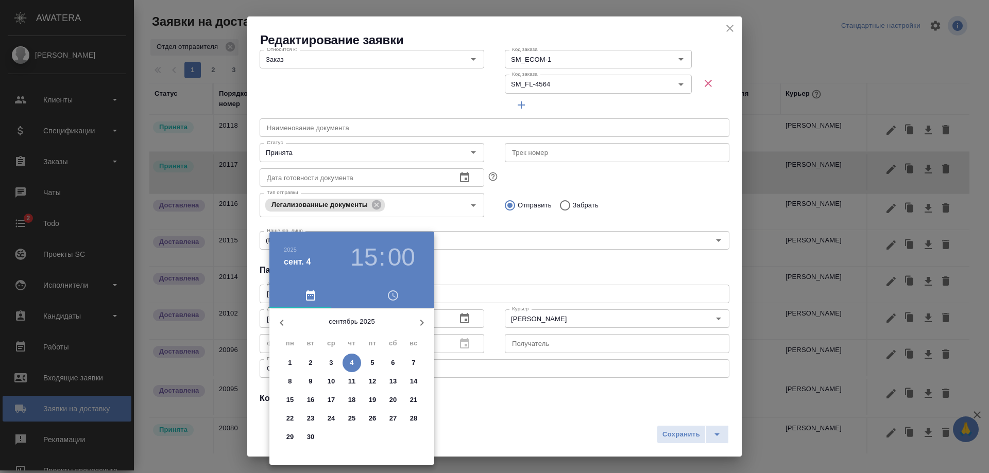
click at [468, 310] on div at bounding box center [494, 236] width 989 height 473
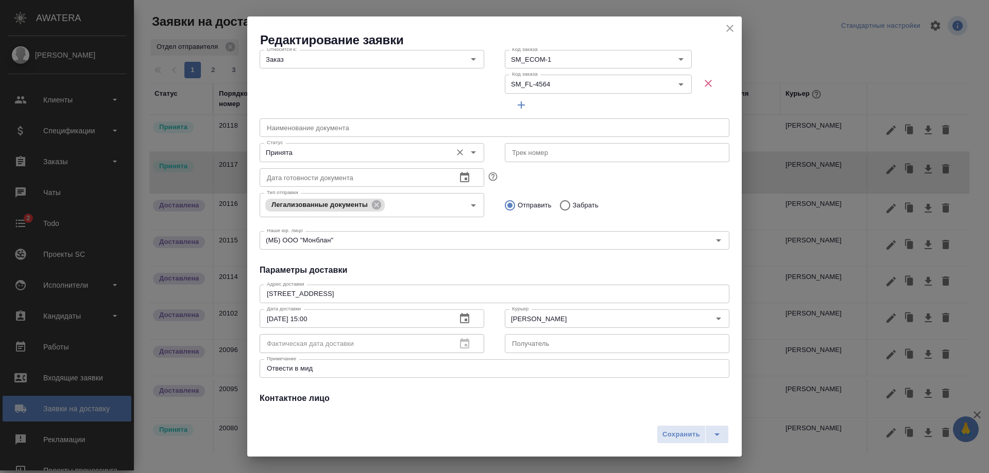
click at [467, 155] on icon "Open" at bounding box center [473, 152] width 12 height 12
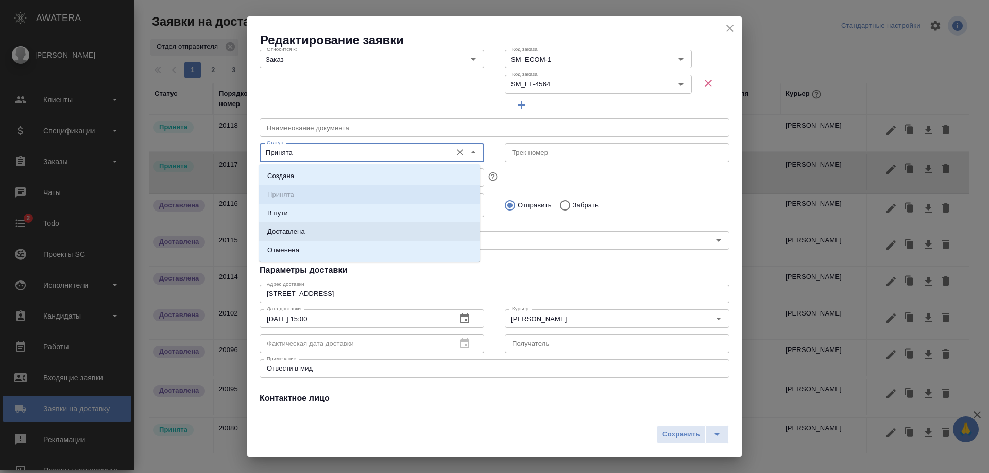
click at [447, 229] on li "Доставлена" at bounding box center [369, 232] width 221 height 19
type input "Доставлена"
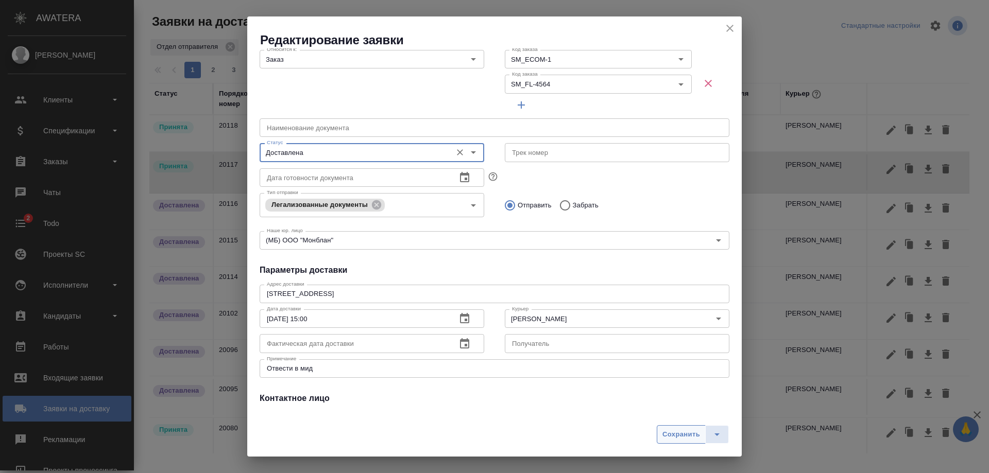
click at [676, 432] on span "Сохранить" at bounding box center [681, 435] width 38 height 12
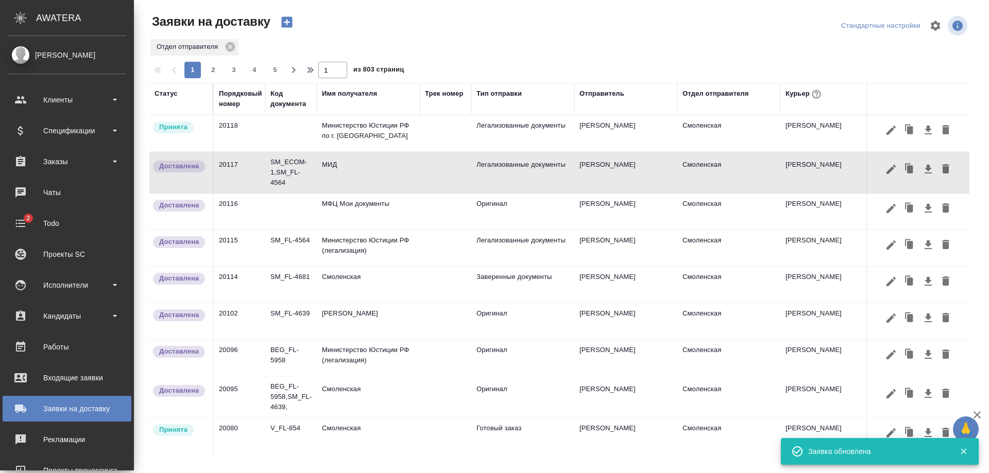
click at [418, 136] on td "Министерство Юстиции РФ по г. Москве" at bounding box center [368, 133] width 103 height 36
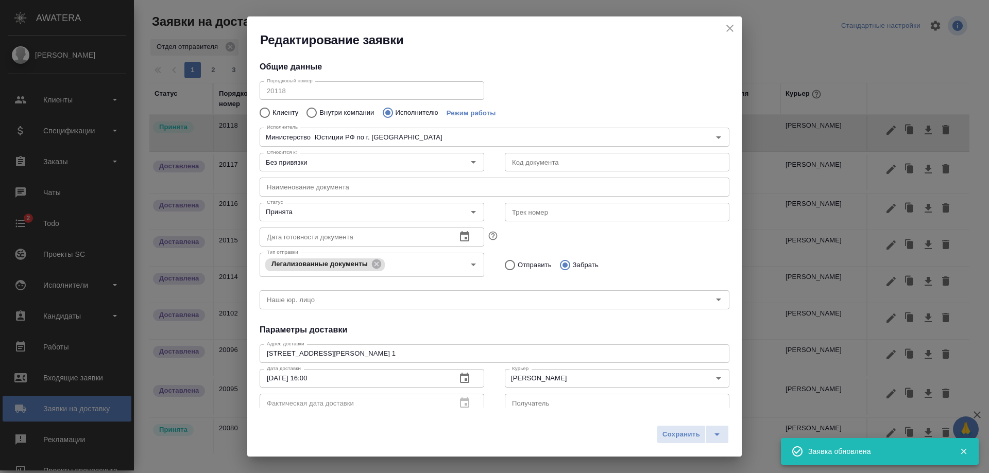
type input "Министерство Юстиции РФ по г. Москве"
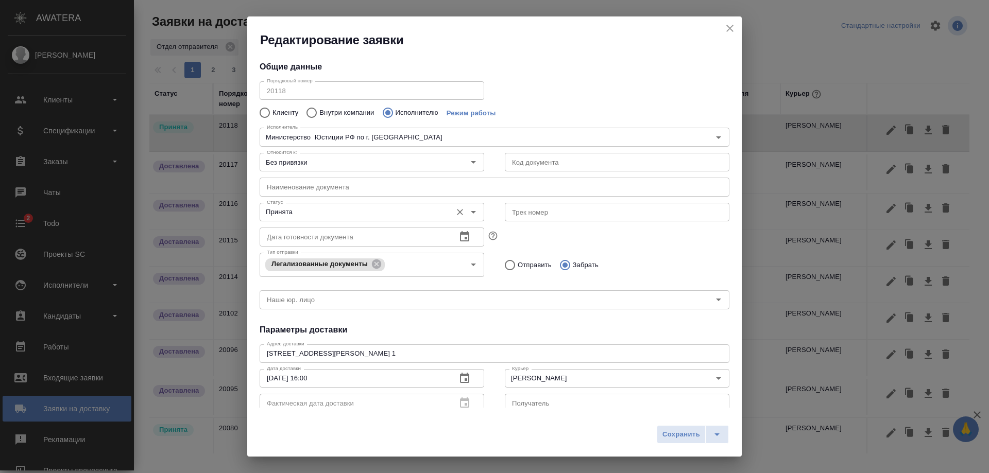
click at [467, 212] on icon "Open" at bounding box center [473, 212] width 12 height 12
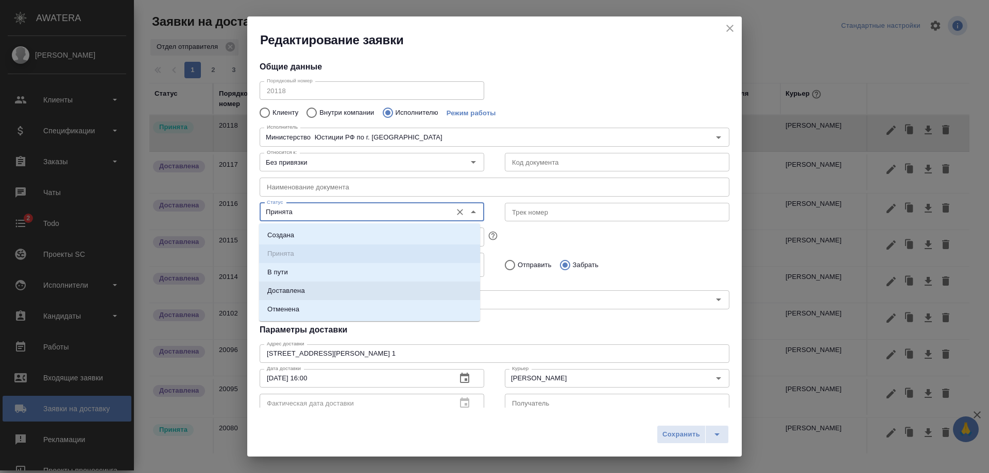
click at [453, 289] on li "Доставлена" at bounding box center [369, 291] width 221 height 19
type input "Доставлена"
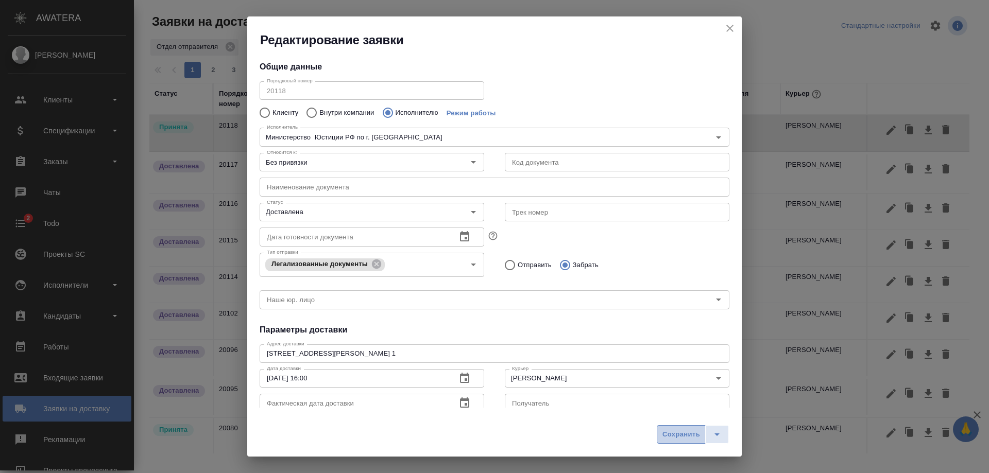
click at [677, 436] on span "Сохранить" at bounding box center [681, 435] width 38 height 12
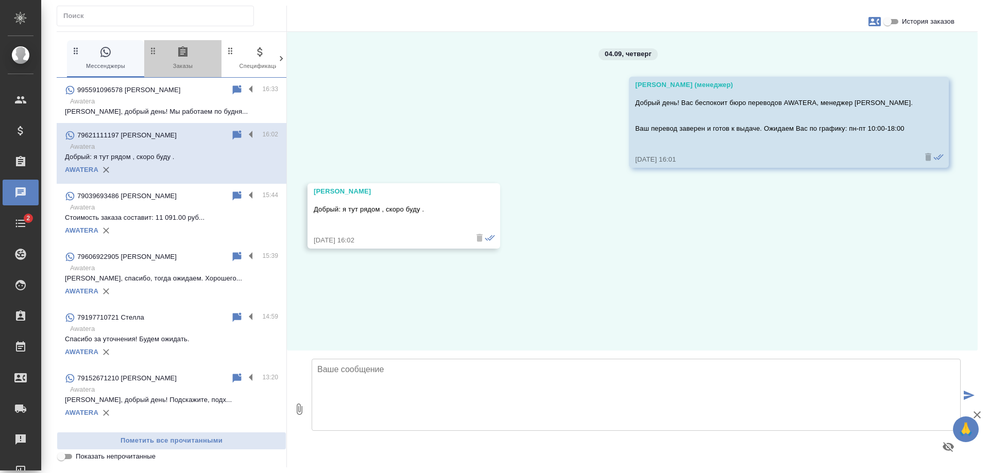
click at [185, 62] on span "0 Заказы" at bounding box center [182, 58] width 69 height 25
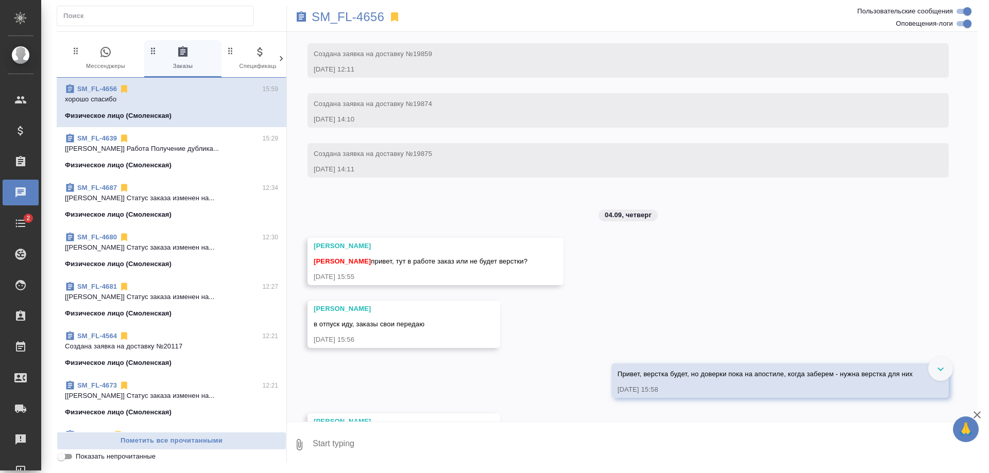
click at [100, 52] on icon "button" at bounding box center [105, 52] width 12 height 12
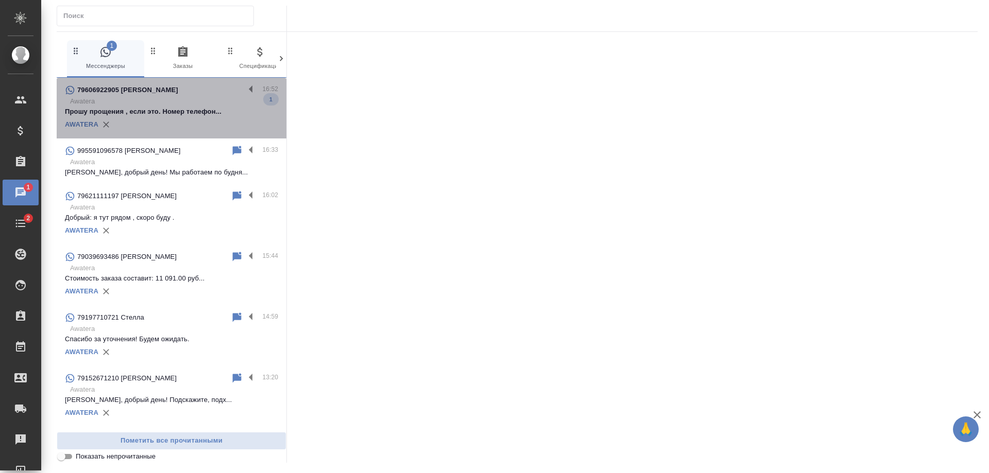
click at [181, 107] on p "Прошу прощения , если это. Номер телефон..." at bounding box center [171, 112] width 213 height 10
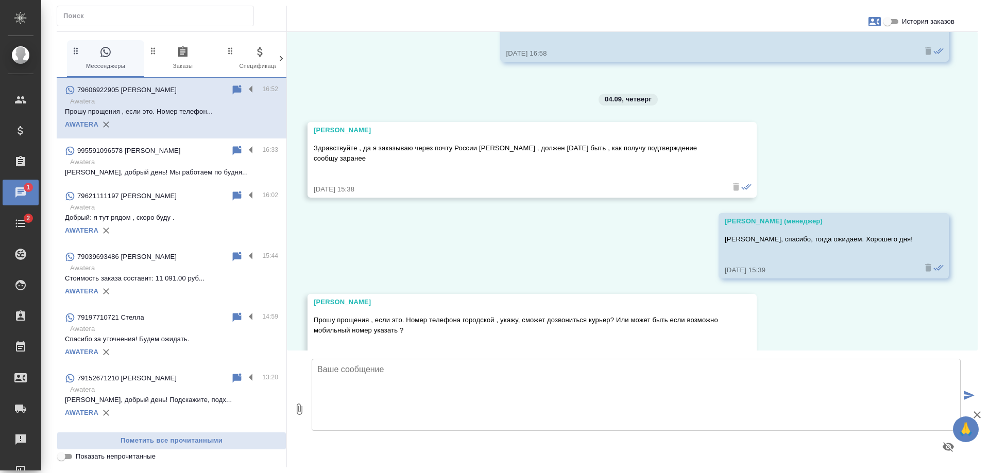
scroll to position [4448, 0]
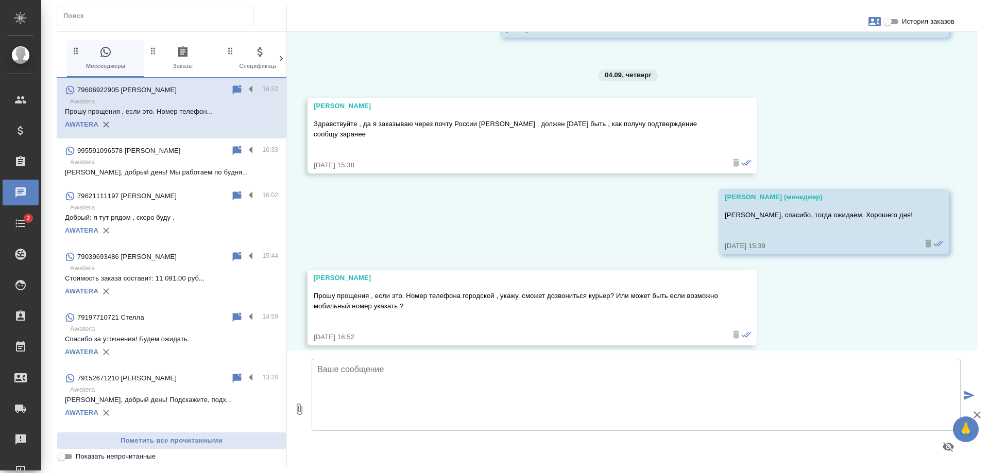
click at [593, 384] on textarea at bounding box center [636, 395] width 649 height 72
type textarea "/"
click at [420, 368] on textarea "Это телефон нашего отдела, обычно в доставках указывают его" at bounding box center [636, 395] width 649 height 72
click at [425, 371] on textarea "Это телефон нашего отдела, обычно в доставках указывают его" at bounding box center [636, 395] width 649 height 72
type textarea "Это телефон нашего офиса , обычно в доставках указывают его"
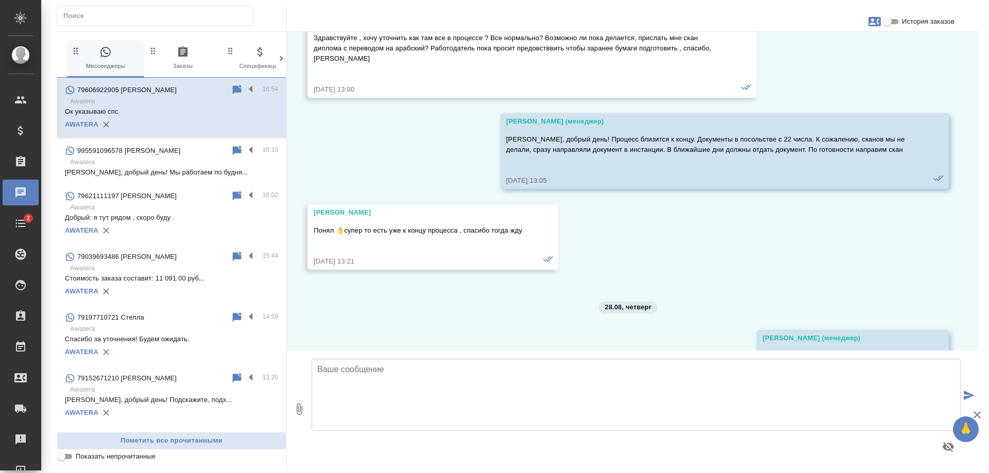
scroll to position [2766, 0]
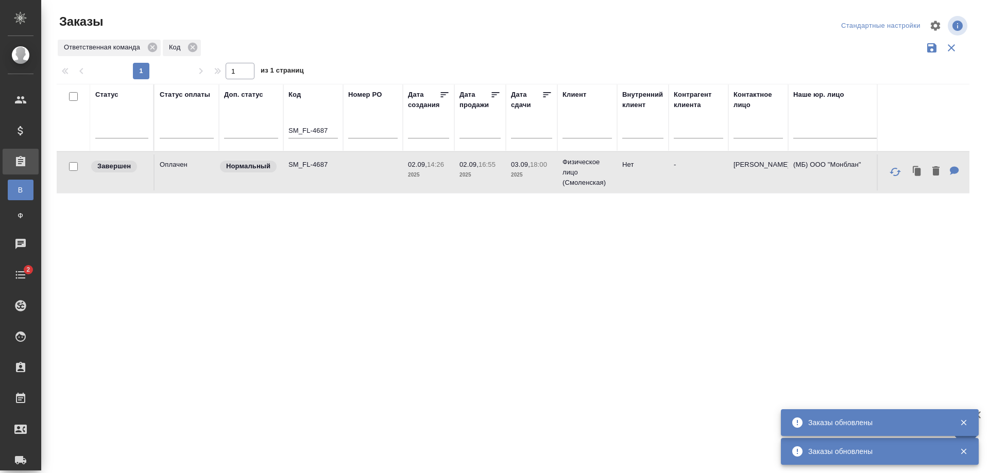
click at [336, 126] on input "SM_FL-4687" at bounding box center [312, 131] width 49 height 13
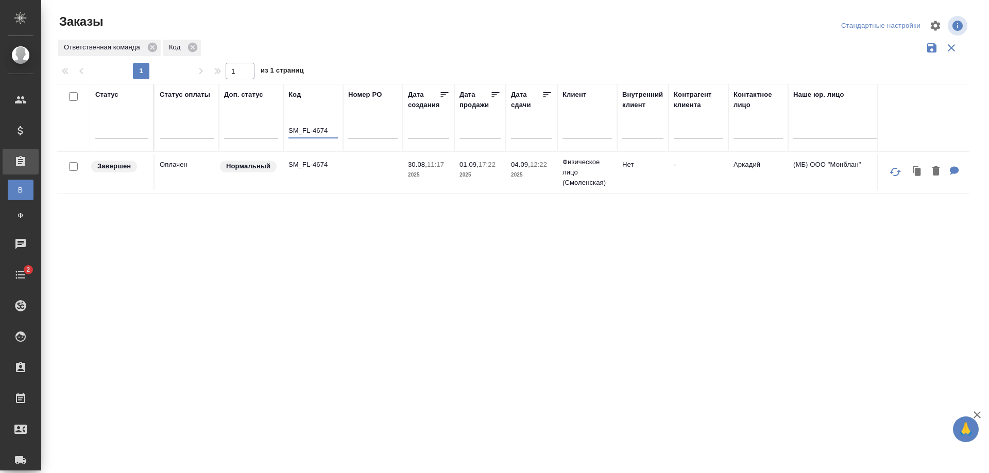
type input "SM_FL-4674"
click at [315, 175] on td "SM_FL-4674" at bounding box center [313, 173] width 60 height 36
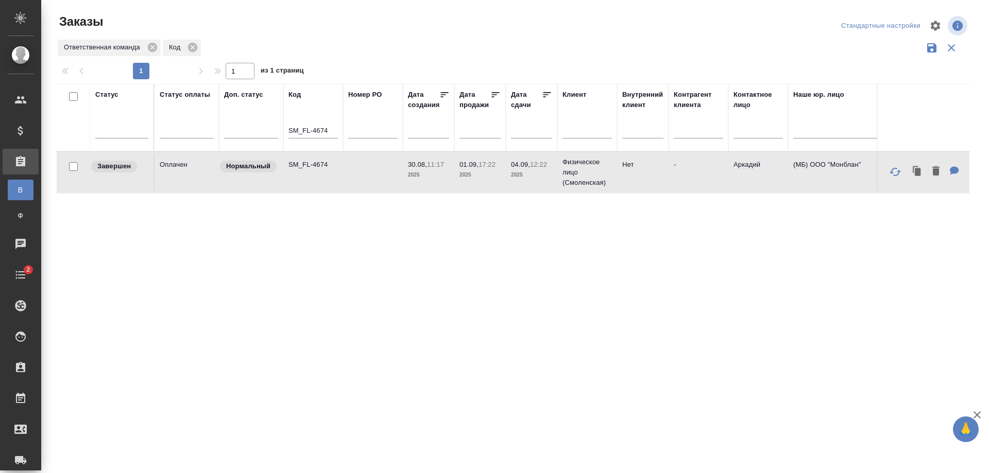
click at [315, 175] on td "SM_FL-4674" at bounding box center [313, 173] width 60 height 36
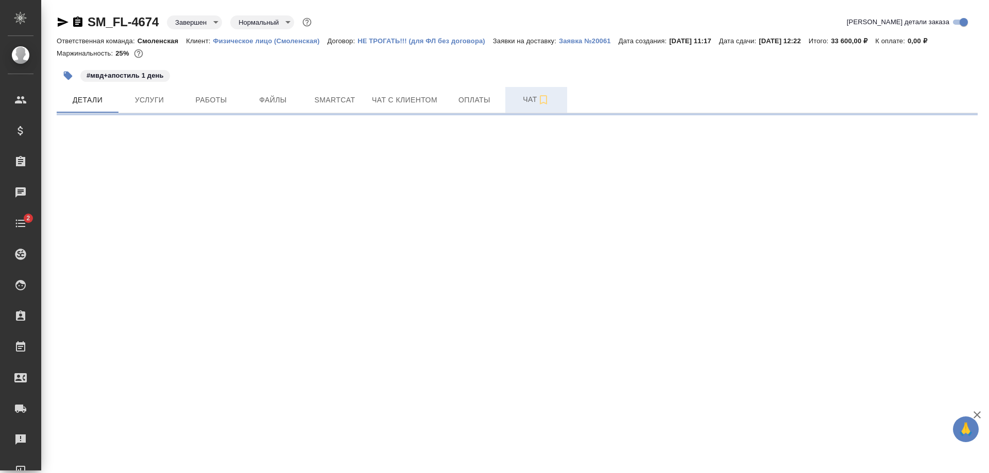
select select "RU"
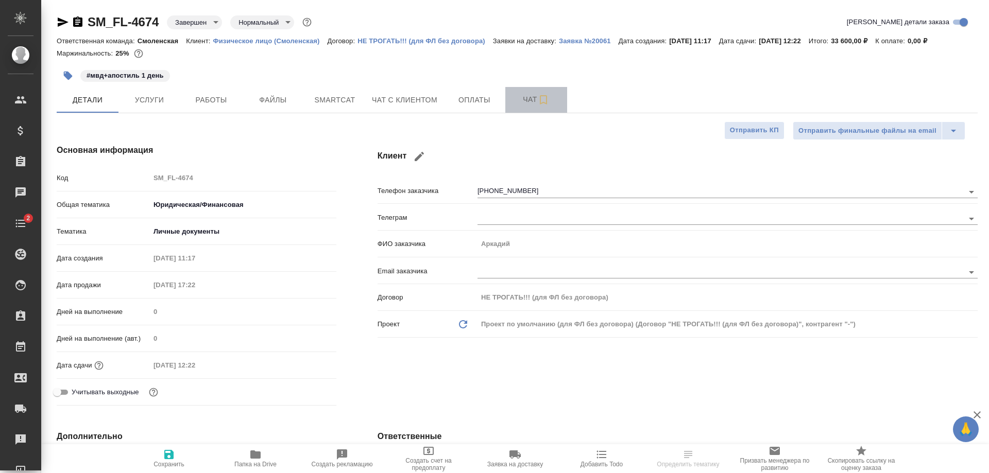
click at [522, 107] on button "Чат" at bounding box center [536, 100] width 62 height 26
type textarea "x"
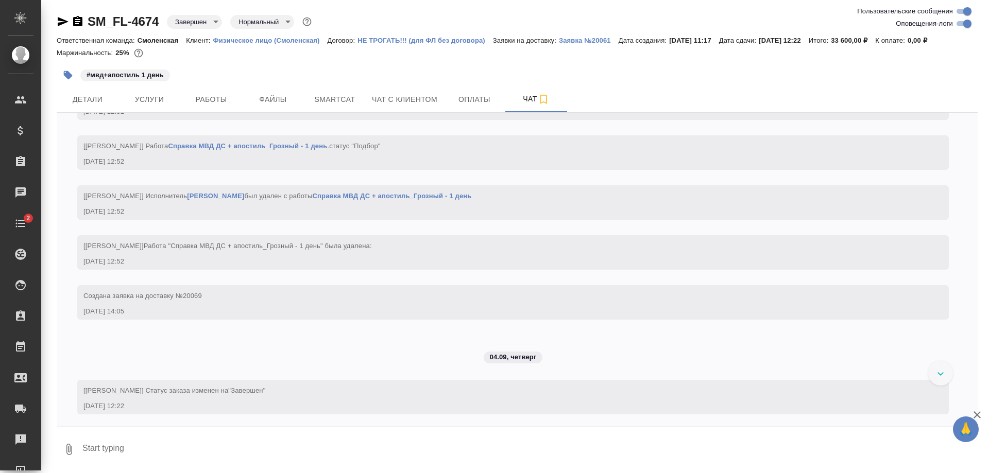
scroll to position [3077, 0]
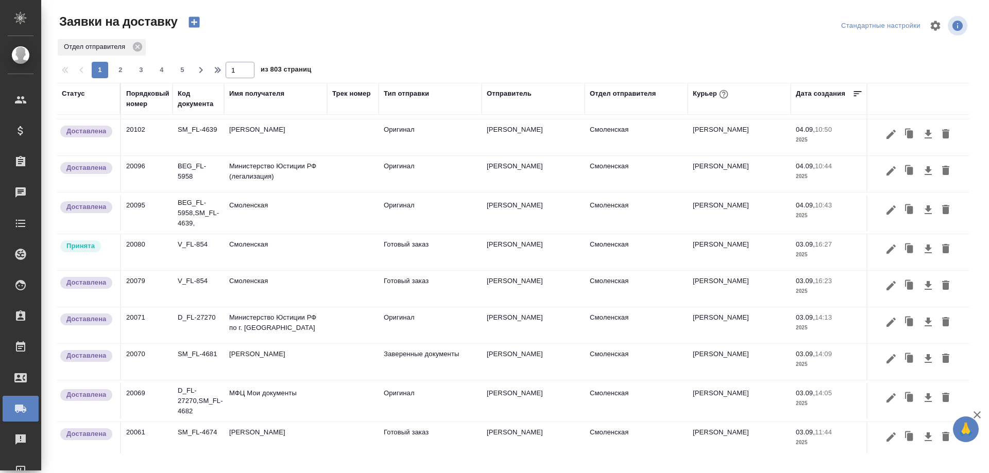
scroll to position [258, 0]
click at [308, 254] on td "Смоленская" at bounding box center [275, 252] width 103 height 36
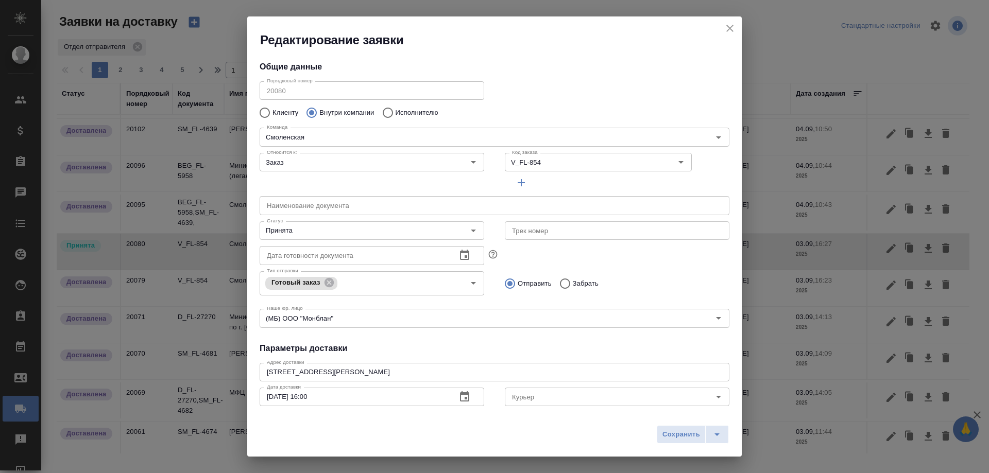
type input "Шаабан Эльмира"
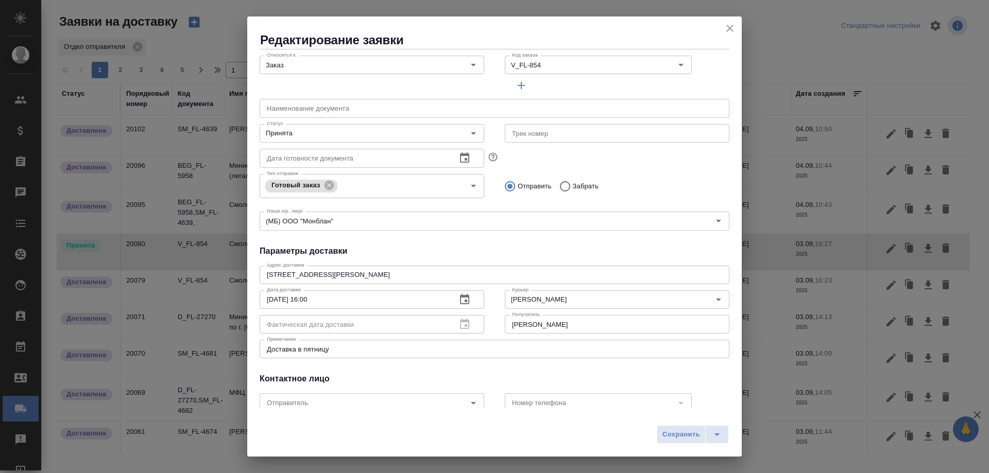
scroll to position [103, 0]
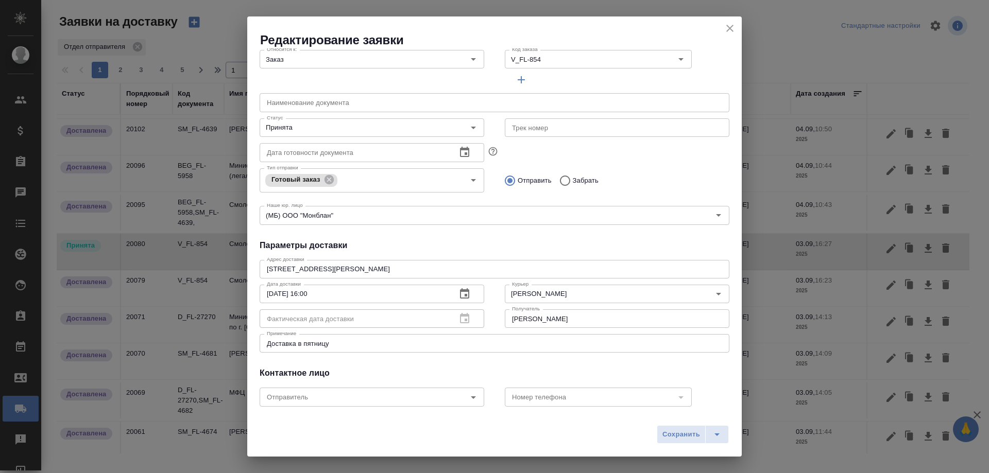
click at [458, 292] on icon "button" at bounding box center [464, 294] width 12 height 12
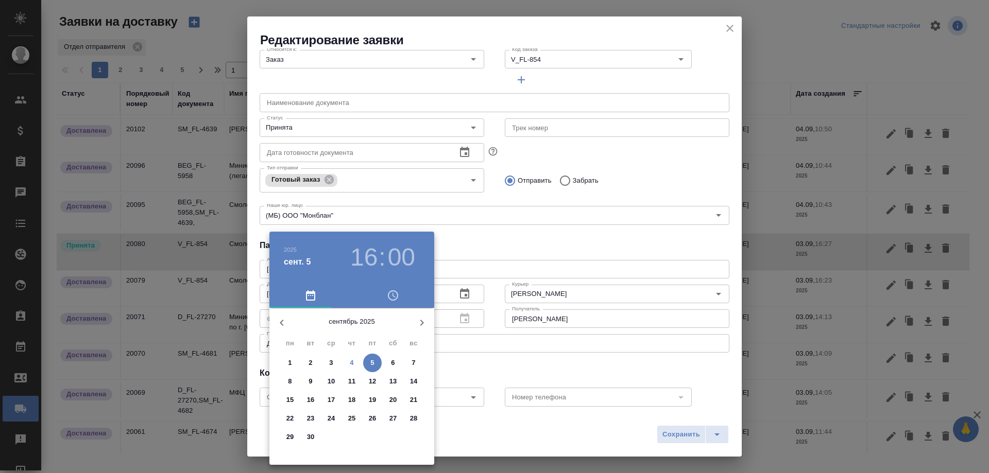
click at [350, 360] on p "4" at bounding box center [352, 363] width 4 height 10
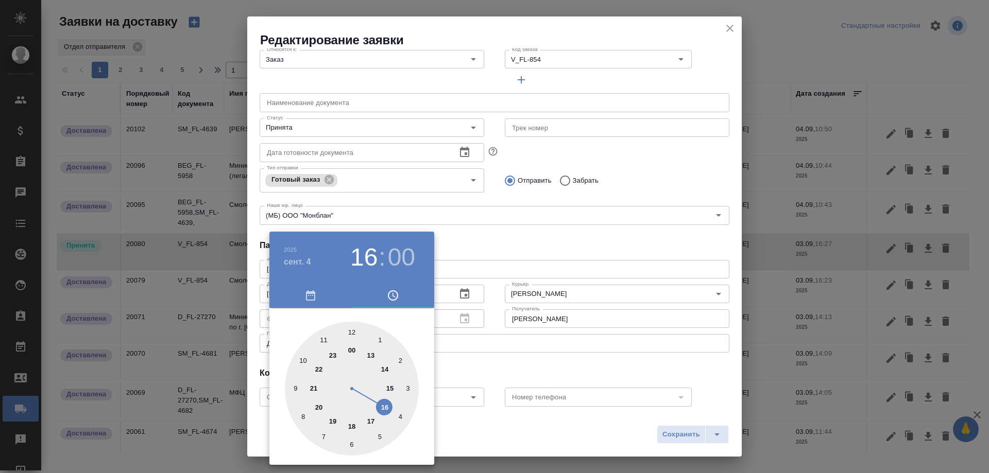
type input "04.09.2025 17:00"
drag, startPoint x: 375, startPoint y: 408, endPoint x: 368, endPoint y: 415, distance: 9.5
click at [368, 415] on div at bounding box center [352, 389] width 134 height 134
click at [572, 360] on div at bounding box center [494, 236] width 989 height 473
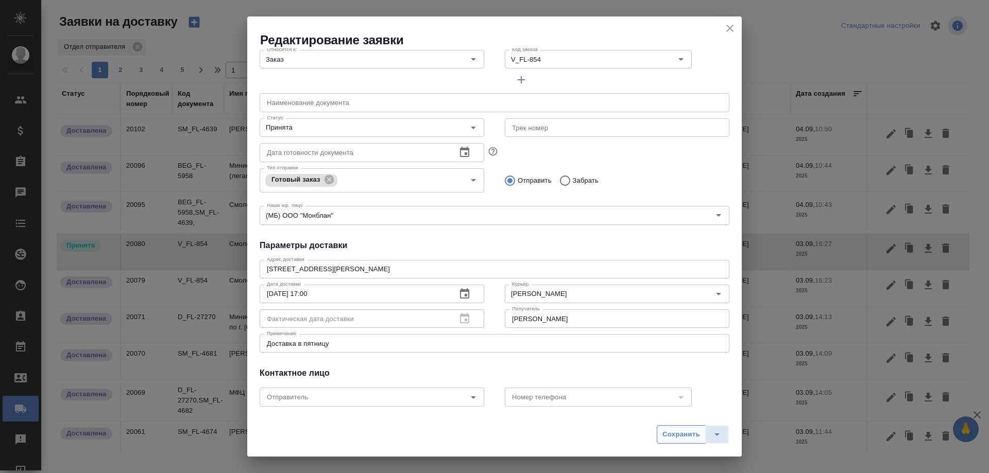
click at [667, 433] on span "Сохранить" at bounding box center [681, 435] width 38 height 12
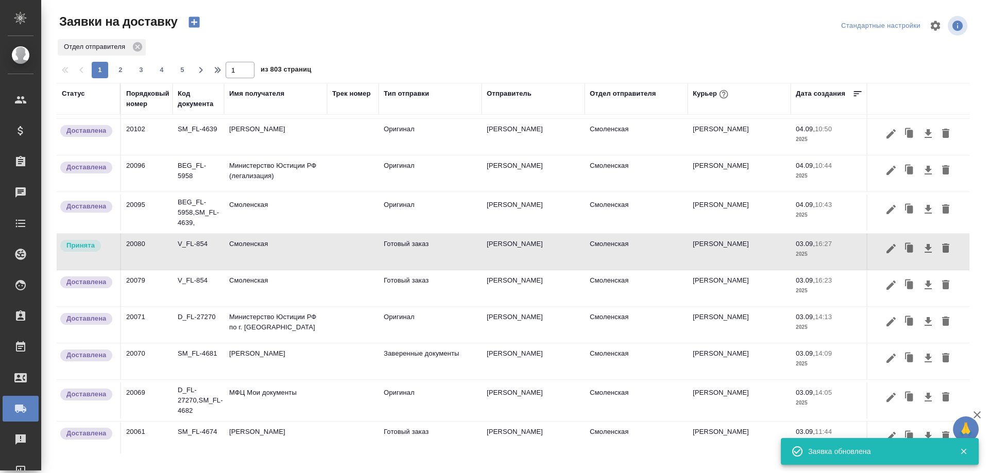
click at [284, 255] on td "Смоленская" at bounding box center [275, 252] width 103 height 36
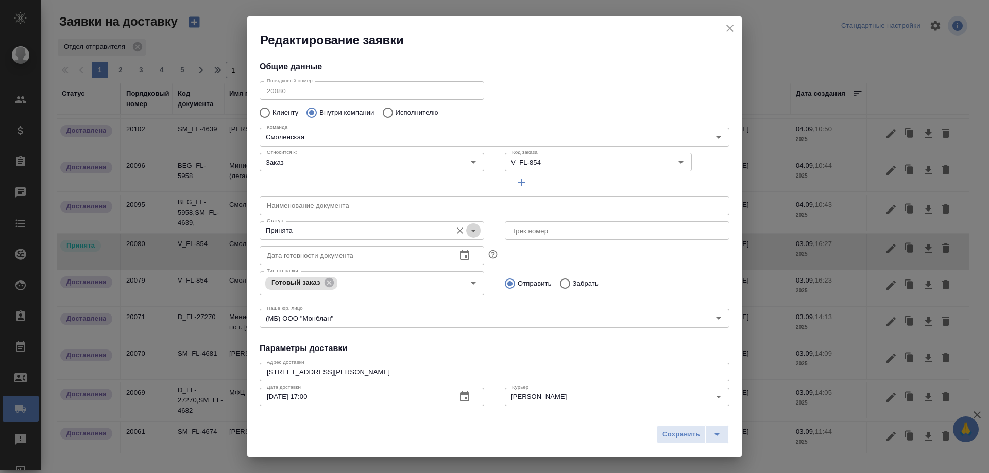
click at [467, 228] on icon "Open" at bounding box center [473, 231] width 12 height 12
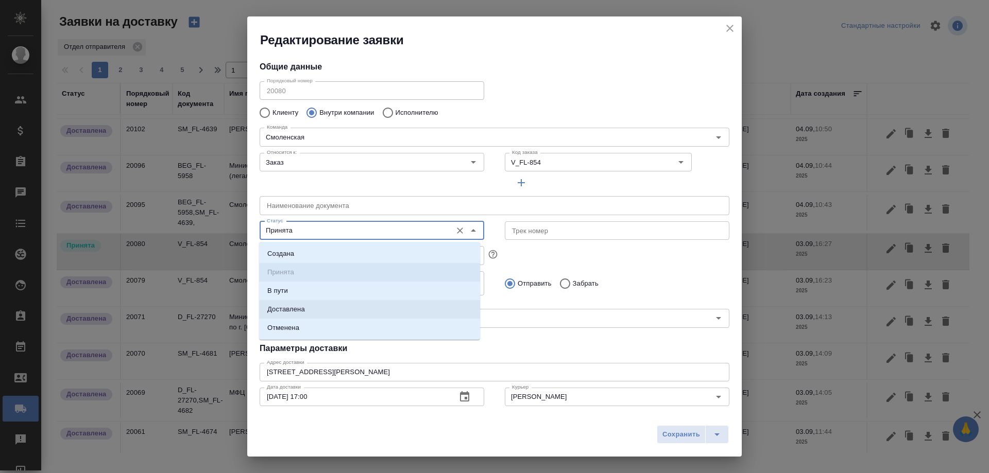
click at [441, 313] on li "Доставлена" at bounding box center [369, 309] width 221 height 19
type input "Доставлена"
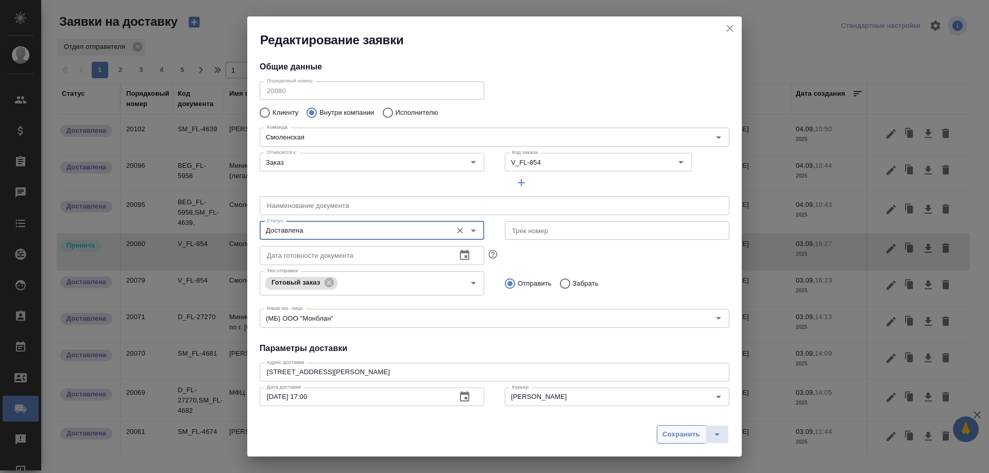
click at [662, 433] on span "Сохранить" at bounding box center [681, 435] width 38 height 12
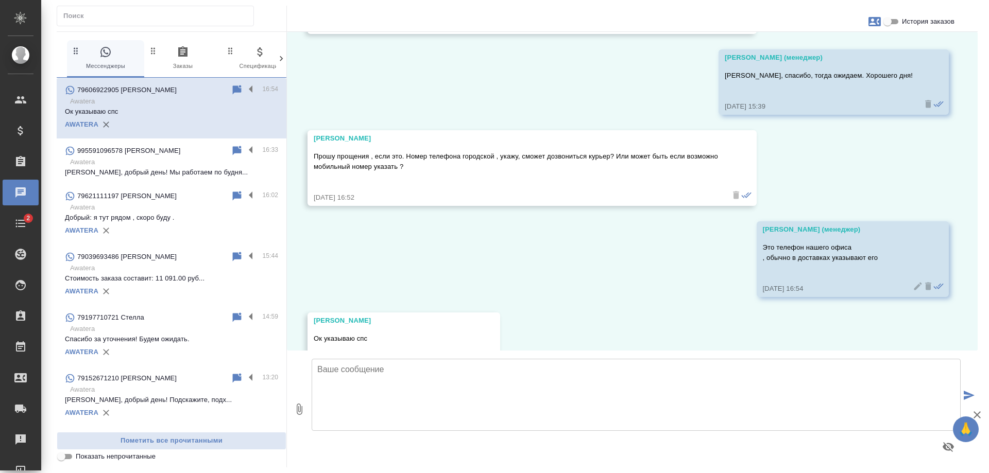
scroll to position [4621, 0]
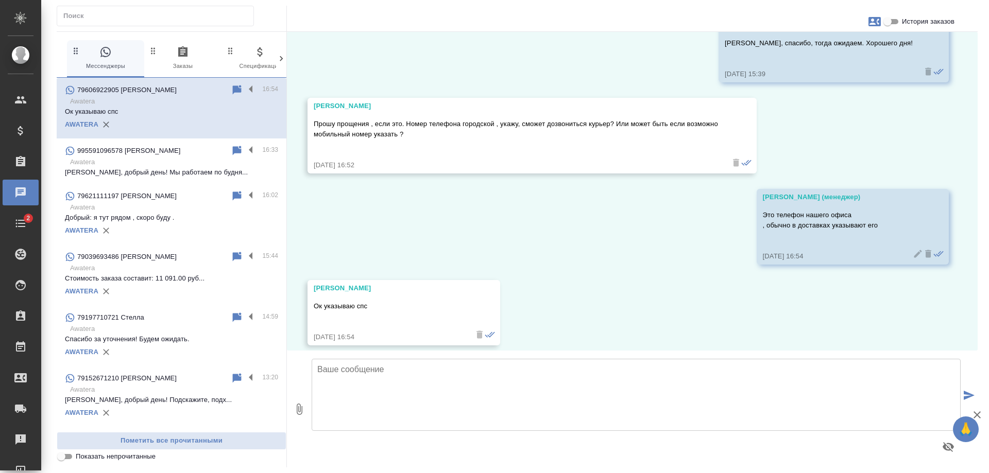
click at [478, 397] on textarea at bounding box center [636, 395] width 649 height 72
type textarea "[PERSON_NAME], уточняю, что номер нашего офиса - [PHONE_NUMBER]"
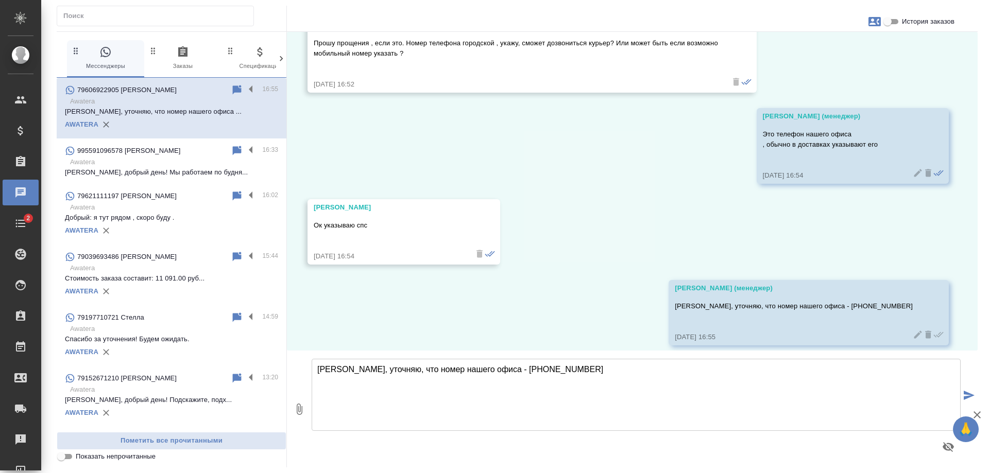
click at [161, 155] on div "995591096578 [PERSON_NAME]" at bounding box center [148, 151] width 166 height 12
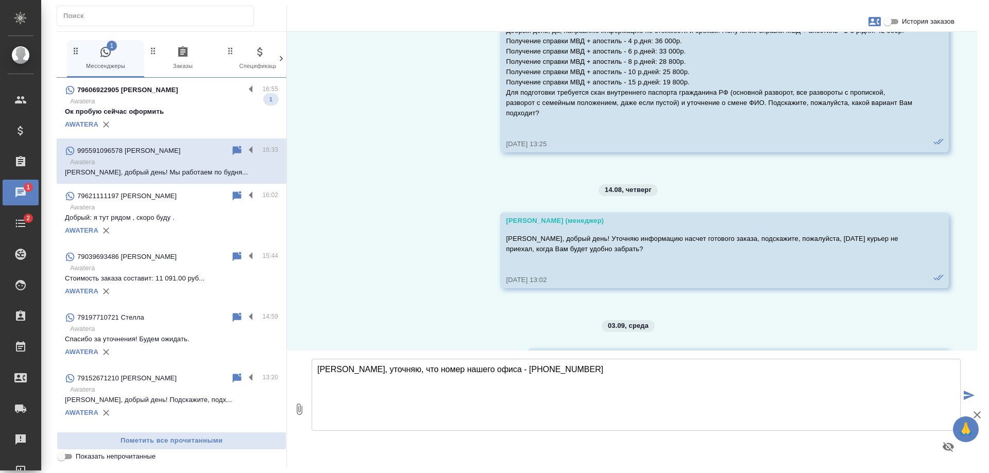
scroll to position [5631, 0]
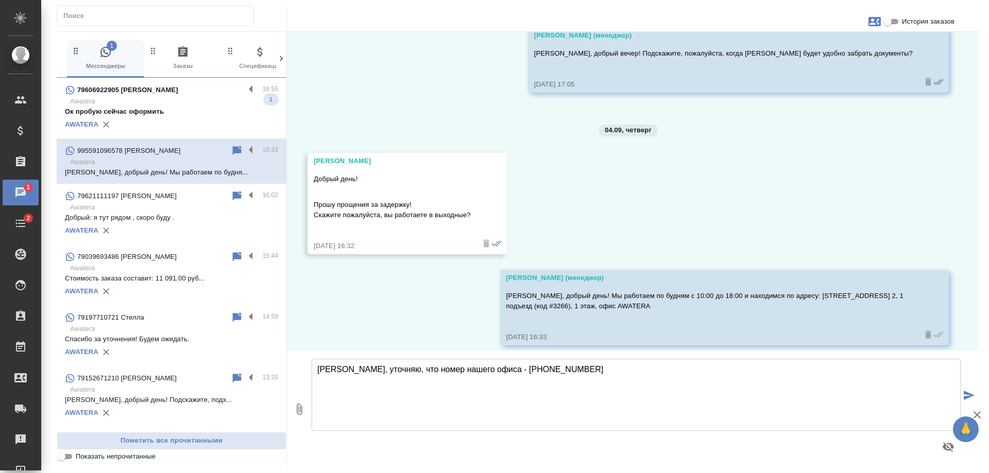
click at [190, 123] on div "AWATERA" at bounding box center [171, 124] width 213 height 15
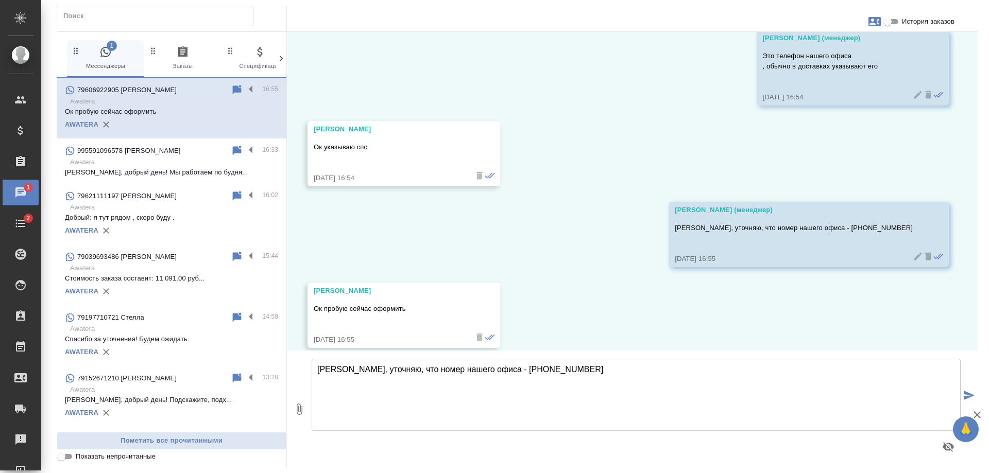
scroll to position [4782, 0]
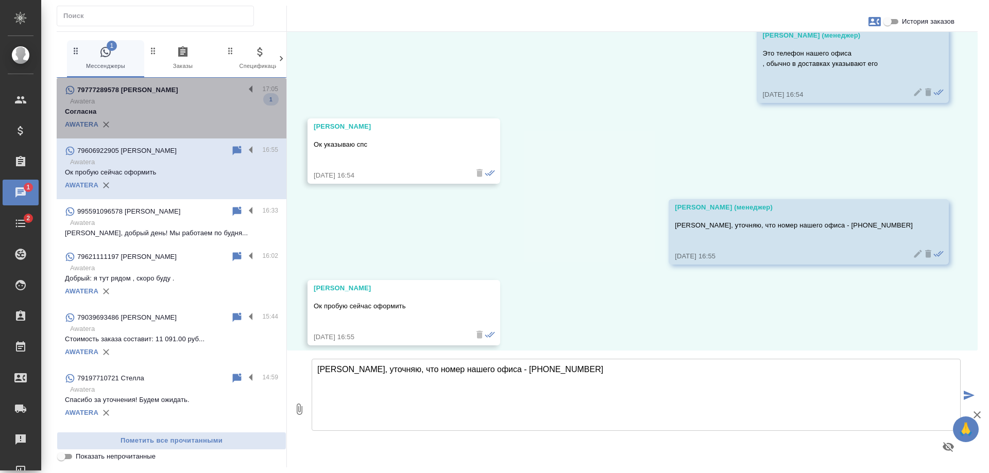
click at [187, 113] on p "Согласна" at bounding box center [171, 112] width 213 height 10
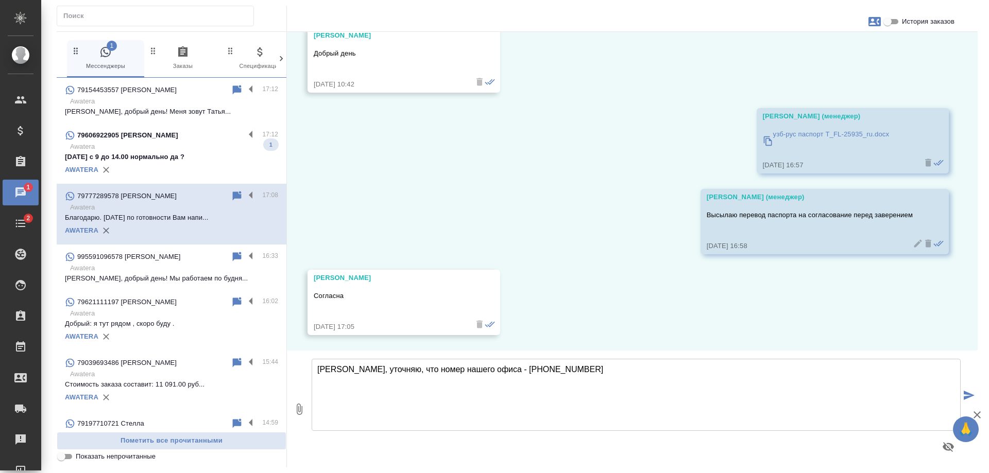
scroll to position [1919, 0]
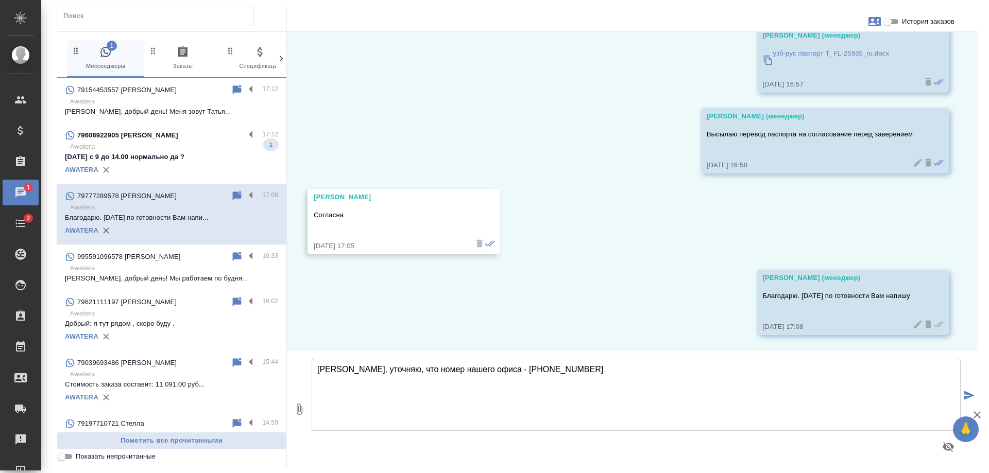
click at [160, 151] on p "Awatera" at bounding box center [174, 147] width 208 height 10
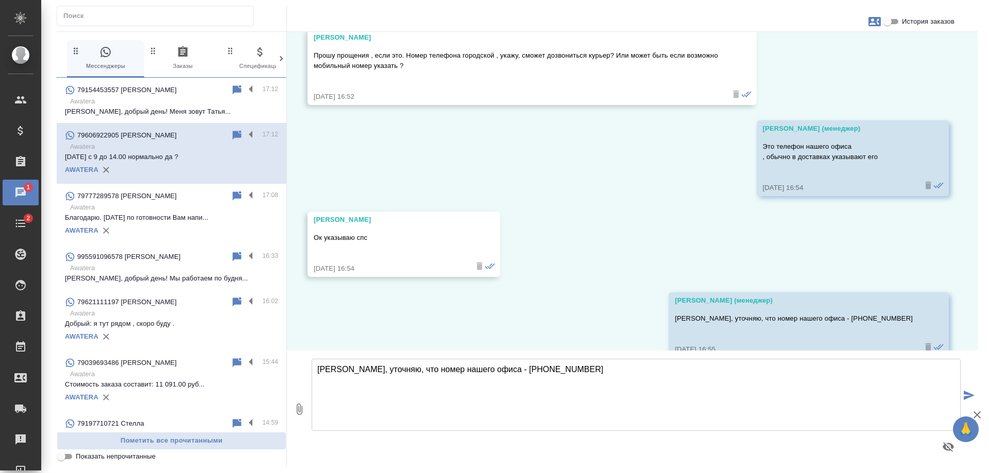
scroll to position [4863, 0]
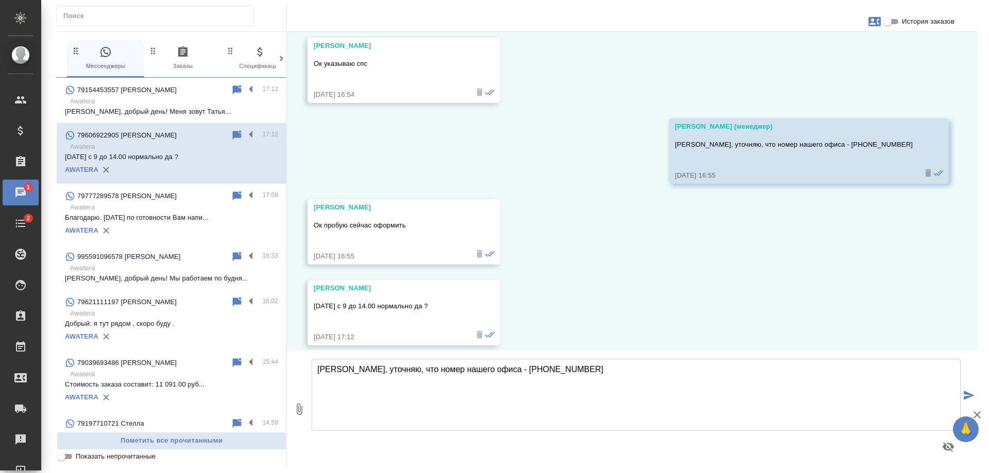
click at [419, 415] on textarea "[PERSON_NAME], уточняю, что номер нашего офиса - [PHONE_NUMBER]" at bounding box center [636, 395] width 649 height 72
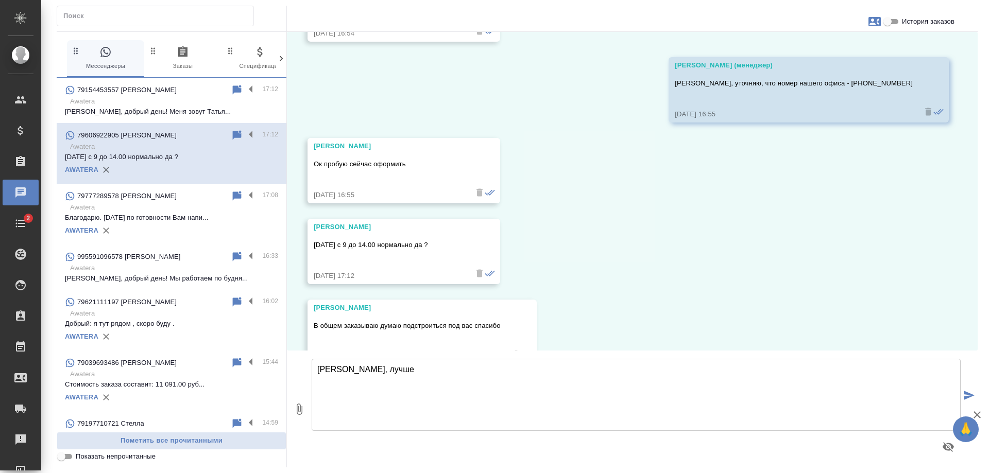
scroll to position [4944, 0]
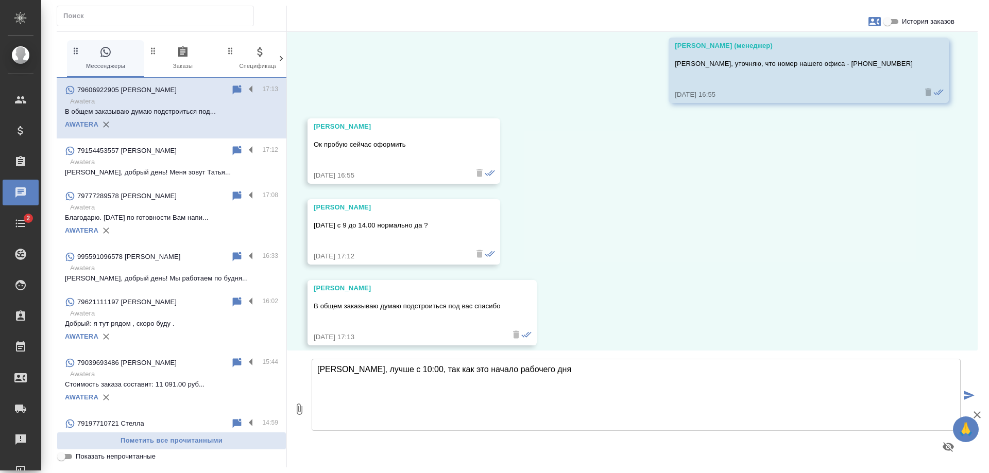
type textarea "[PERSON_NAME], лучше с 10:00, так как это начало рабочего дня"
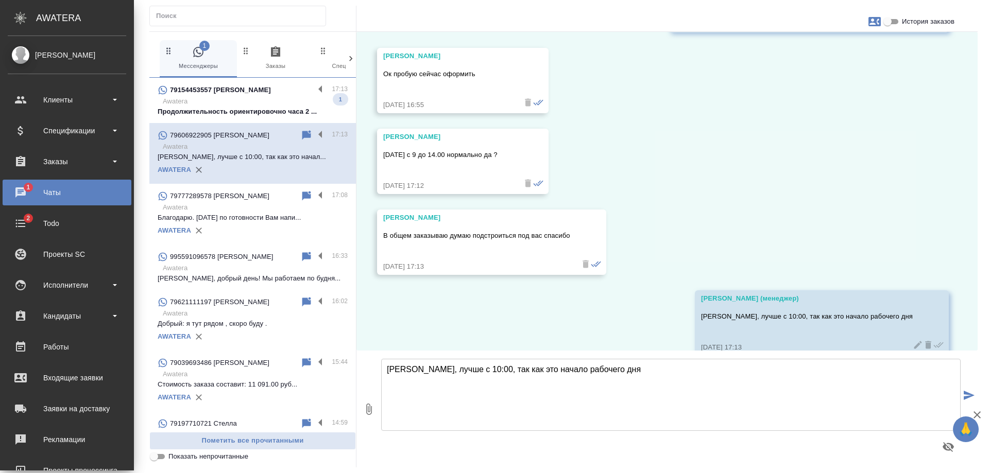
scroll to position [5056, 0]
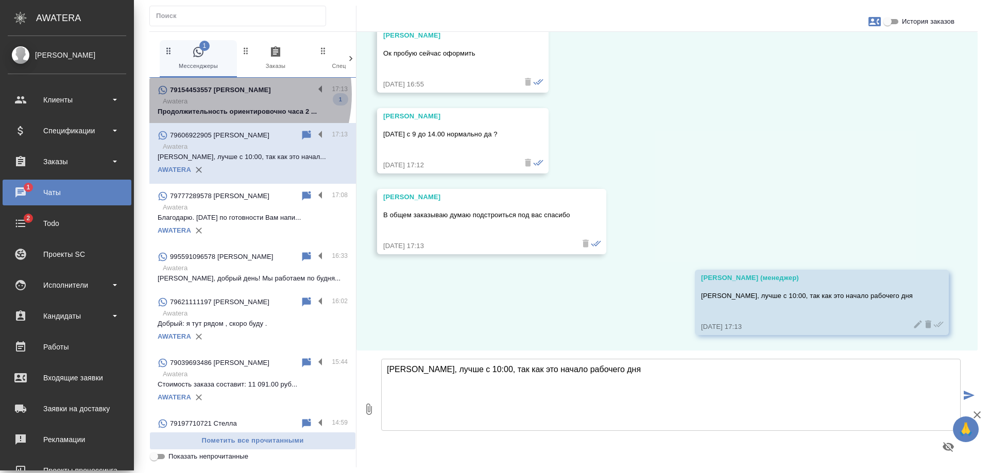
click at [214, 94] on p "79154453557 [PERSON_NAME]" at bounding box center [220, 90] width 101 height 10
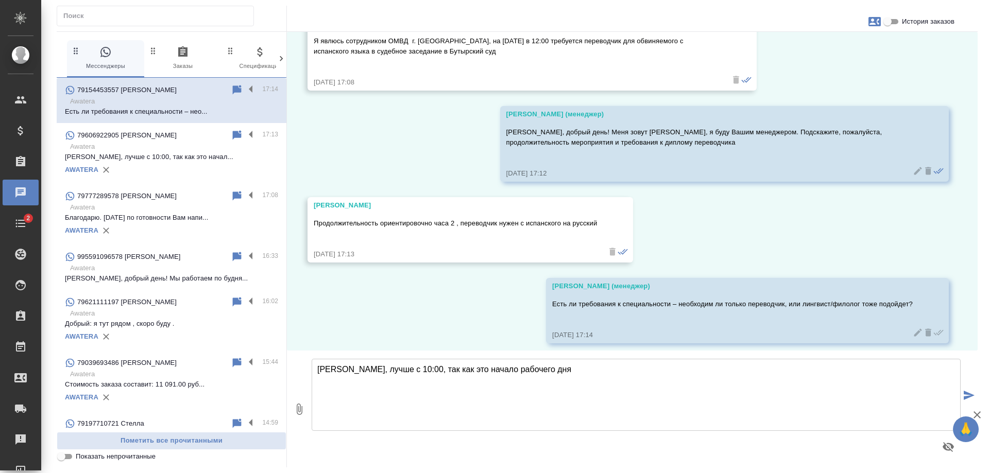
scroll to position [759, 0]
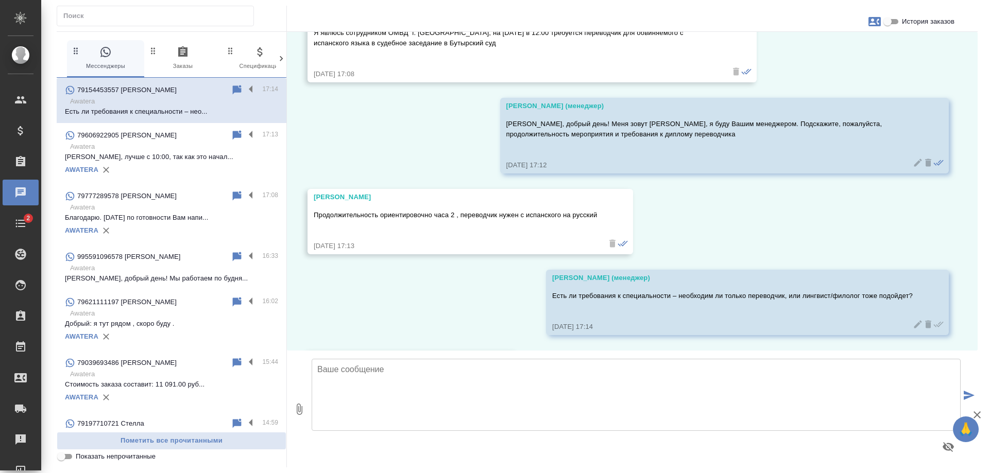
scroll to position [840, 0]
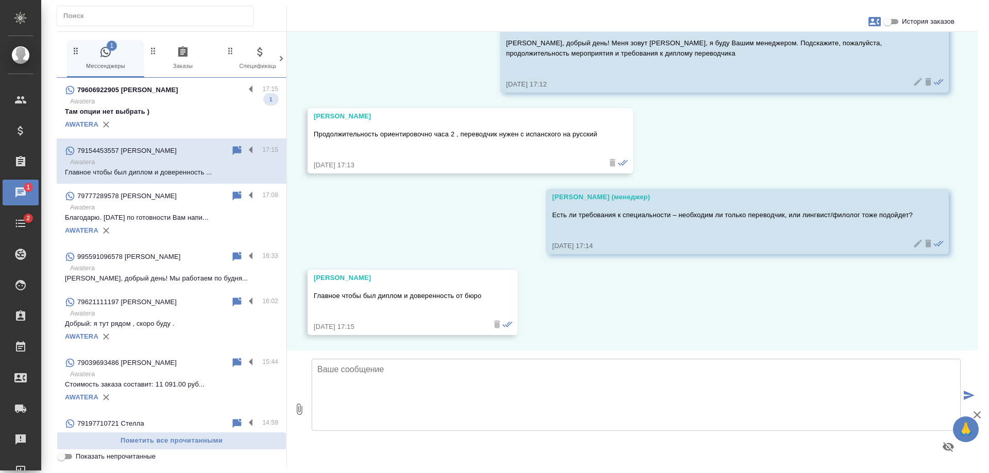
click at [163, 103] on p "Awatera" at bounding box center [174, 101] width 208 height 10
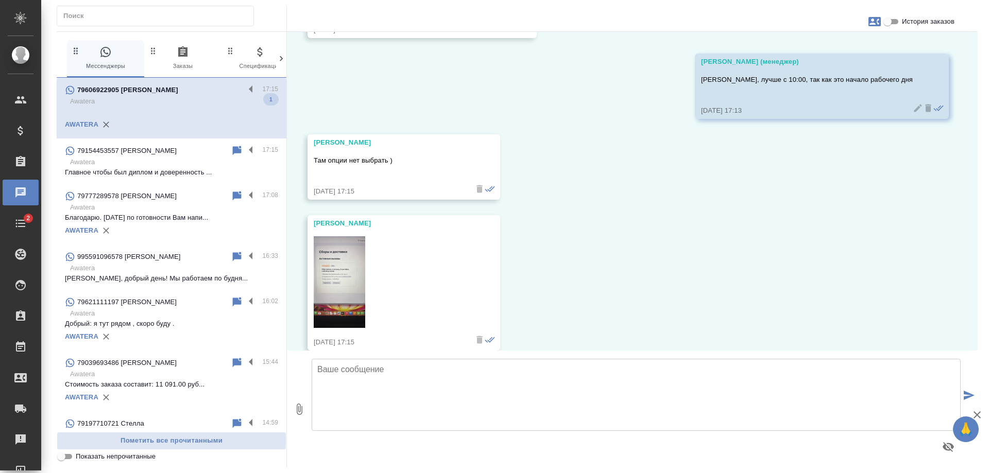
scroll to position [5257, 0]
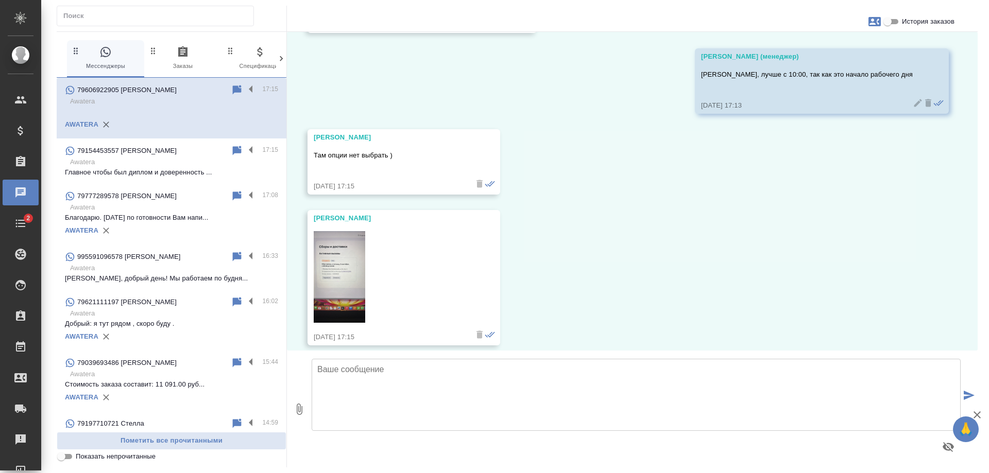
click at [393, 364] on textarea at bounding box center [636, 395] width 649 height 72
click at [303, 259] on div "01.08, [DATE][PERSON_NAME] , звонил пару дней назад по поводу легализации дипло…" at bounding box center [632, 191] width 691 height 319
click at [320, 265] on img at bounding box center [340, 277] width 52 height 92
click at [371, 395] on textarea at bounding box center [636, 395] width 649 height 72
type textarea "М"
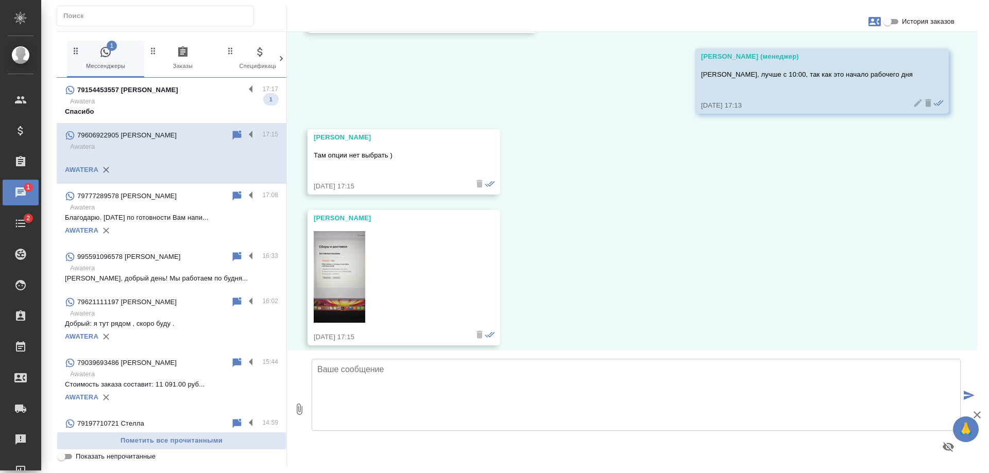
click at [192, 88] on div "79154453557 [PERSON_NAME]" at bounding box center [155, 90] width 180 height 12
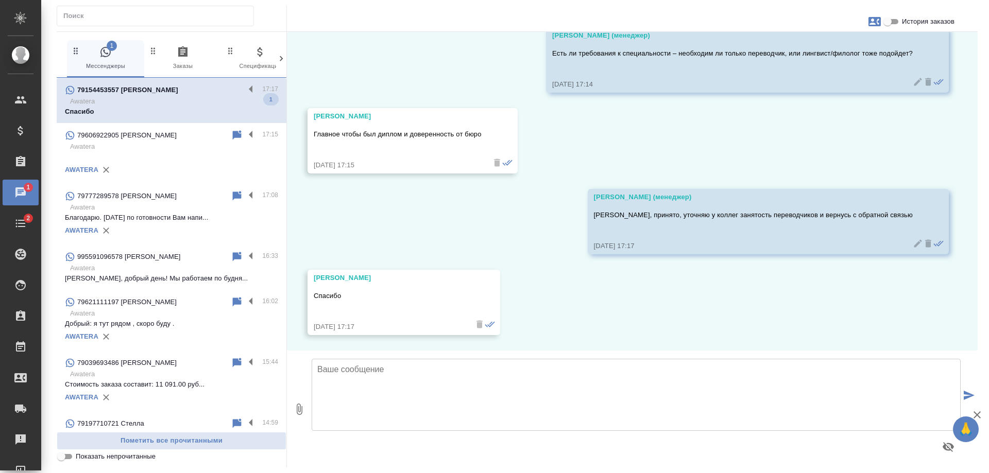
scroll to position [1002, 0]
click at [174, 155] on p at bounding box center [171, 157] width 213 height 10
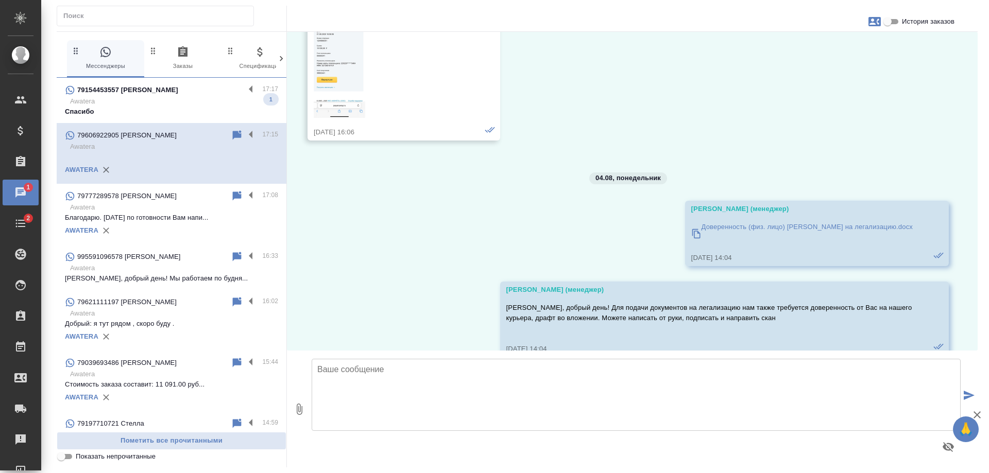
scroll to position [5257, 0]
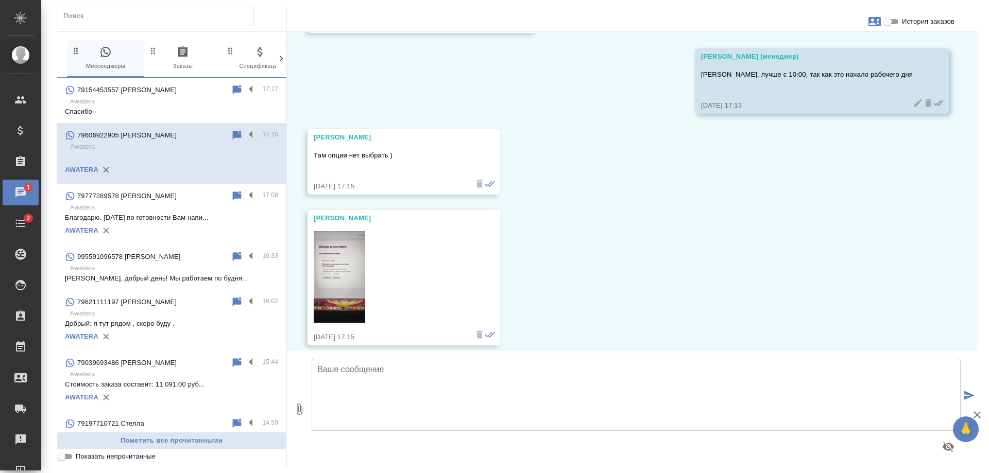
click at [436, 401] on textarea at bounding box center [636, 395] width 649 height 72
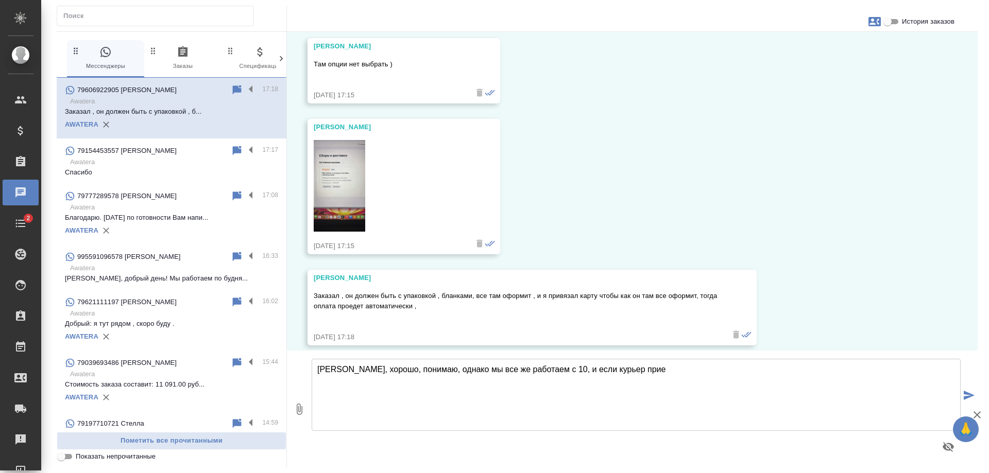
scroll to position [5429, 0]
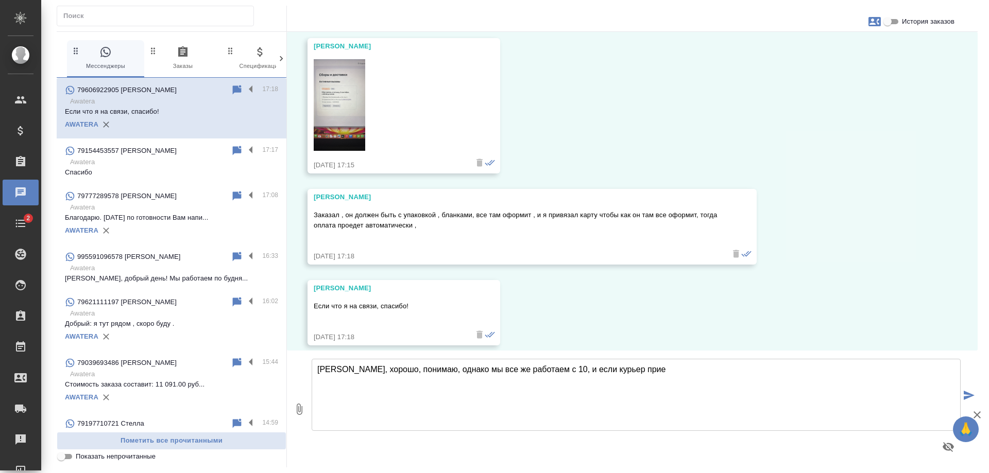
drag, startPoint x: 651, startPoint y: 372, endPoint x: 312, endPoint y: 364, distance: 339.0
click at [312, 364] on textarea "Михаил, хорошо, понимаю, однако мы все же работаем с 10, и если курьер прие" at bounding box center [636, 395] width 649 height 72
click at [477, 365] on textarea "Михаил, хорошо, ждем завтра курьера. Хорошего вечера" at bounding box center [636, 395] width 649 height 72
click at [599, 368] on textarea "Михаил, хорошо, ждем завтра курьера. На связи, хорошего вечера" at bounding box center [636, 395] width 649 height 72
type textarea "[PERSON_NAME], хорошо, ждем [DATE] курьера. На связи, хорошего вечера!"
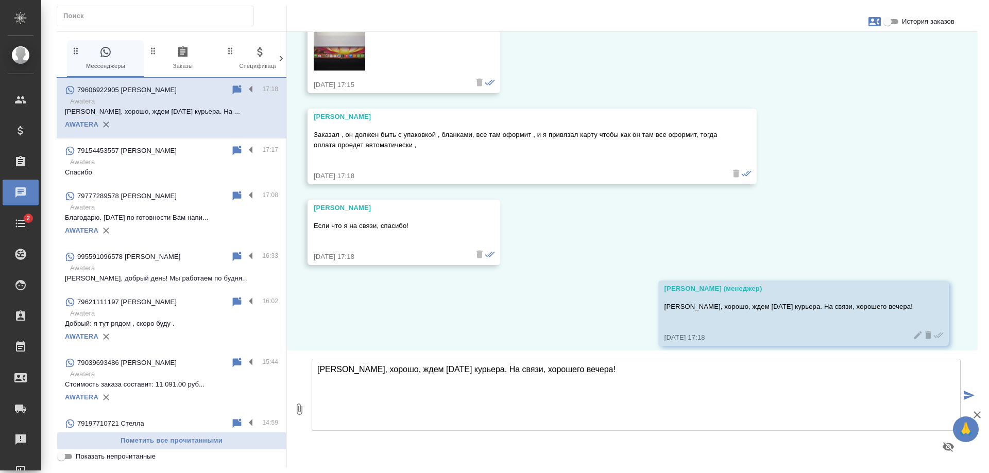
scroll to position [5510, 0]
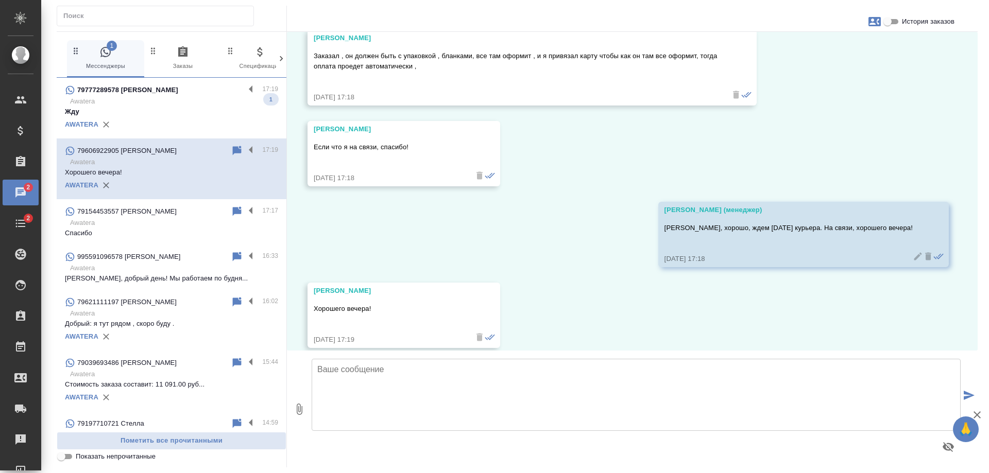
scroll to position [5590, 0]
click at [164, 104] on p "Awatera" at bounding box center [174, 101] width 208 height 10
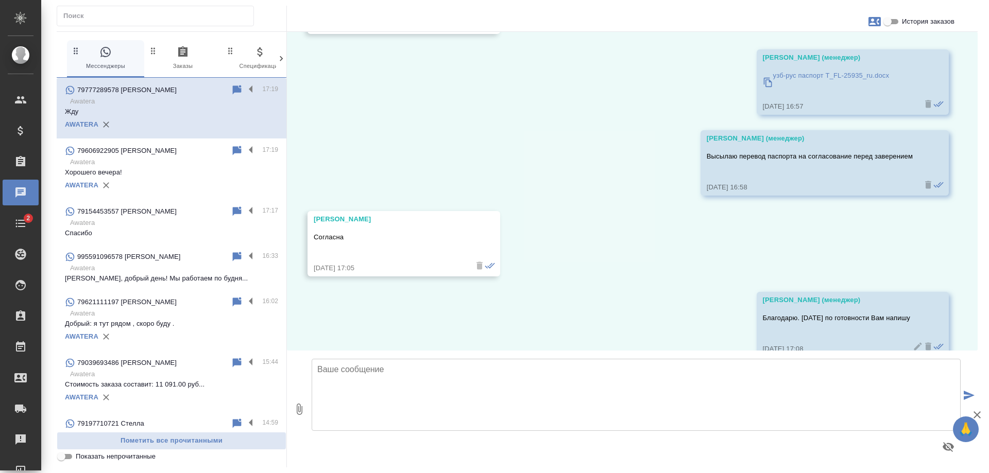
scroll to position [2000, 0]
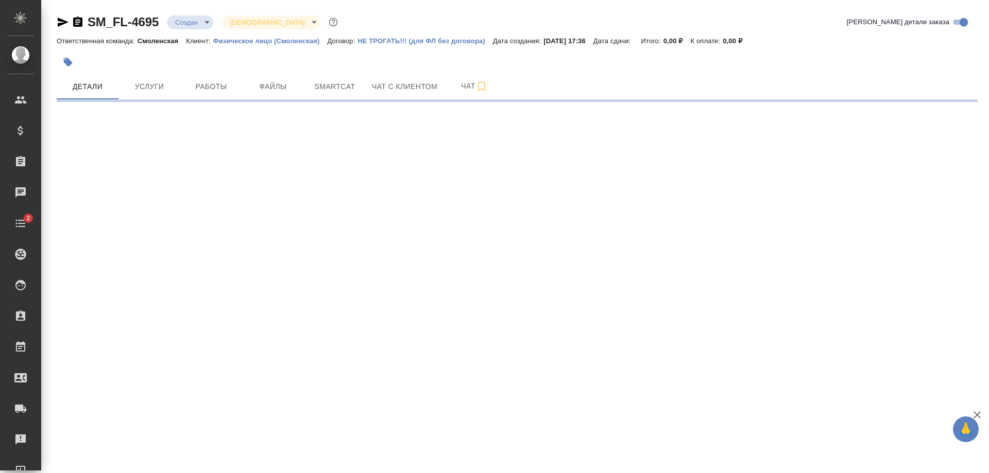
select select "RU"
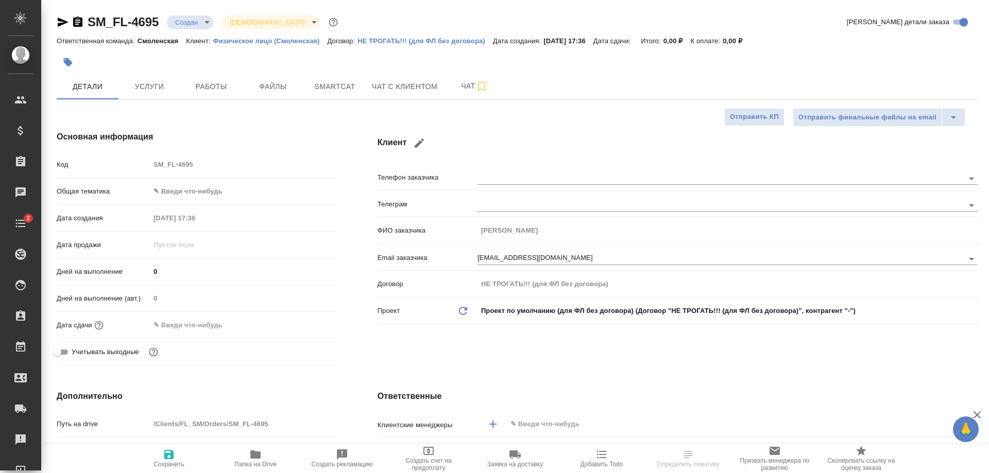
type textarea "x"
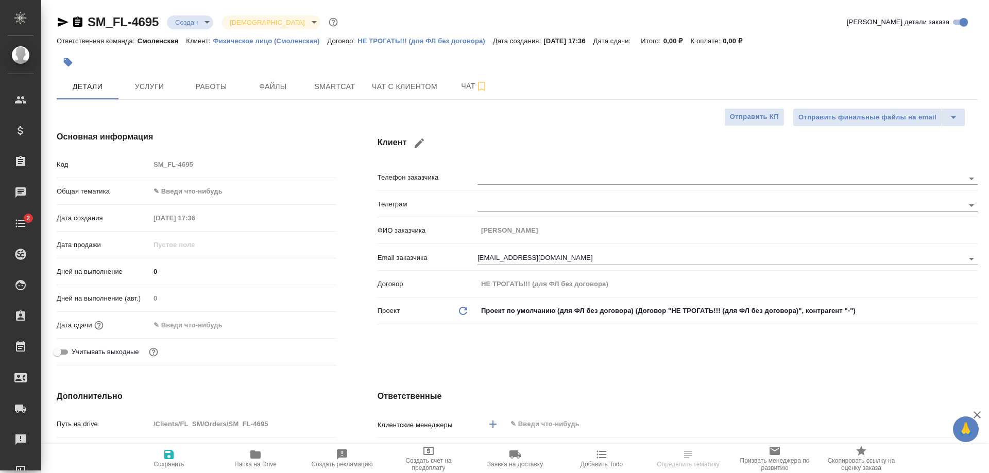
type textarea "x"
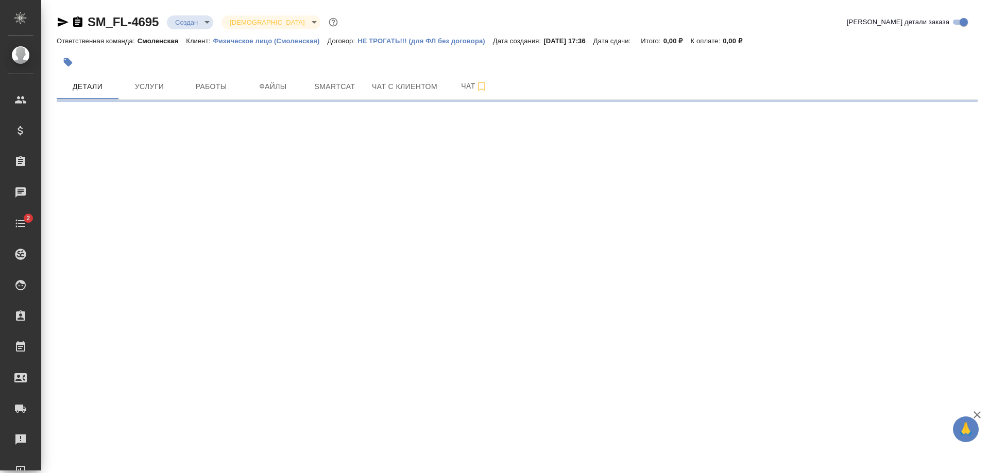
select select "RU"
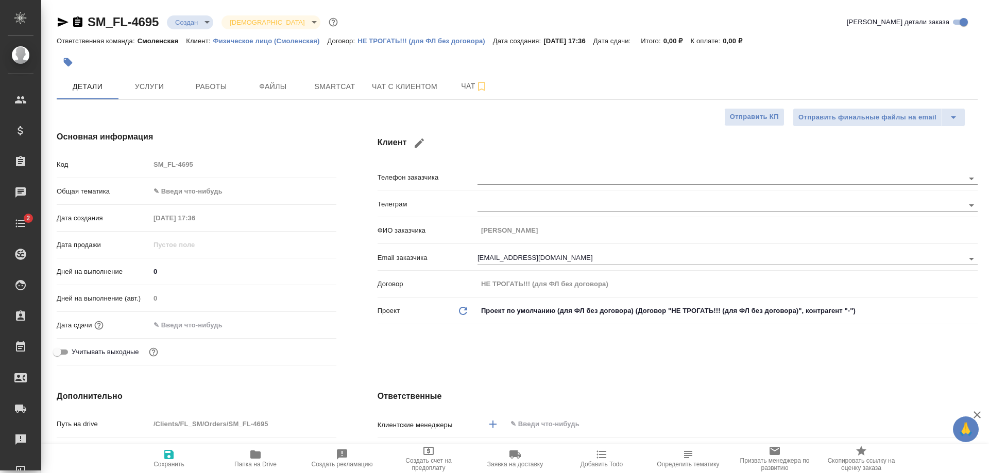
type textarea "x"
click at [195, 18] on body "🙏 .cls-1 fill:#fff; AWATERA [PERSON_NAME] Спецификации Заказы 0 Чаты 2 Todo Про…" at bounding box center [494, 236] width 989 height 473
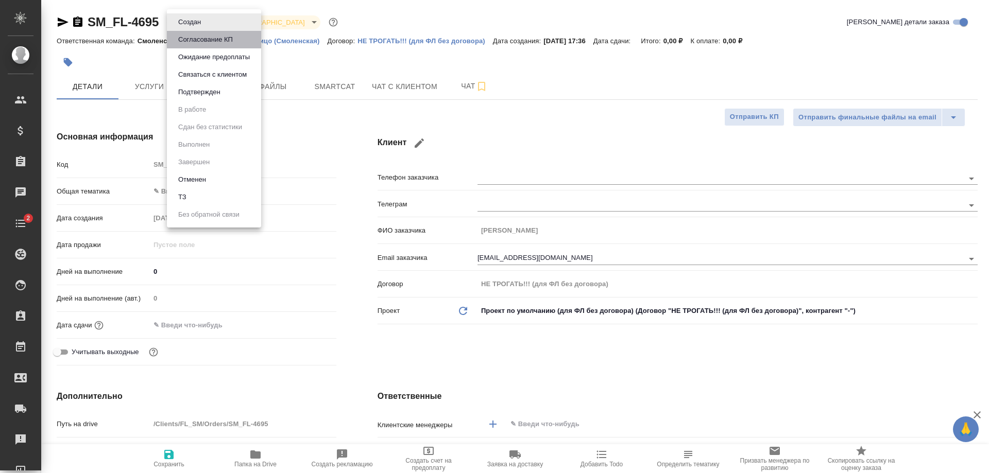
click at [196, 35] on button "Согласование КП" at bounding box center [205, 39] width 61 height 11
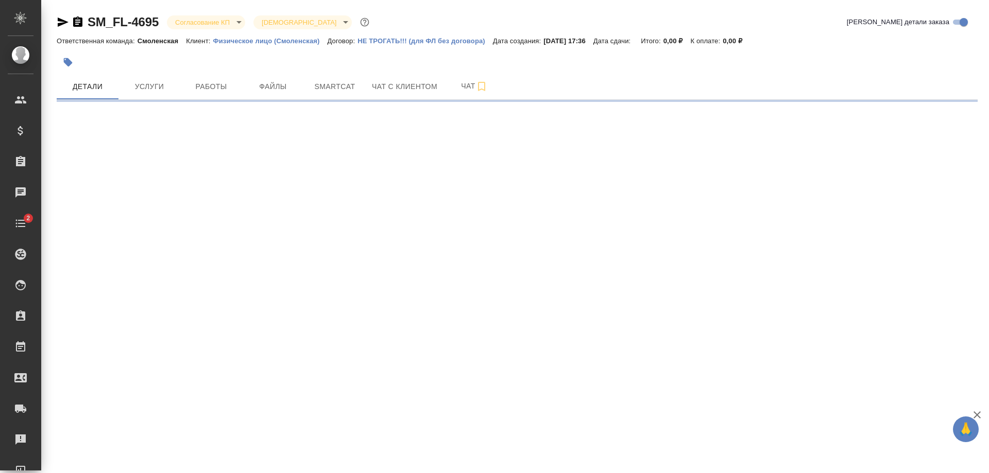
select select "RU"
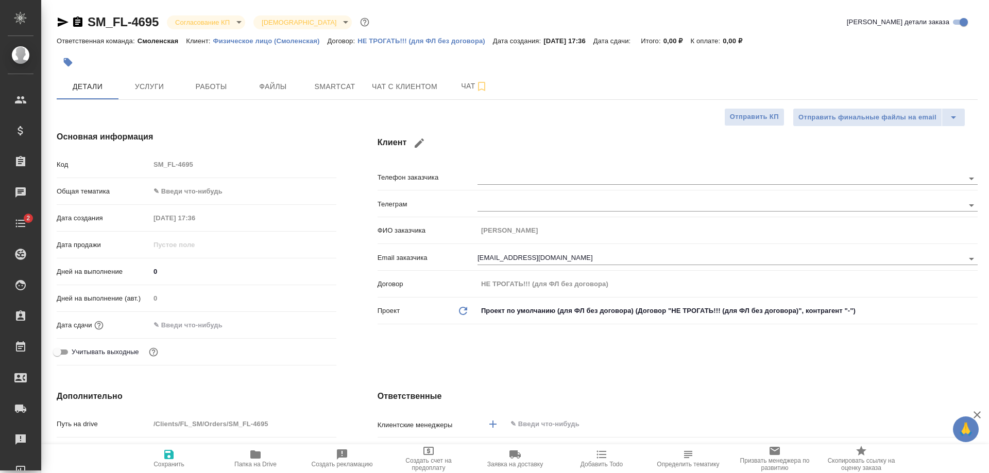
type textarea "x"
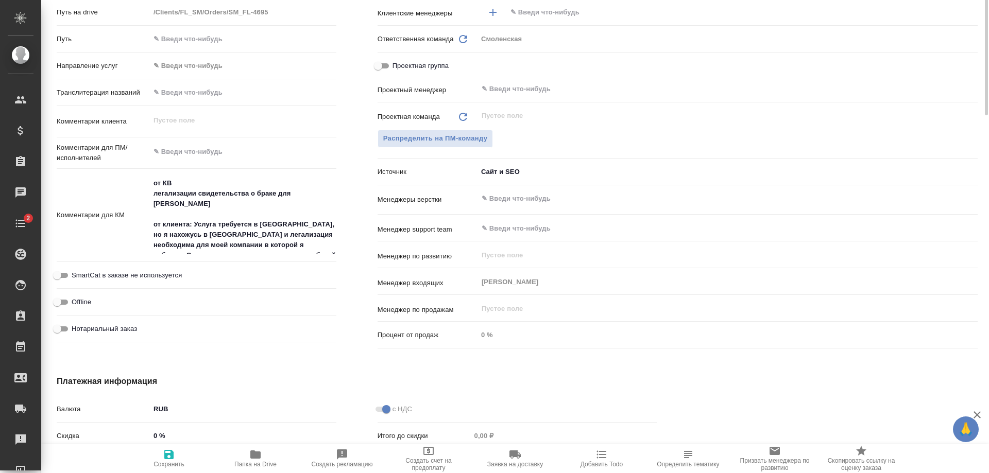
scroll to position [206, 0]
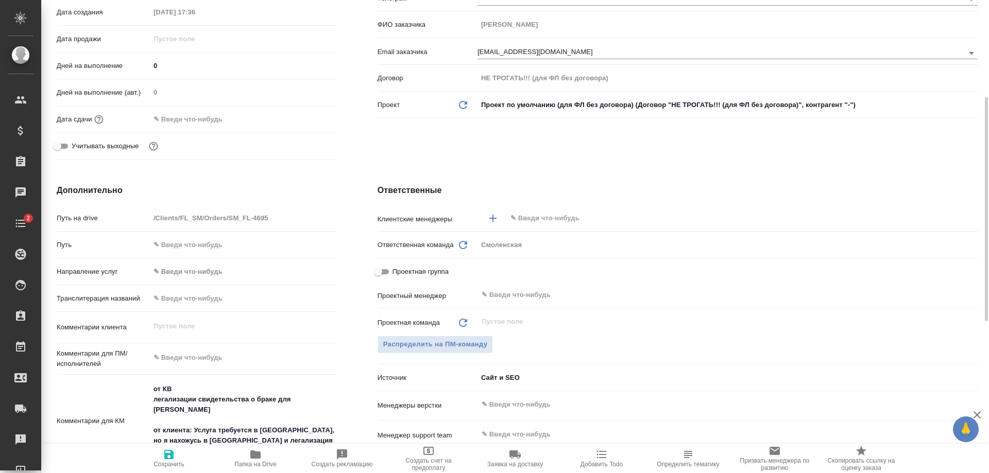
click at [546, 215] on input "text" at bounding box center [724, 218] width 431 height 12
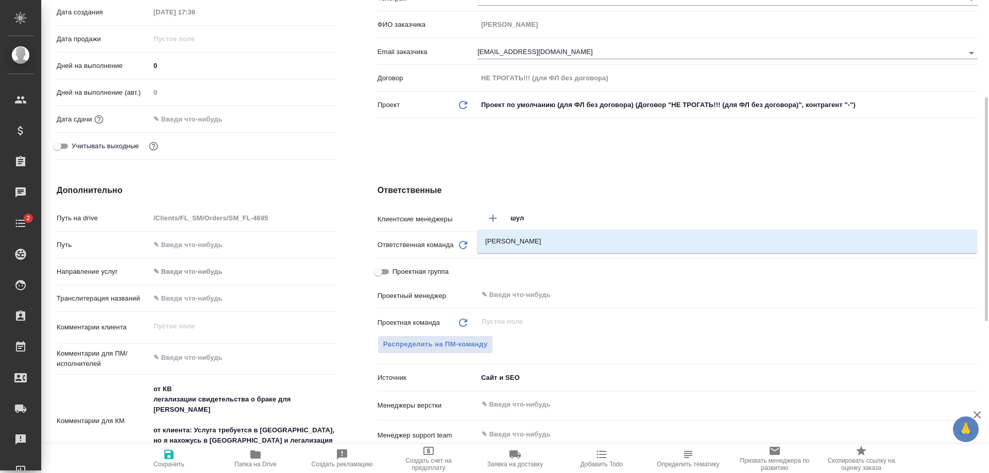
type input "[PERSON_NAME]"
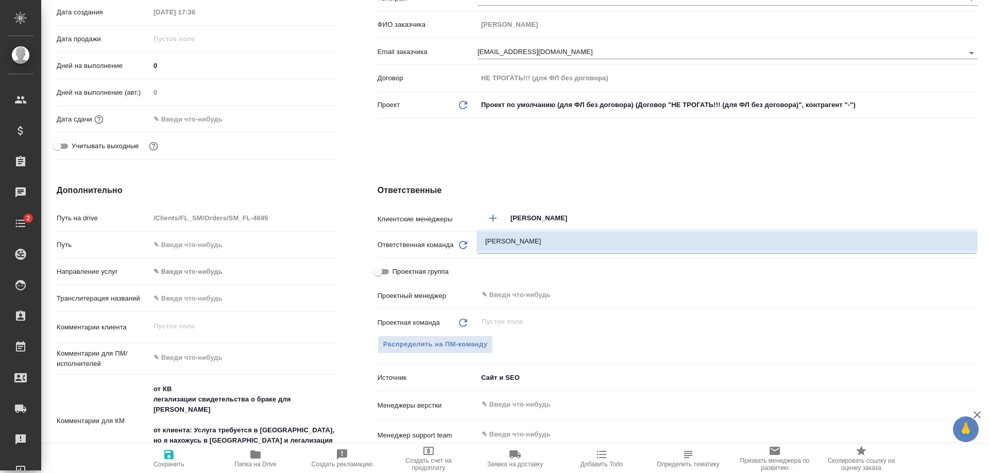
click at [517, 237] on li "[PERSON_NAME]" at bounding box center [727, 241] width 500 height 19
type textarea "x"
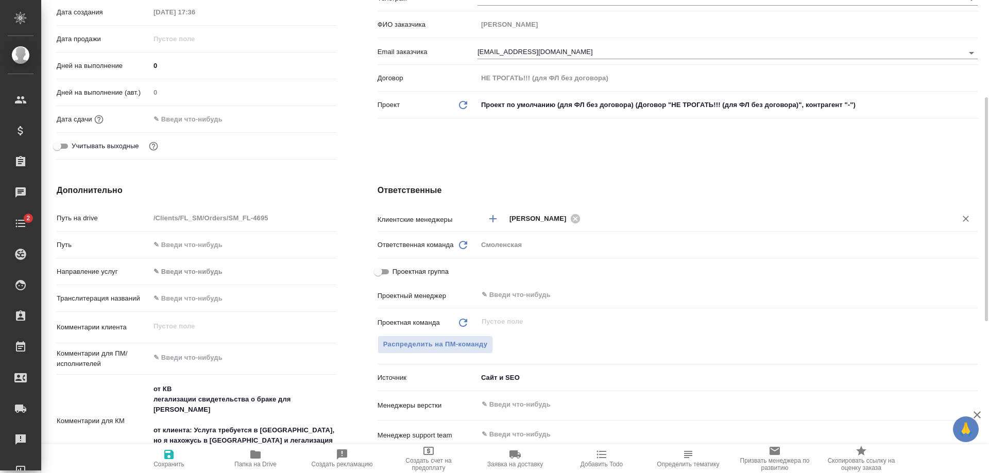
click at [168, 459] on icon "button" at bounding box center [168, 454] width 9 height 9
type textarea "x"
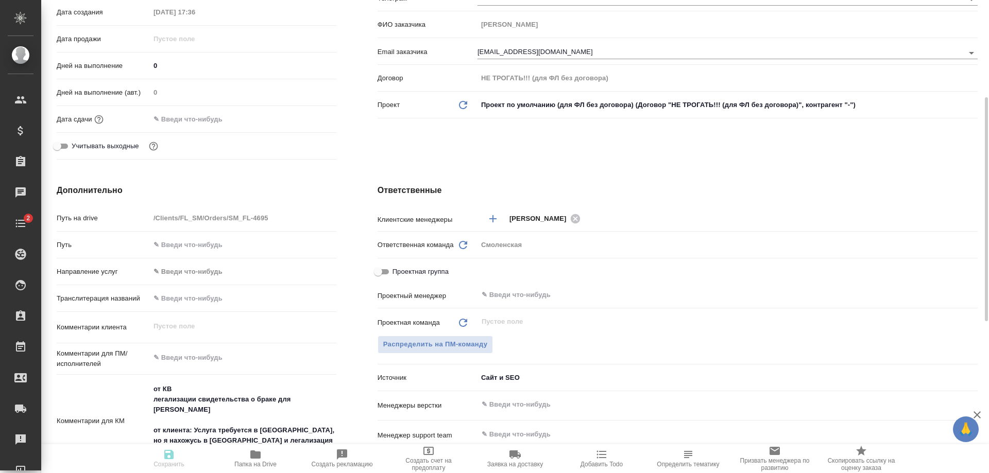
type textarea "x"
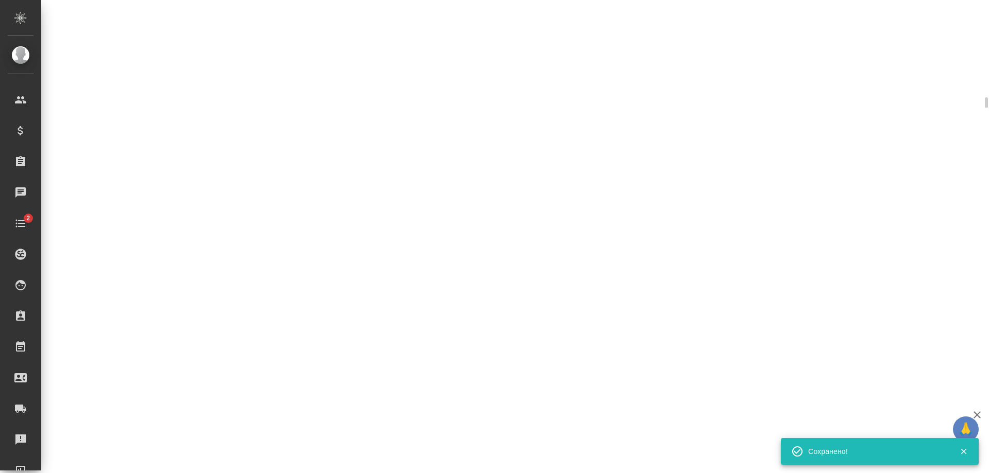
select select "RU"
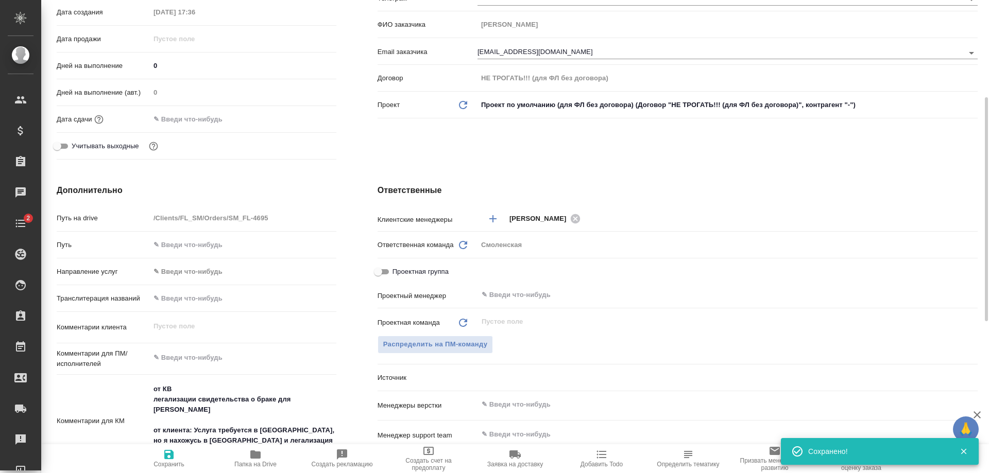
type textarea "x"
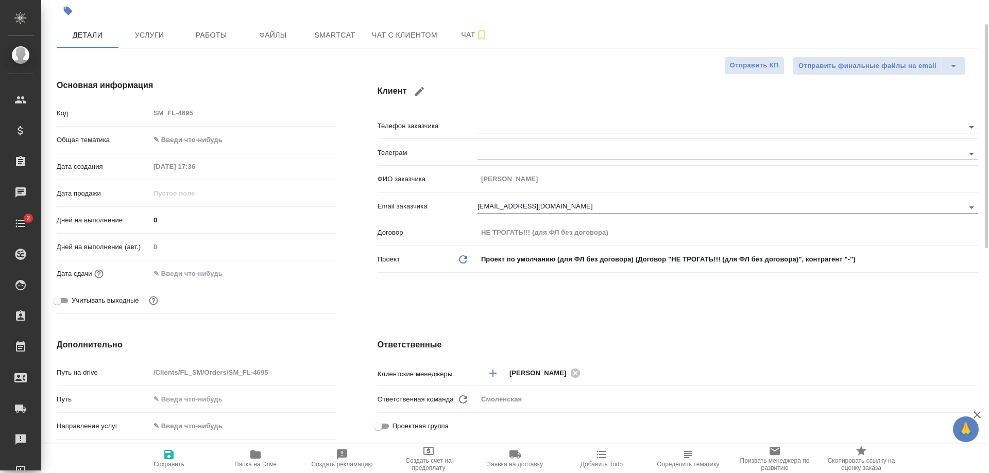
scroll to position [0, 0]
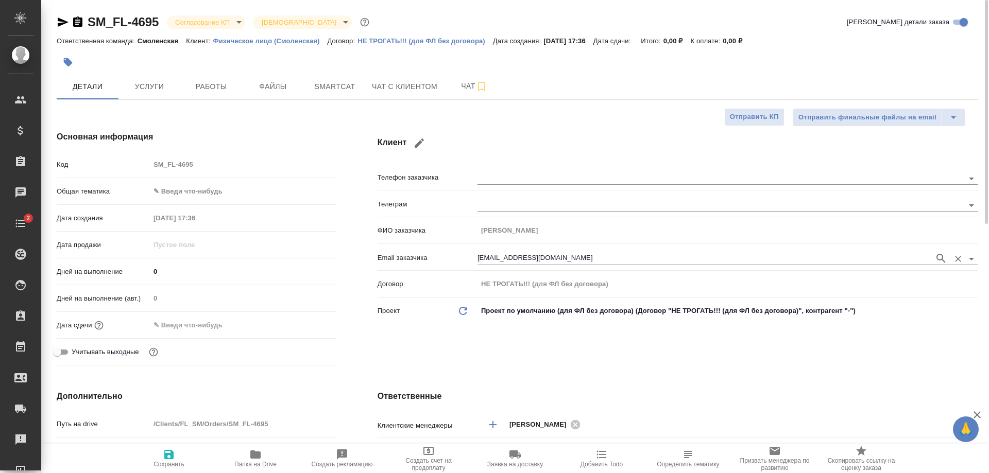
click at [504, 257] on input "[EMAIL_ADDRESS][DOMAIN_NAME]" at bounding box center [704, 258] width 452 height 12
type textarea "x"
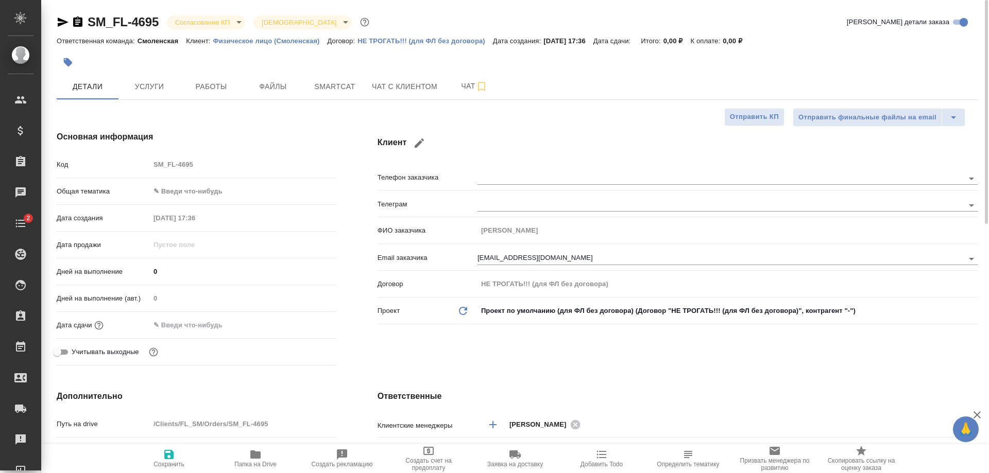
type textarea "x"
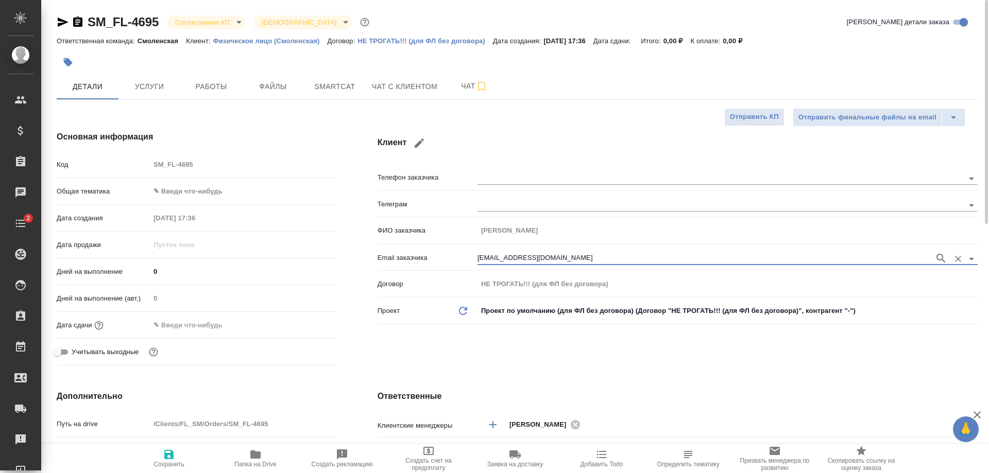
type textarea "x"
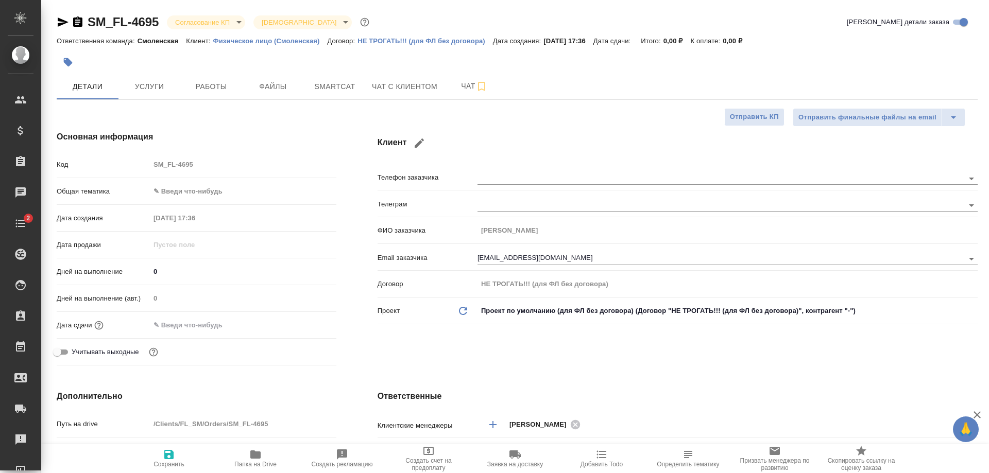
type textarea "x"
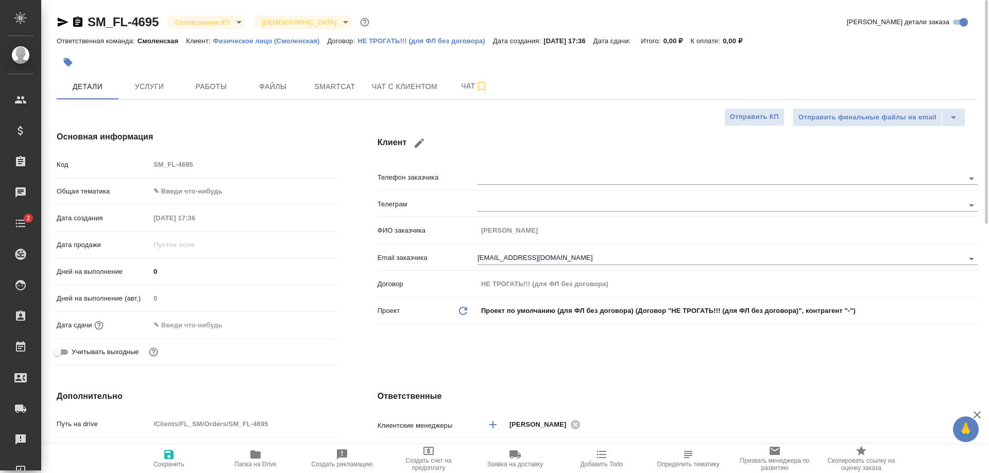
type textarea "x"
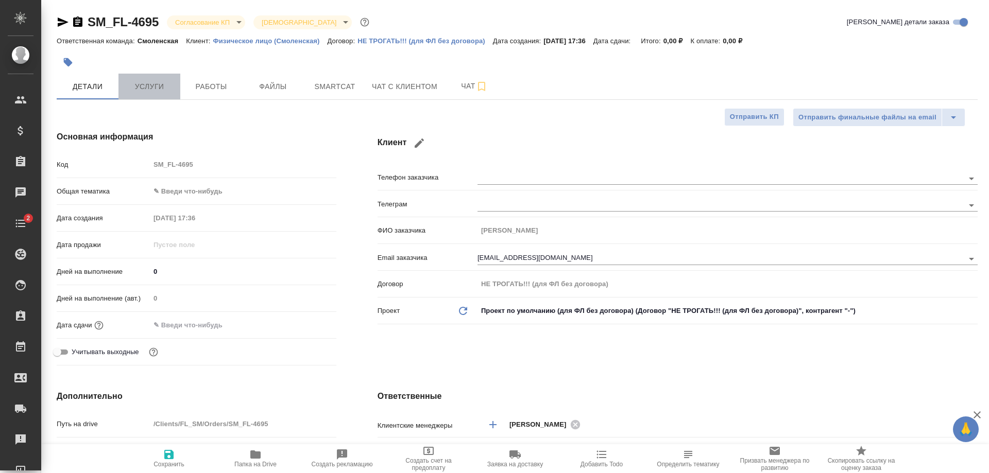
click at [147, 79] on button "Услуги" at bounding box center [149, 87] width 62 height 26
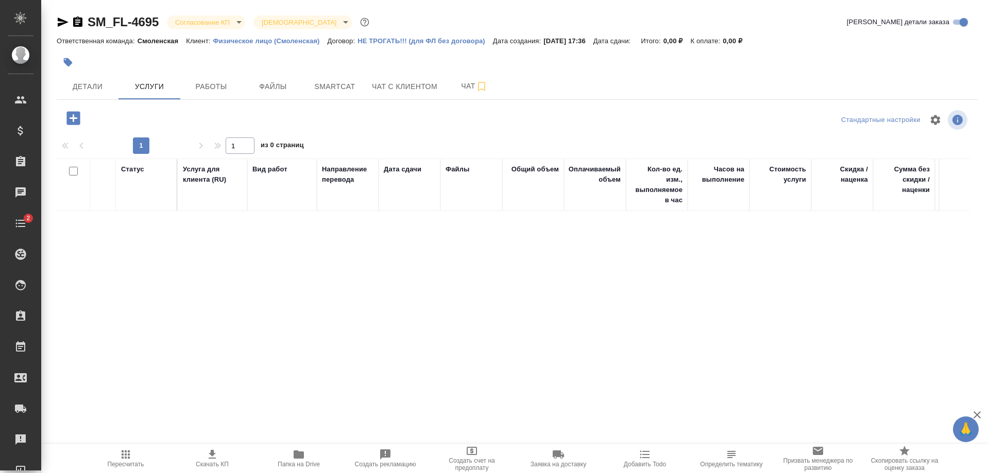
click at [68, 121] on icon "button" at bounding box center [72, 117] width 13 height 13
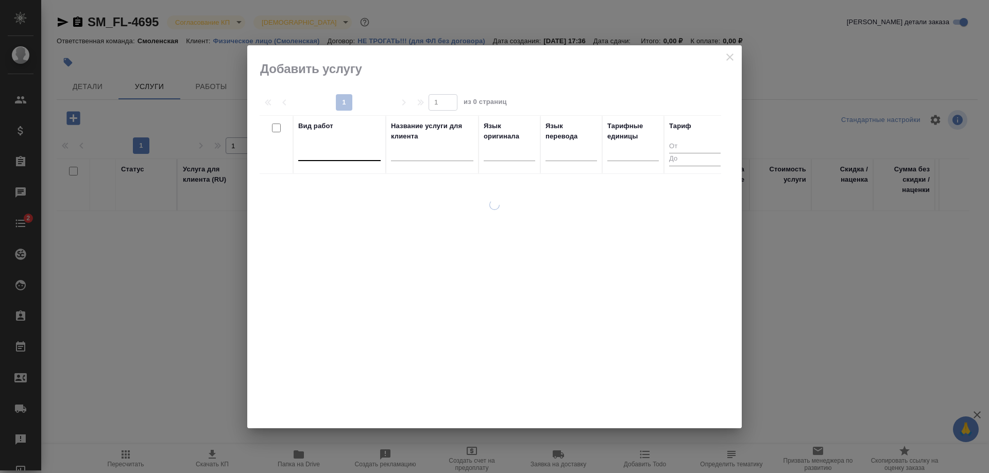
click at [301, 151] on div at bounding box center [339, 150] width 82 height 15
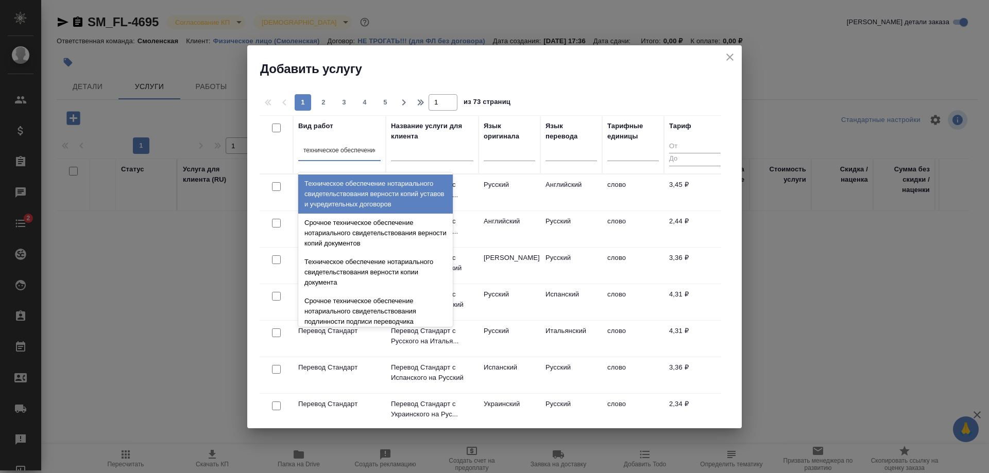
type input "техническое обеспечение"
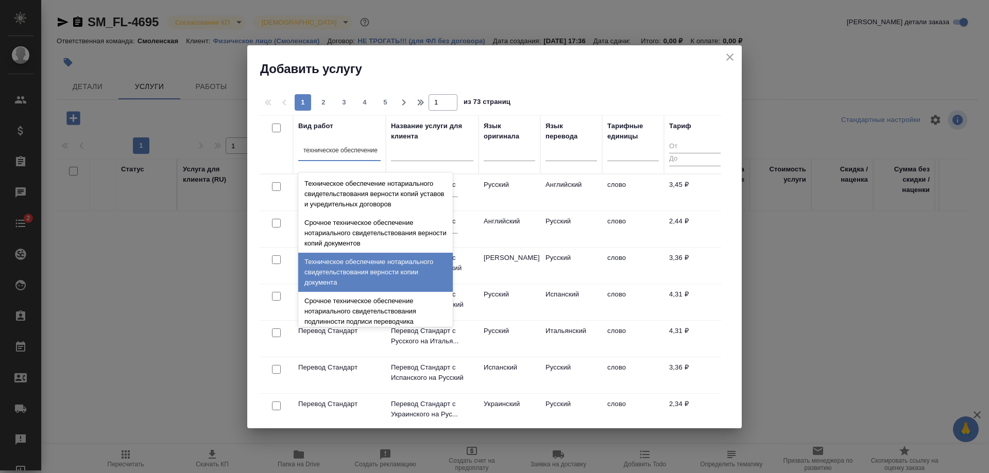
click at [398, 265] on div "Техническое обеспечение нотариального свидетельствования верности копии докумен…" at bounding box center [375, 272] width 155 height 39
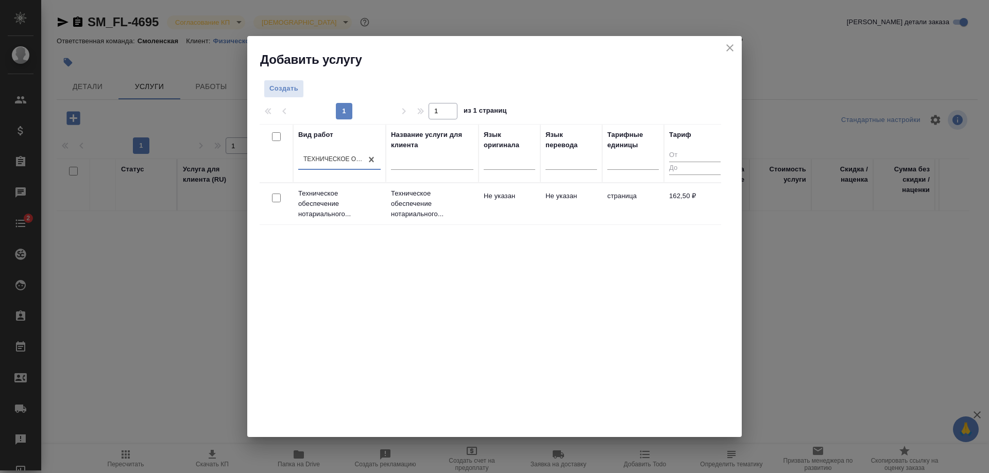
click at [393, 214] on p "Техническое обеспечение нотариального..." at bounding box center [432, 204] width 82 height 31
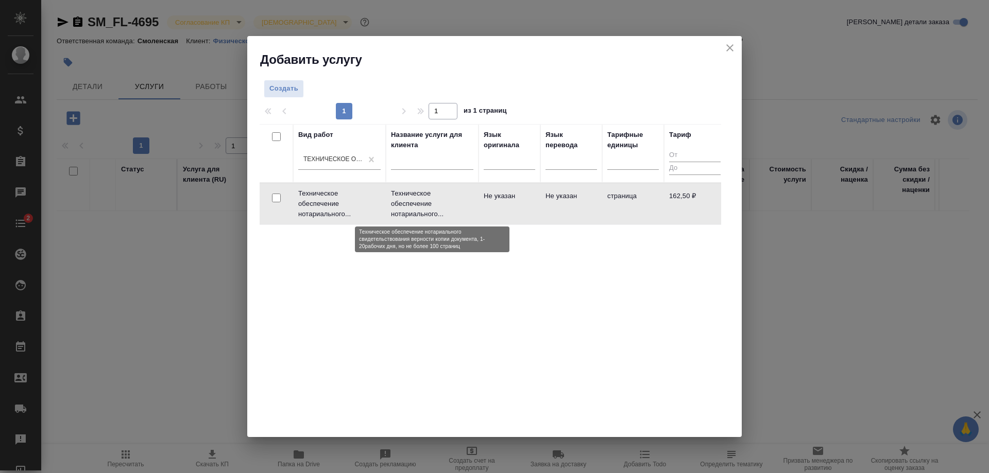
click at [393, 214] on p "Техническое обеспечение нотариального..." at bounding box center [432, 204] width 82 height 31
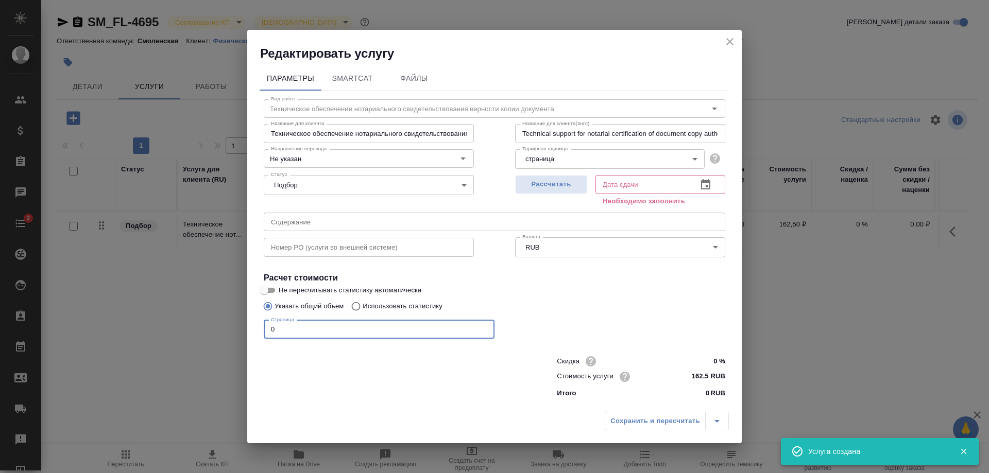
drag, startPoint x: 275, startPoint y: 338, endPoint x: 254, endPoint y: 341, distance: 21.3
click at [254, 341] on div "Параметры SmartCat Файлы Вид работ Техническое обеспечение нотариального свидет…" at bounding box center [494, 234] width 495 height 345
type input "1"
click at [575, 181] on span "Рассчитать" at bounding box center [551, 185] width 61 height 12
type input "[DATE] 17:47"
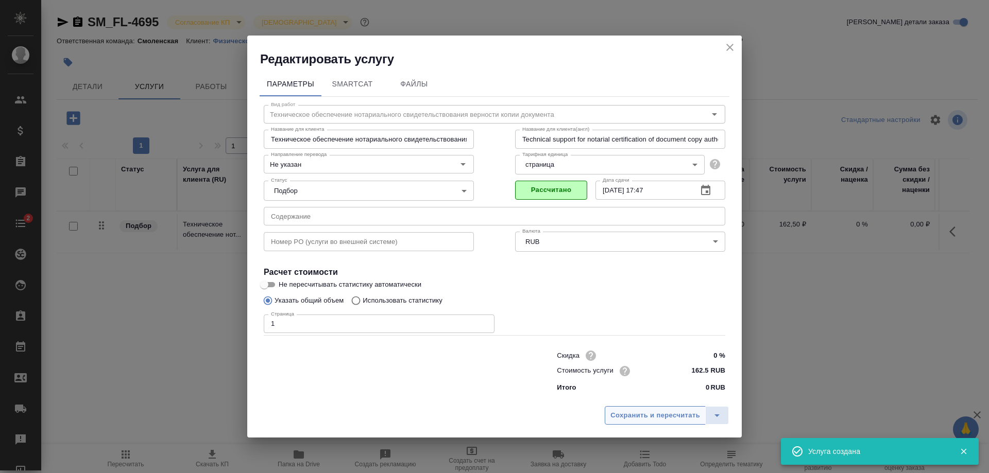
click at [653, 416] on span "Сохранить и пересчитать" at bounding box center [655, 416] width 90 height 12
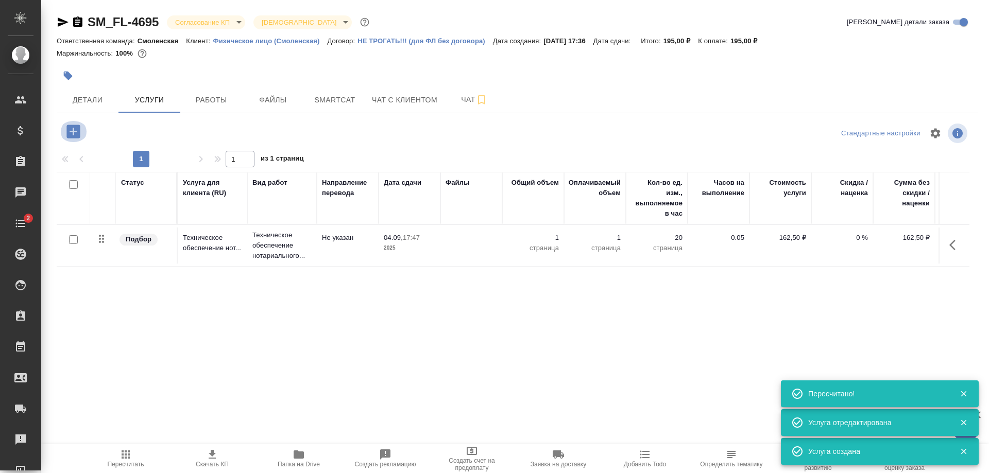
click at [65, 126] on icon "button" at bounding box center [73, 132] width 18 height 18
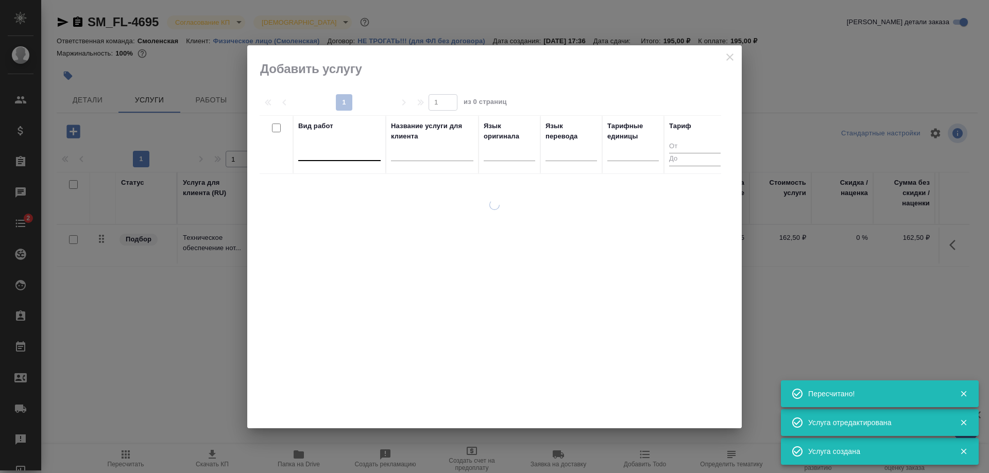
click at [345, 151] on div at bounding box center [339, 150] width 82 height 15
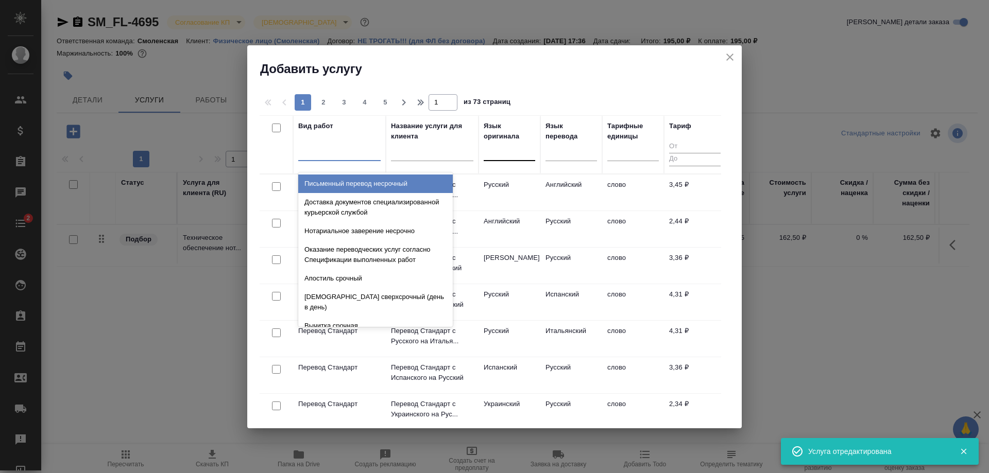
click at [501, 155] on div at bounding box center [510, 150] width 52 height 15
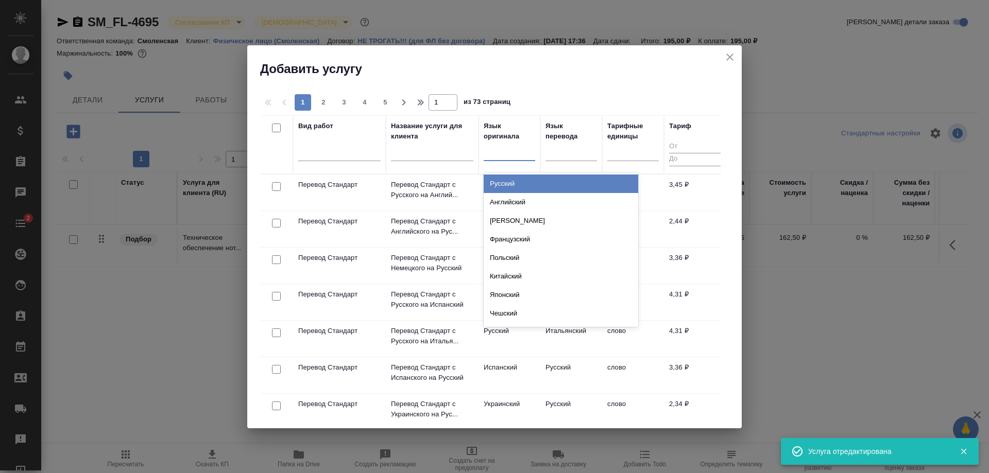
click at [504, 178] on div "Русский" at bounding box center [561, 184] width 155 height 19
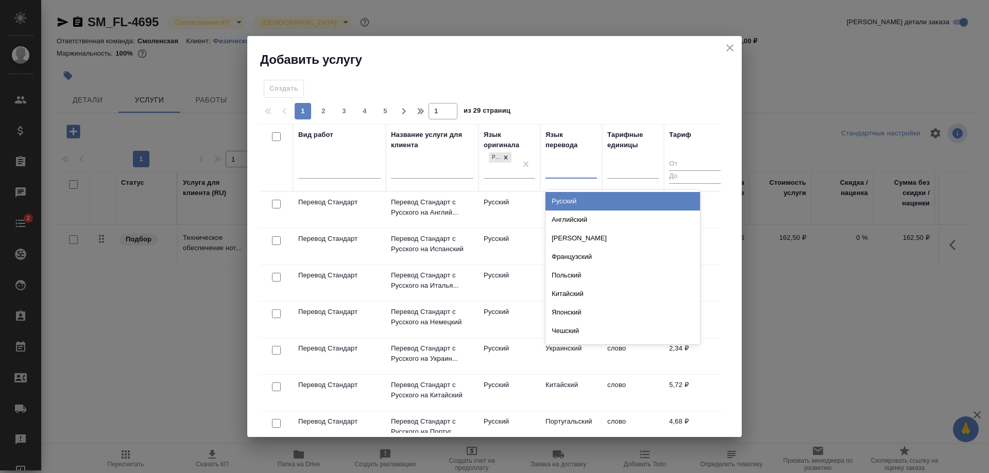
click at [549, 168] on div at bounding box center [571, 168] width 52 height 15
type input "араб"
click at [572, 204] on div "Арабский" at bounding box center [622, 201] width 155 height 19
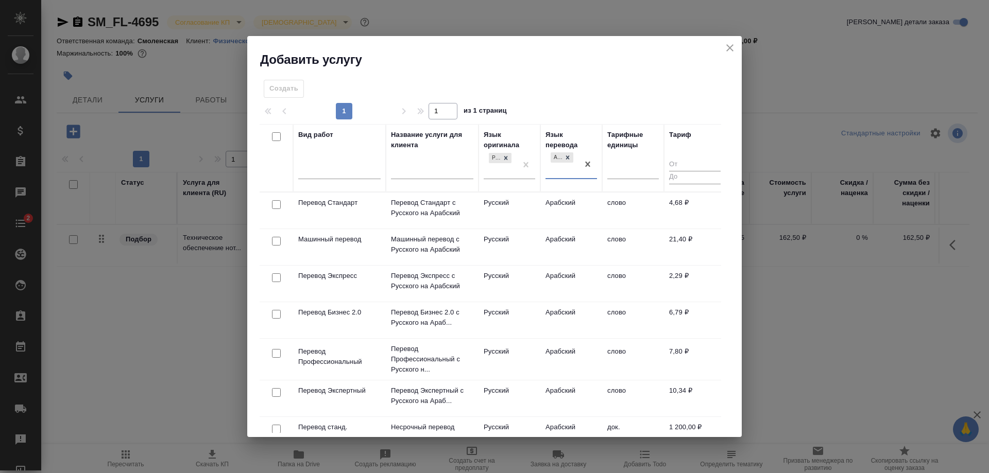
scroll to position [103, 0]
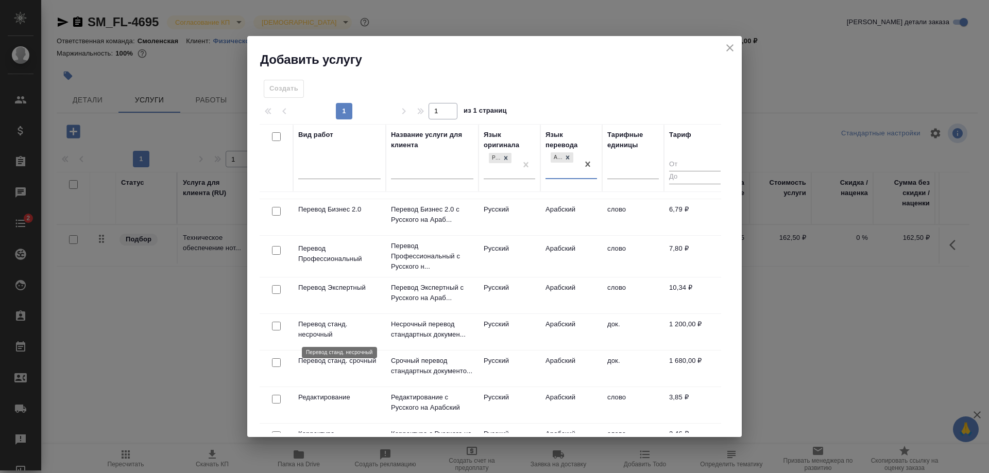
click at [355, 324] on p "Перевод станд. несрочный" at bounding box center [339, 329] width 82 height 21
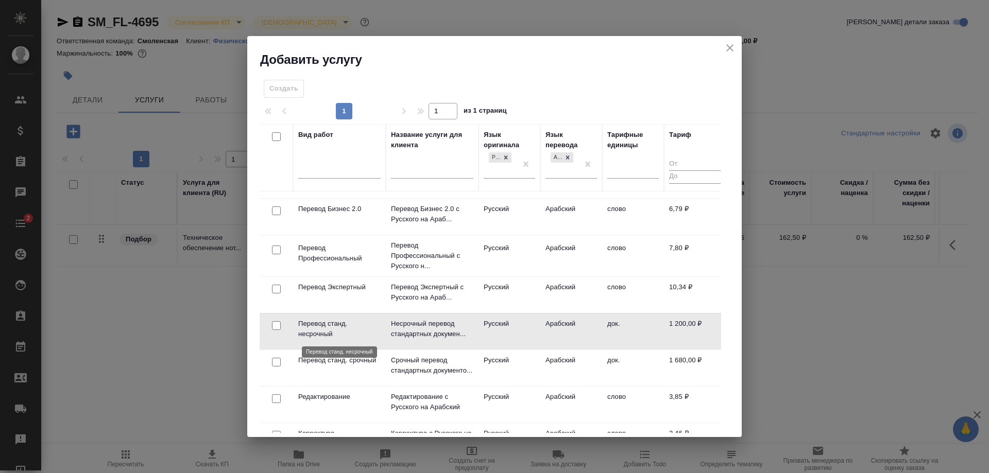
click at [355, 324] on p "Перевод станд. несрочный" at bounding box center [339, 329] width 82 height 21
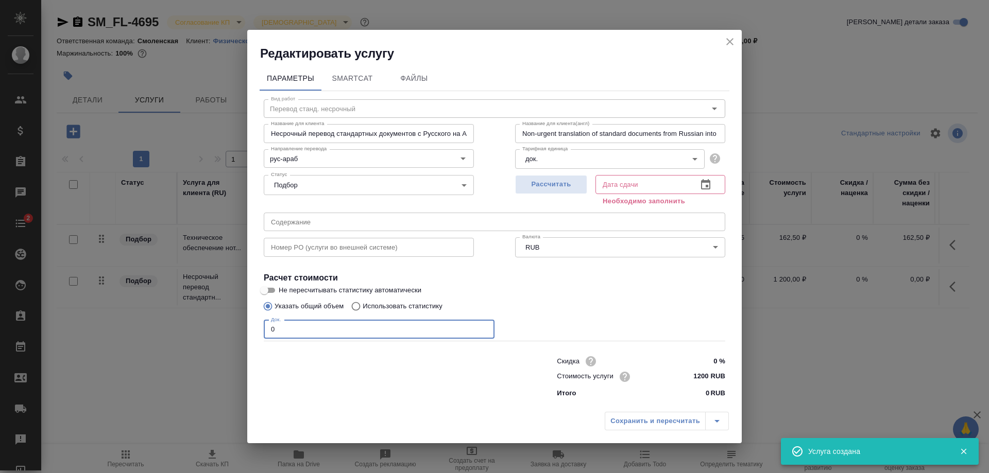
drag, startPoint x: 355, startPoint y: 324, endPoint x: 240, endPoint y: 335, distance: 115.9
click at [240, 335] on div "Редактировать услугу Параметры SmartCat Файлы Вид работ Перевод станд. несрочны…" at bounding box center [494, 236] width 989 height 473
type input "1"
click at [549, 186] on span "Рассчитать" at bounding box center [551, 185] width 61 height 12
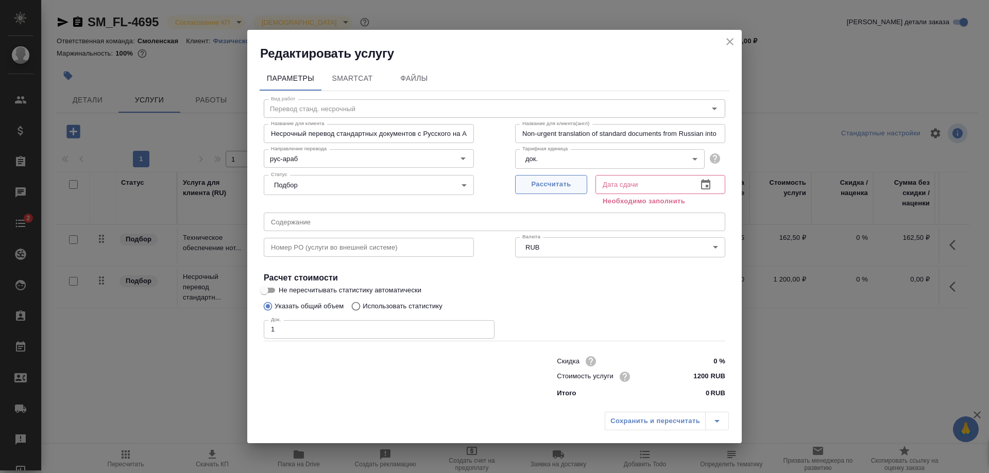
type input "[DATE] 17:44"
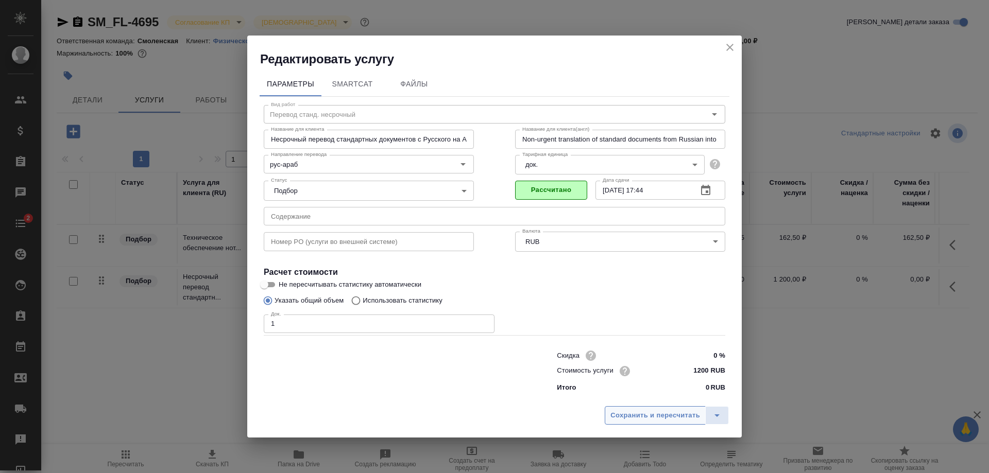
click at [653, 406] on button "Сохранить и пересчитать" at bounding box center [655, 415] width 101 height 19
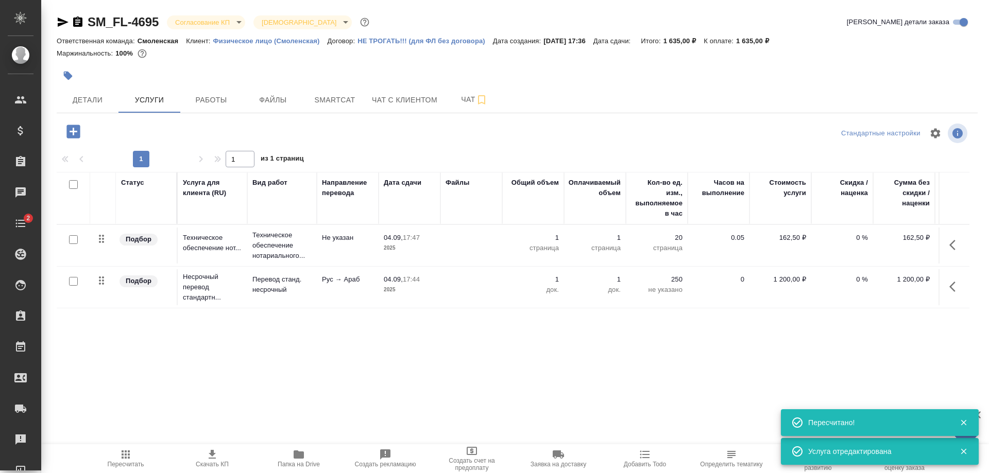
click at [71, 127] on icon "button" at bounding box center [72, 131] width 13 height 13
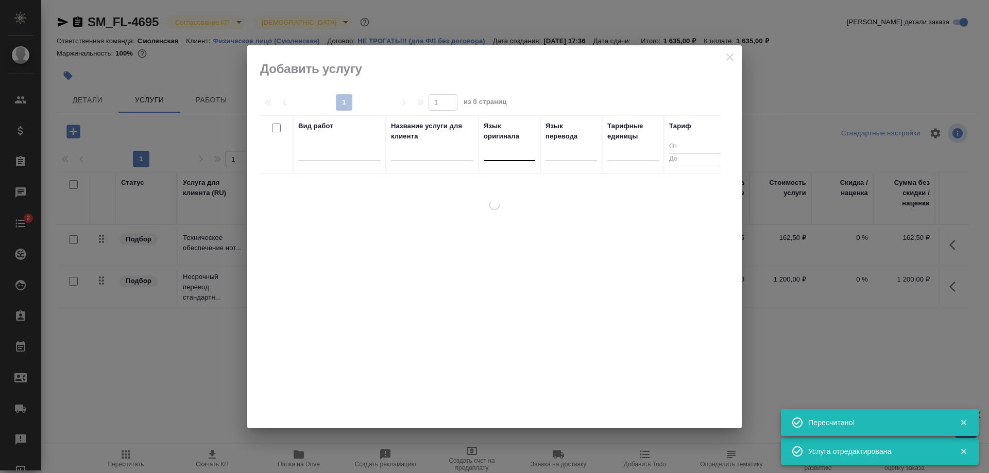
click at [493, 156] on div at bounding box center [510, 150] width 52 height 15
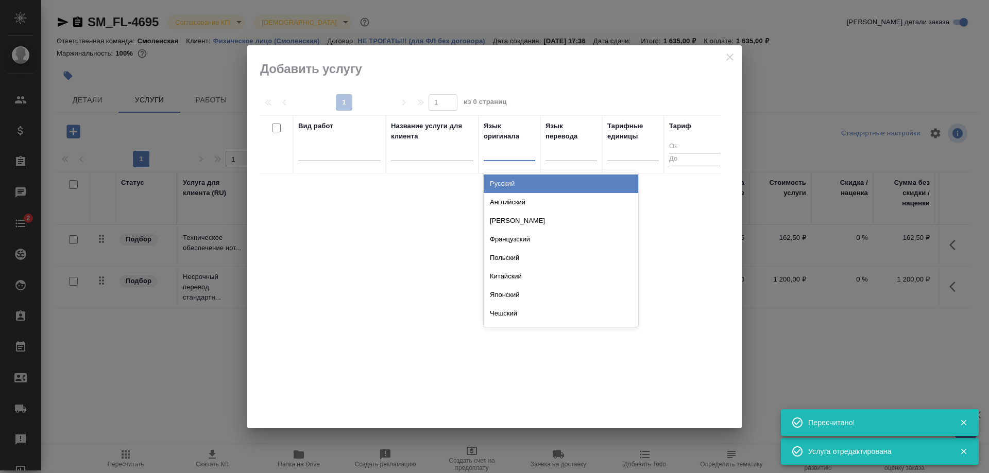
click at [498, 184] on div "Русский" at bounding box center [561, 184] width 155 height 19
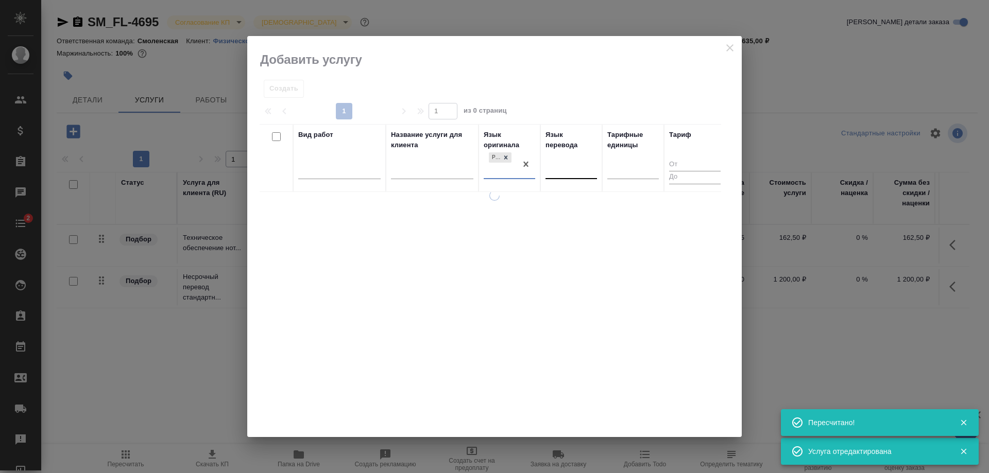
click at [555, 169] on div at bounding box center [571, 170] width 52 height 20
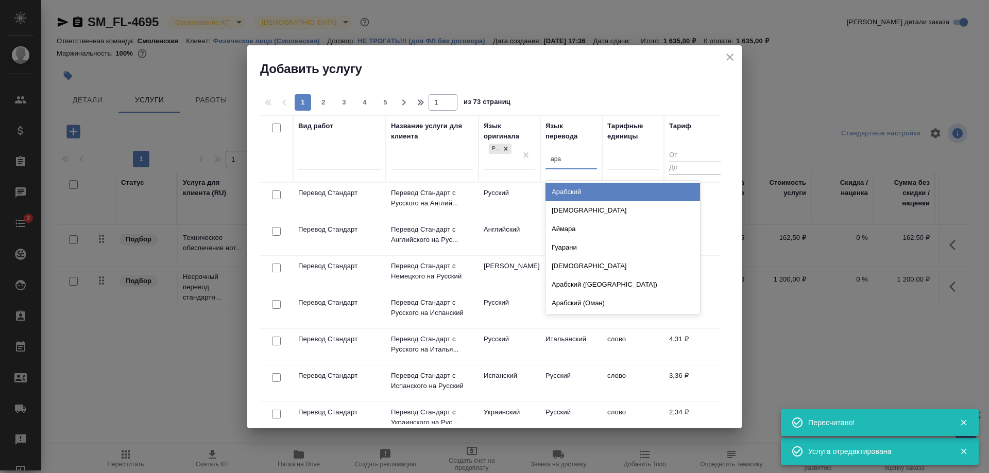
type input "араб"
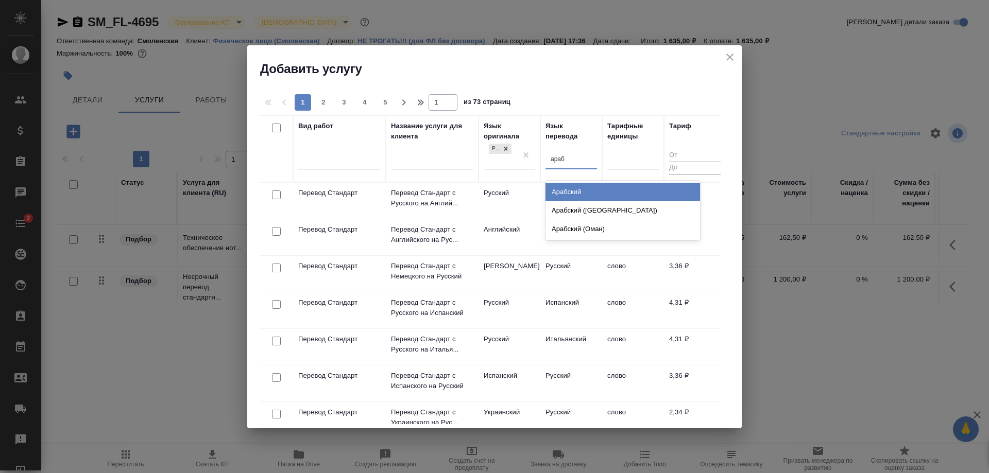
click at [575, 186] on div "Арабский" at bounding box center [622, 192] width 155 height 19
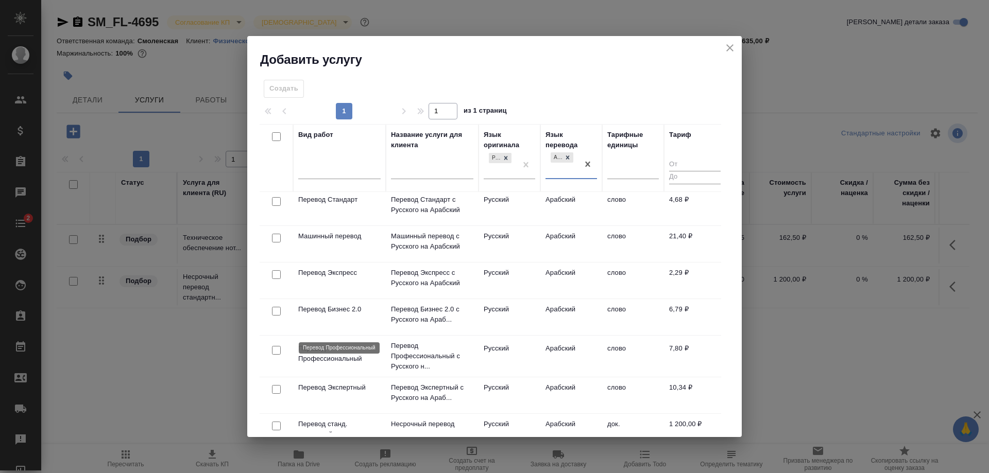
scroll to position [0, 0]
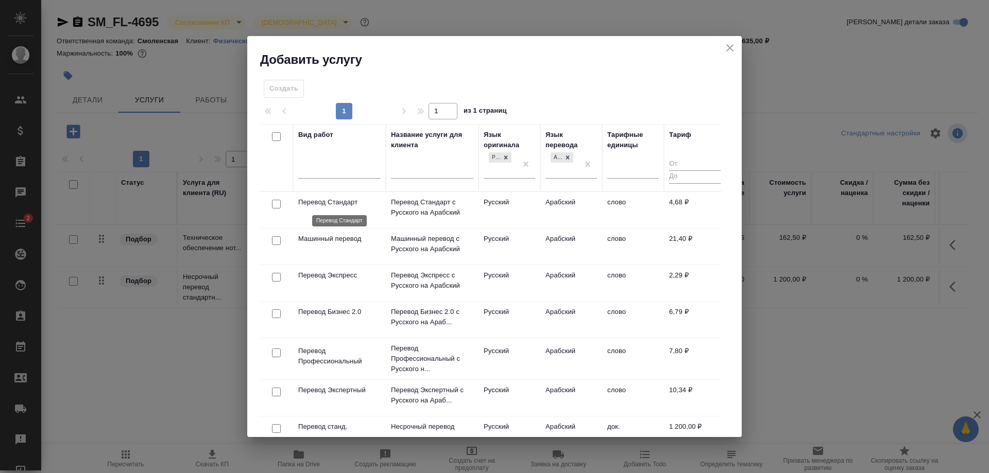
click at [351, 203] on p "Перевод Стандарт" at bounding box center [339, 202] width 82 height 10
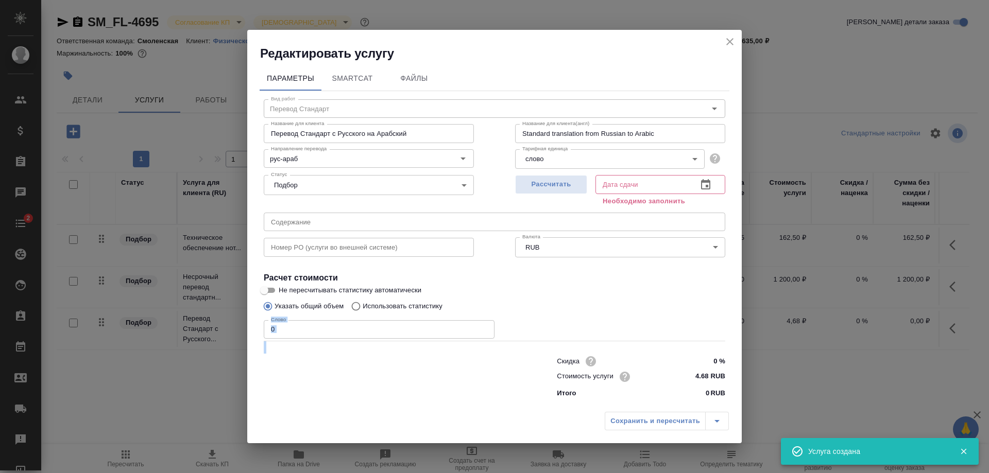
drag, startPoint x: 259, startPoint y: 333, endPoint x: 238, endPoint y: 342, distance: 22.4
click at [238, 342] on div "Редактировать услугу Параметры SmartCat Файлы Вид работ Перевод Стандарт Вид ра…" at bounding box center [494, 236] width 989 height 473
click at [285, 329] on input "0" at bounding box center [379, 329] width 231 height 19
drag, startPoint x: 285, startPoint y: 329, endPoint x: 252, endPoint y: 328, distance: 33.5
click at [252, 328] on div "Параметры SmartCat Файлы Вид работ Перевод Стандарт Вид работ Название для клие…" at bounding box center [494, 234] width 495 height 345
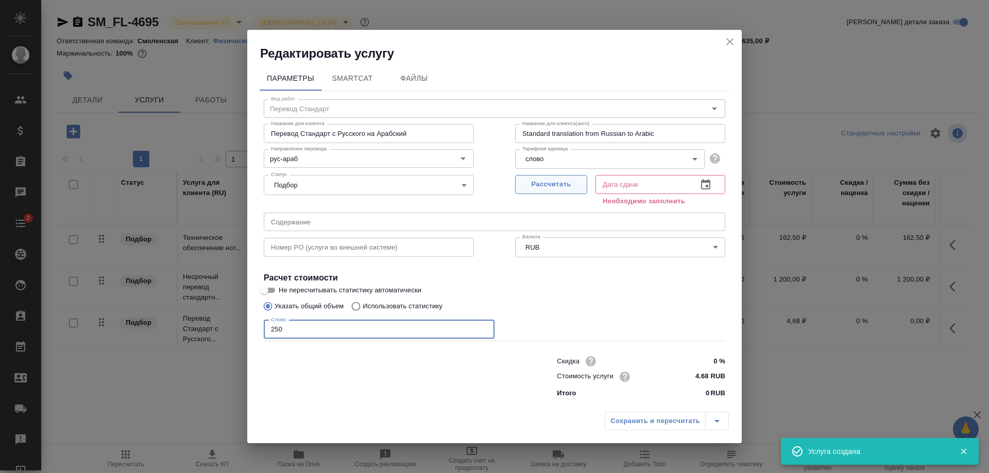
type input "250"
click at [571, 184] on span "Рассчитать" at bounding box center [551, 185] width 61 height 12
type input "[DATE] 10:44"
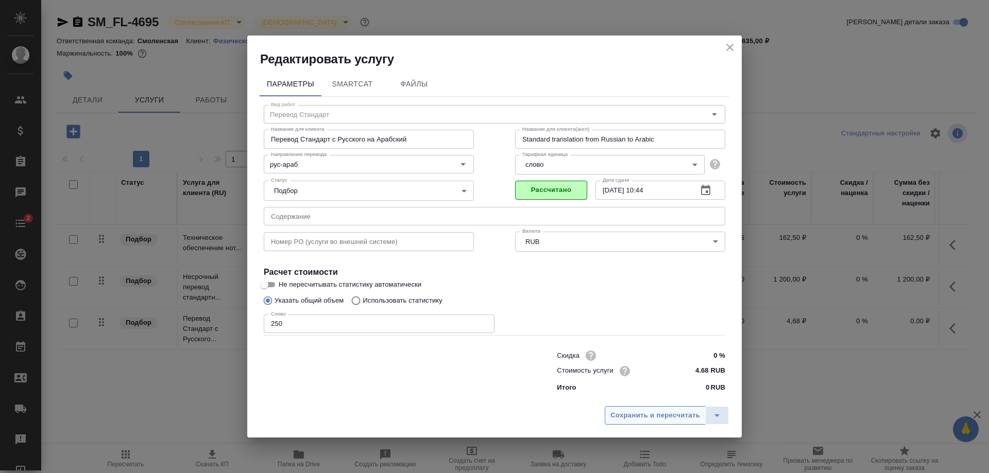
click at [652, 419] on span "Сохранить и пересчитать" at bounding box center [655, 416] width 90 height 12
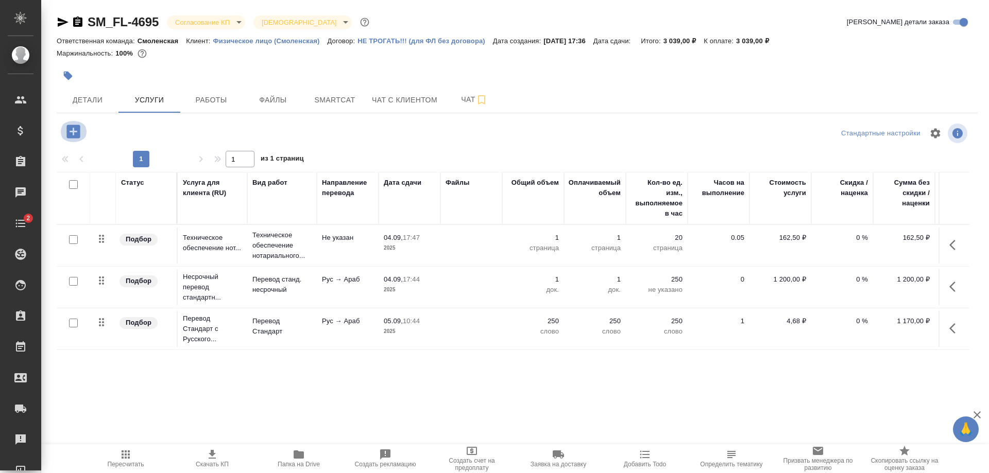
click at [72, 129] on icon "button" at bounding box center [72, 131] width 13 height 13
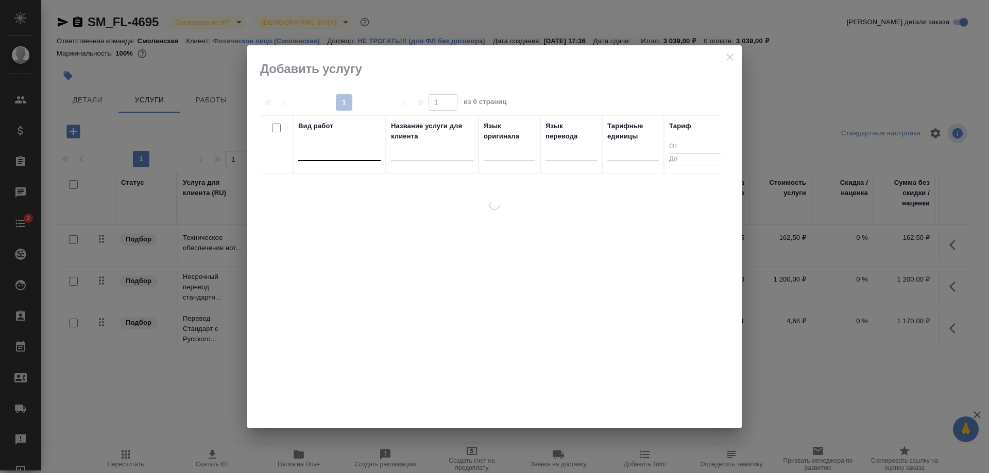
click at [348, 150] on div at bounding box center [339, 150] width 82 height 15
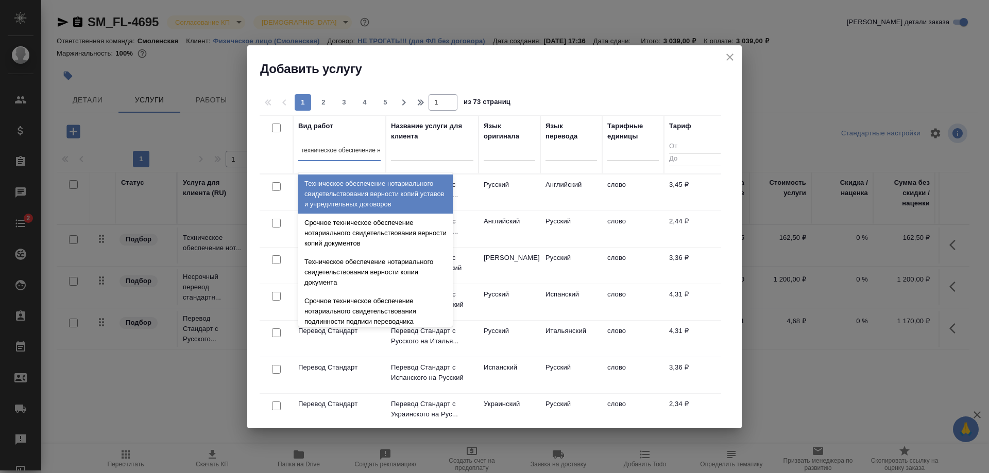
type input "техническое обеспечение но"
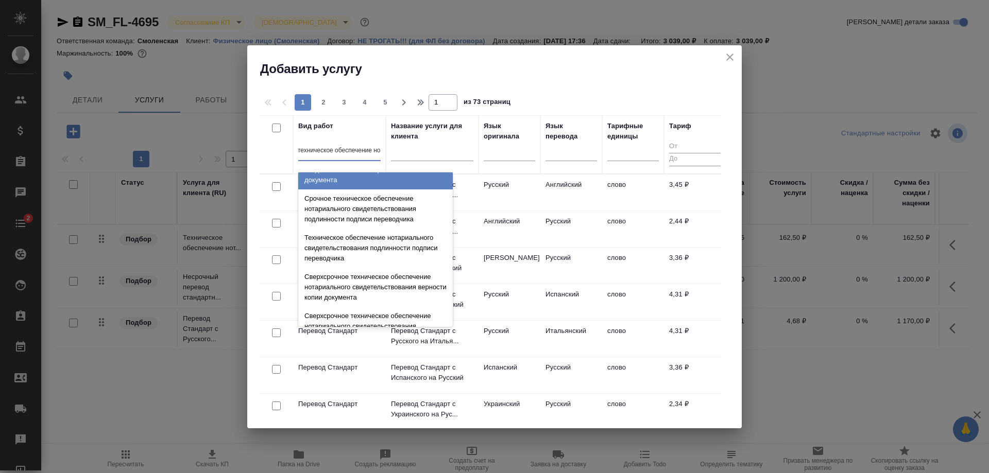
scroll to position [103, 0]
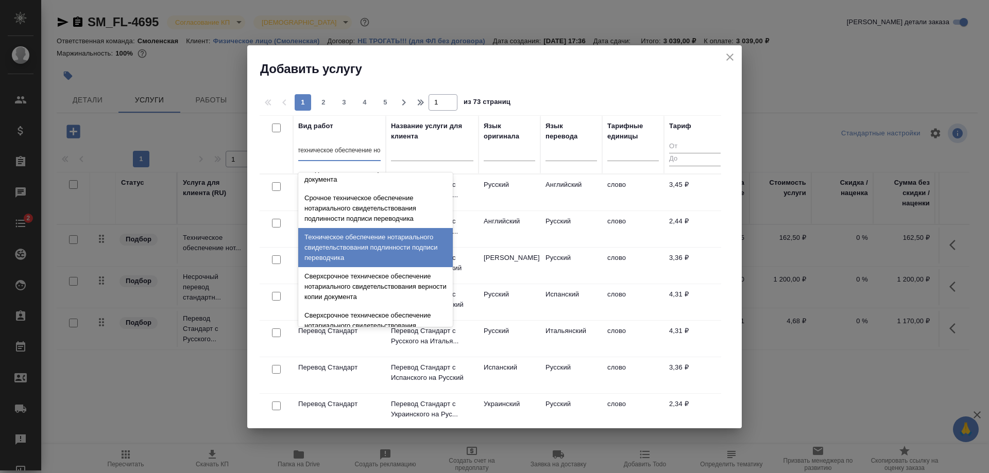
click at [373, 254] on div "Техническое обеспечение нотариального свидетельствования подлинности подписи пе…" at bounding box center [375, 247] width 155 height 39
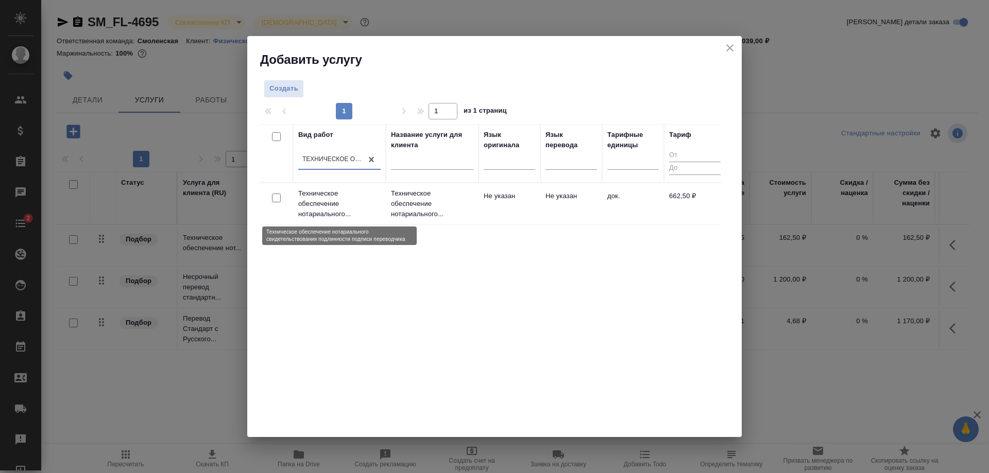
click at [353, 201] on p "Техническое обеспечение нотариального..." at bounding box center [339, 204] width 82 height 31
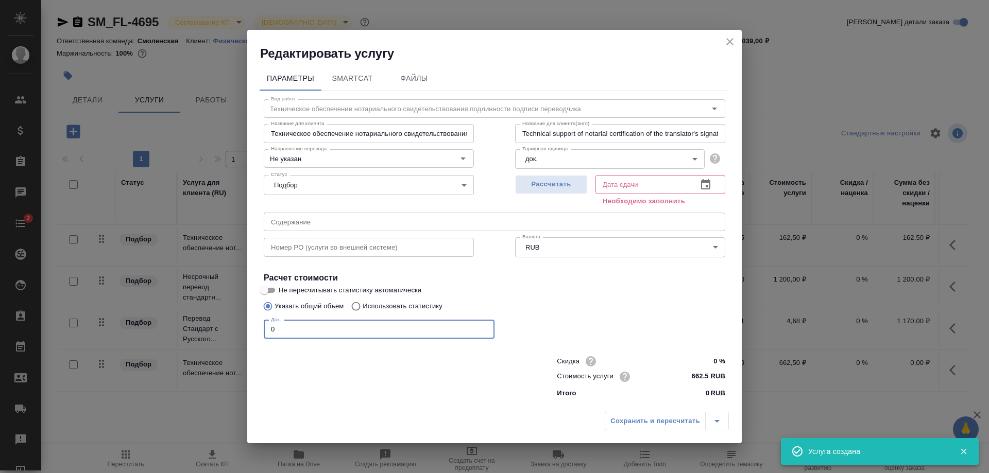
drag, startPoint x: 287, startPoint y: 331, endPoint x: 248, endPoint y: 331, distance: 39.1
click at [248, 331] on div "Параметры SmartCat Файлы Вид работ Техническое обеспечение нотариального свидет…" at bounding box center [494, 234] width 495 height 345
type input "1"
click at [541, 178] on button "Рассчитать" at bounding box center [551, 184] width 72 height 19
type input "[DATE] 17:57"
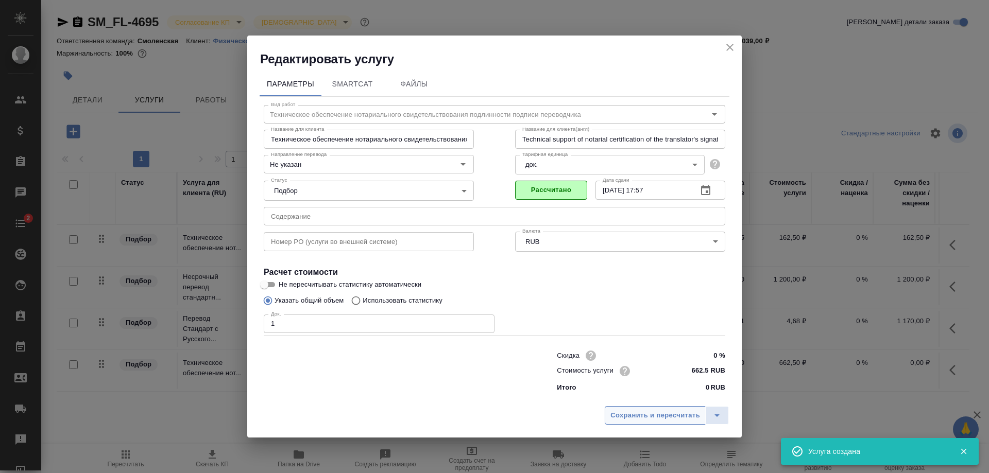
click at [665, 420] on span "Сохранить и пересчитать" at bounding box center [655, 416] width 90 height 12
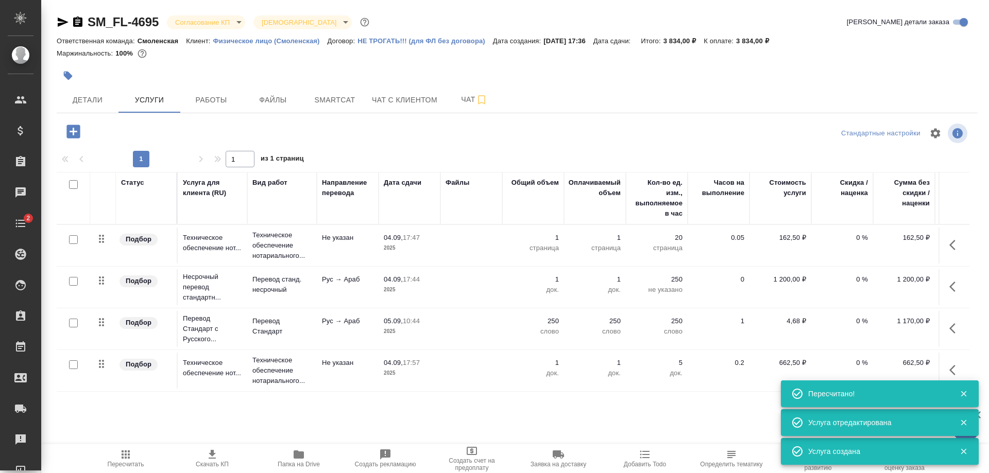
scroll to position [6, 0]
click at [65, 134] on icon "button" at bounding box center [73, 132] width 18 height 18
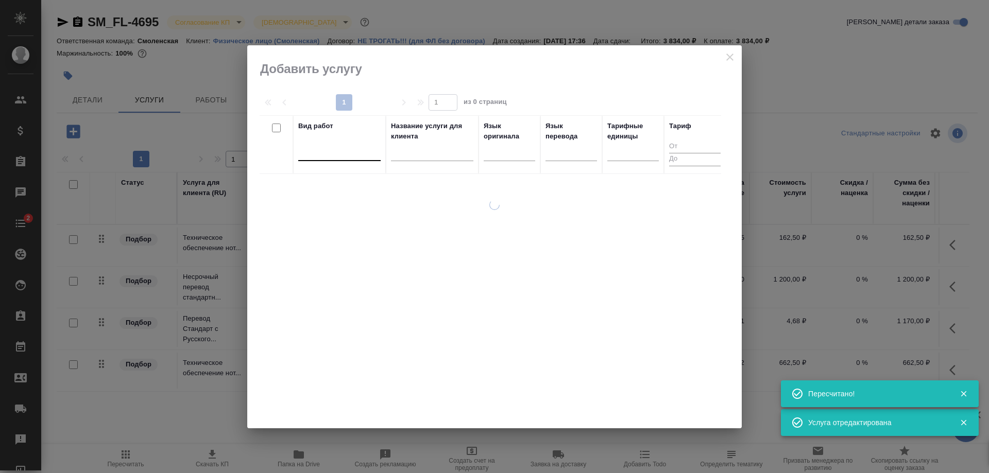
click at [360, 159] on div at bounding box center [339, 152] width 82 height 20
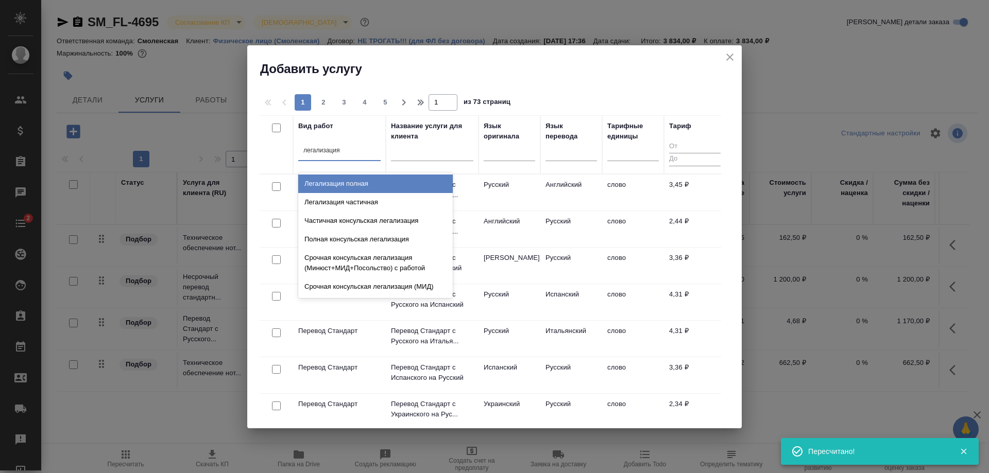
type input "легализация"
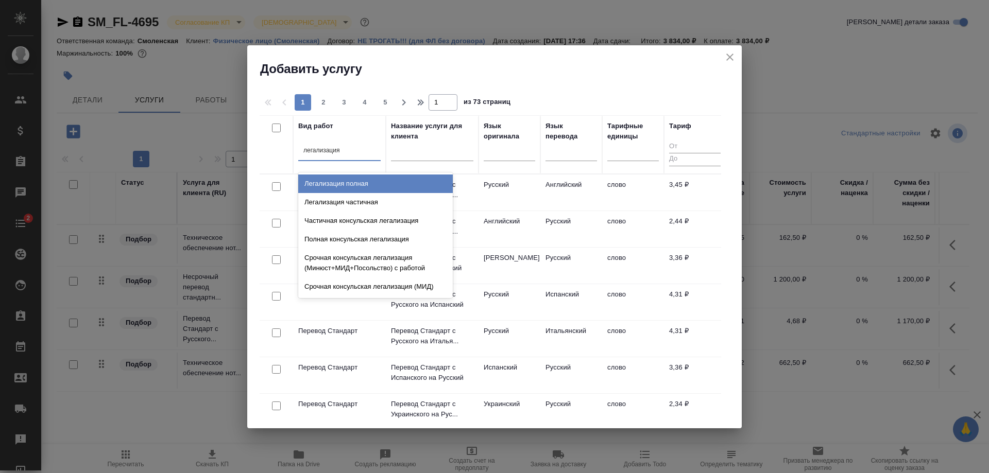
click at [360, 184] on div "Легализация полная" at bounding box center [375, 184] width 155 height 19
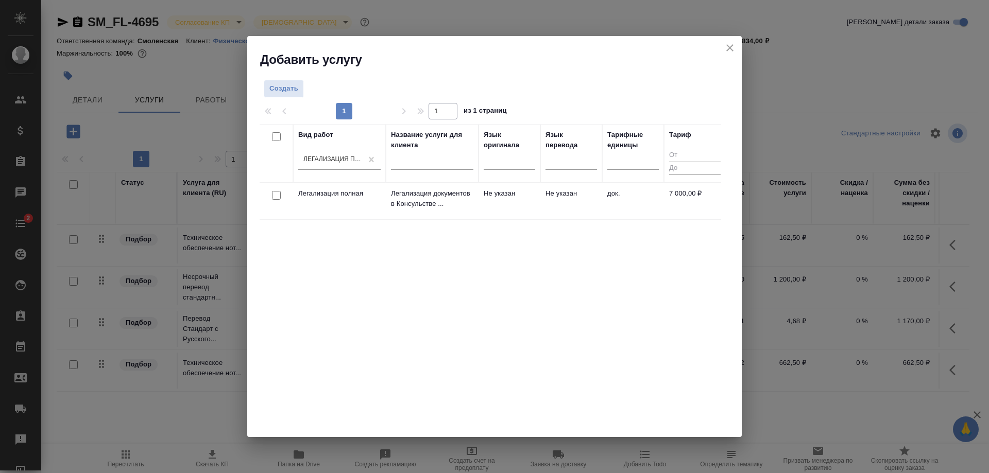
click at [360, 206] on td "Легализация полная" at bounding box center [339, 201] width 93 height 36
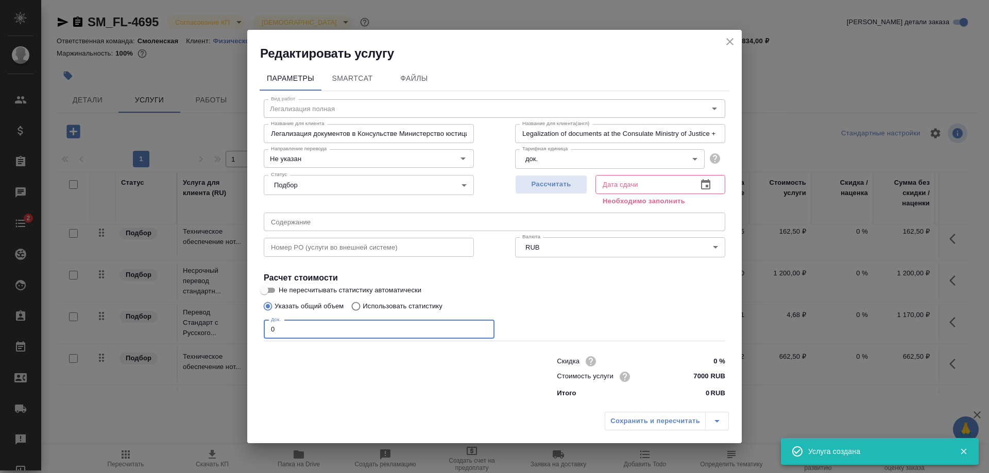
drag, startPoint x: 310, startPoint y: 327, endPoint x: 243, endPoint y: 335, distance: 67.4
click at [243, 335] on div "Редактировать услугу Параметры SmartCat Файлы Вид работ Легализация полная Вид …" at bounding box center [494, 236] width 989 height 473
type input "1"
click at [548, 185] on span "Рассчитать" at bounding box center [551, 185] width 61 height 12
type input "[DATE] 11:05"
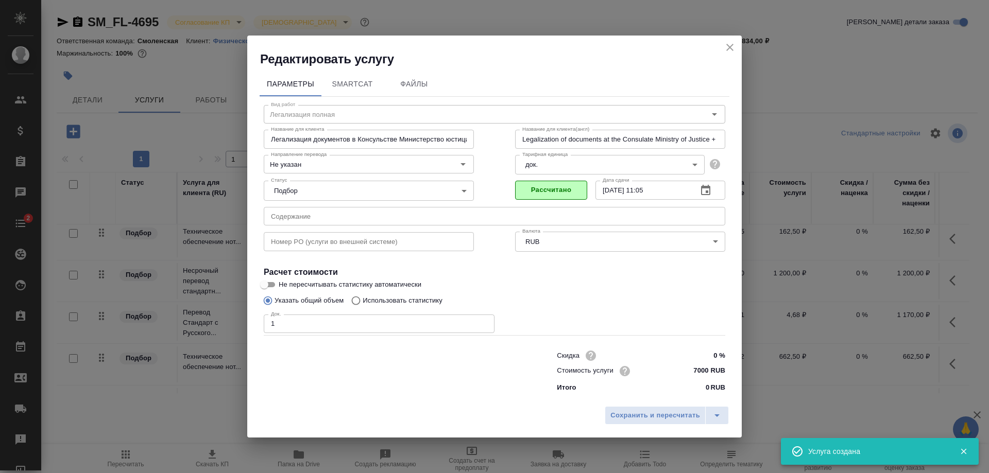
click at [695, 366] on input "7000 RUB" at bounding box center [706, 371] width 39 height 15
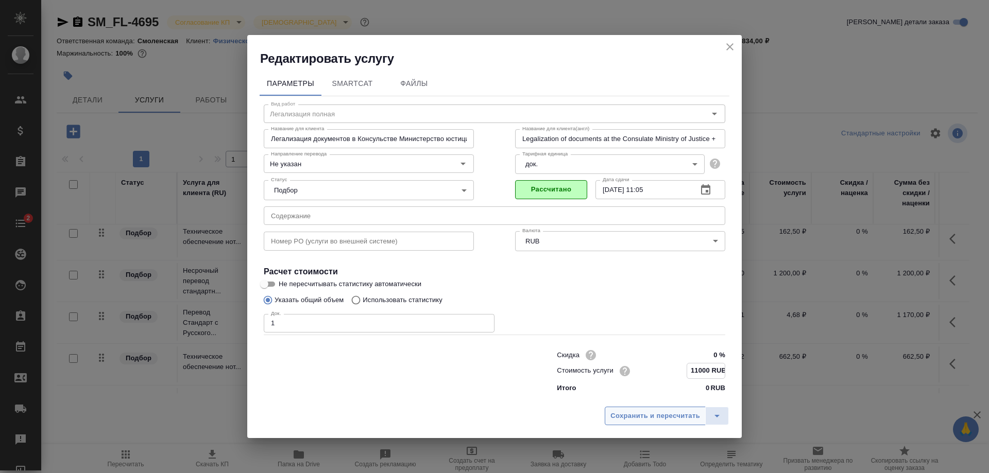
type input "11000 RUB"
click at [676, 411] on span "Сохранить и пересчитать" at bounding box center [655, 417] width 90 height 12
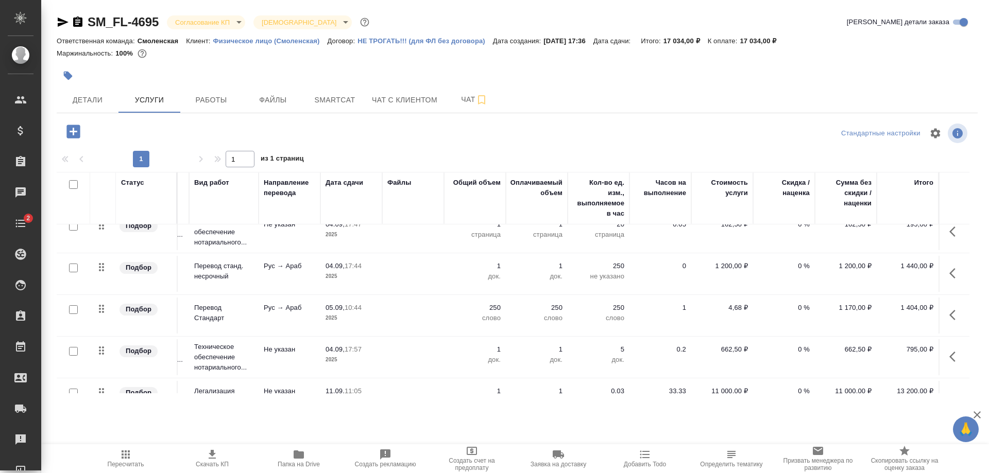
scroll to position [0, 66]
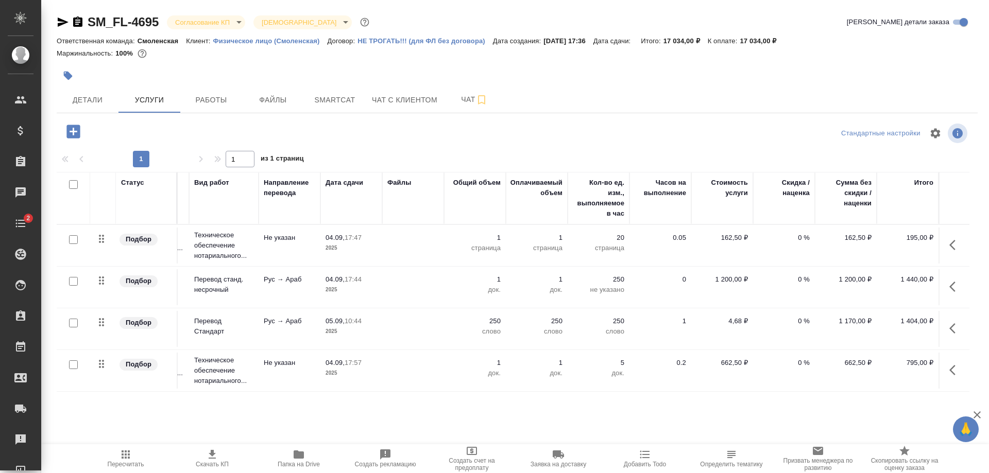
click at [831, 281] on p "1 200,00 ₽" at bounding box center [846, 280] width 52 height 10
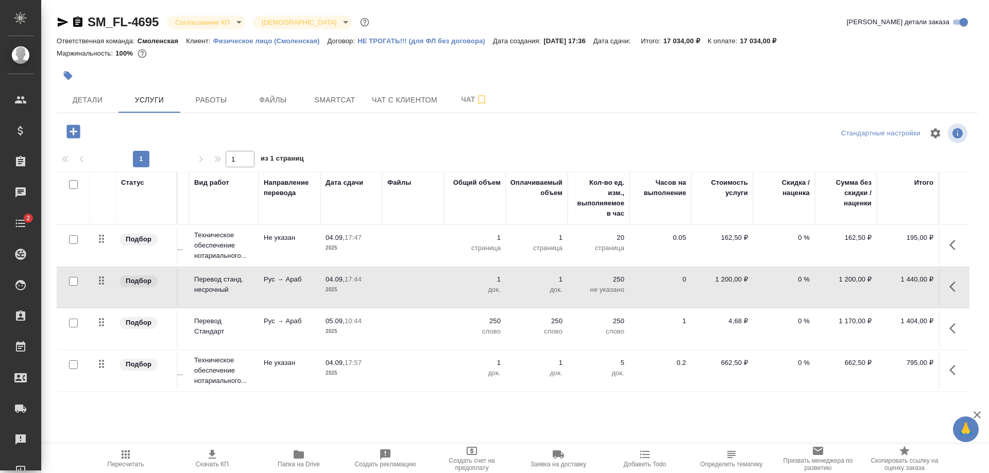
click at [831, 281] on p "1 200,00 ₽" at bounding box center [846, 280] width 52 height 10
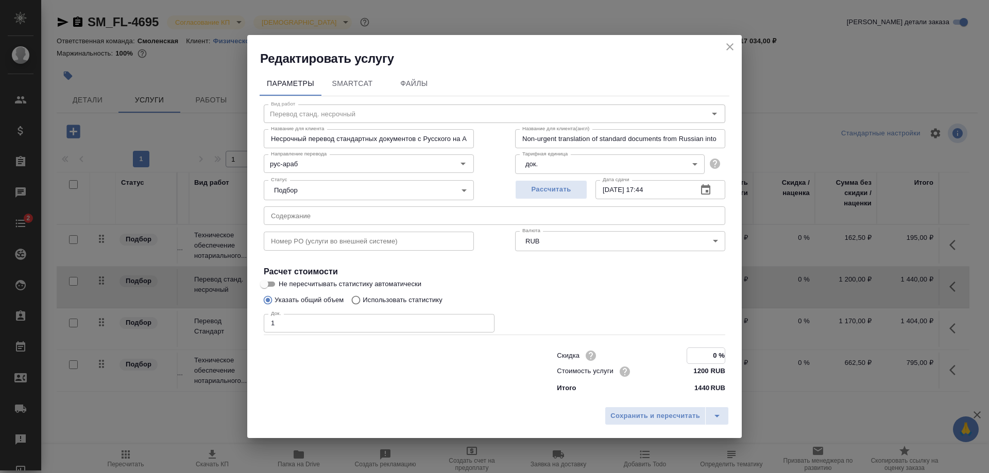
click at [711, 352] on input "0 %" at bounding box center [706, 355] width 38 height 15
type input "0 %"
click at [673, 416] on span "Сохранить и пересчитать" at bounding box center [655, 417] width 90 height 12
